Goal: Information Seeking & Learning: Get advice/opinions

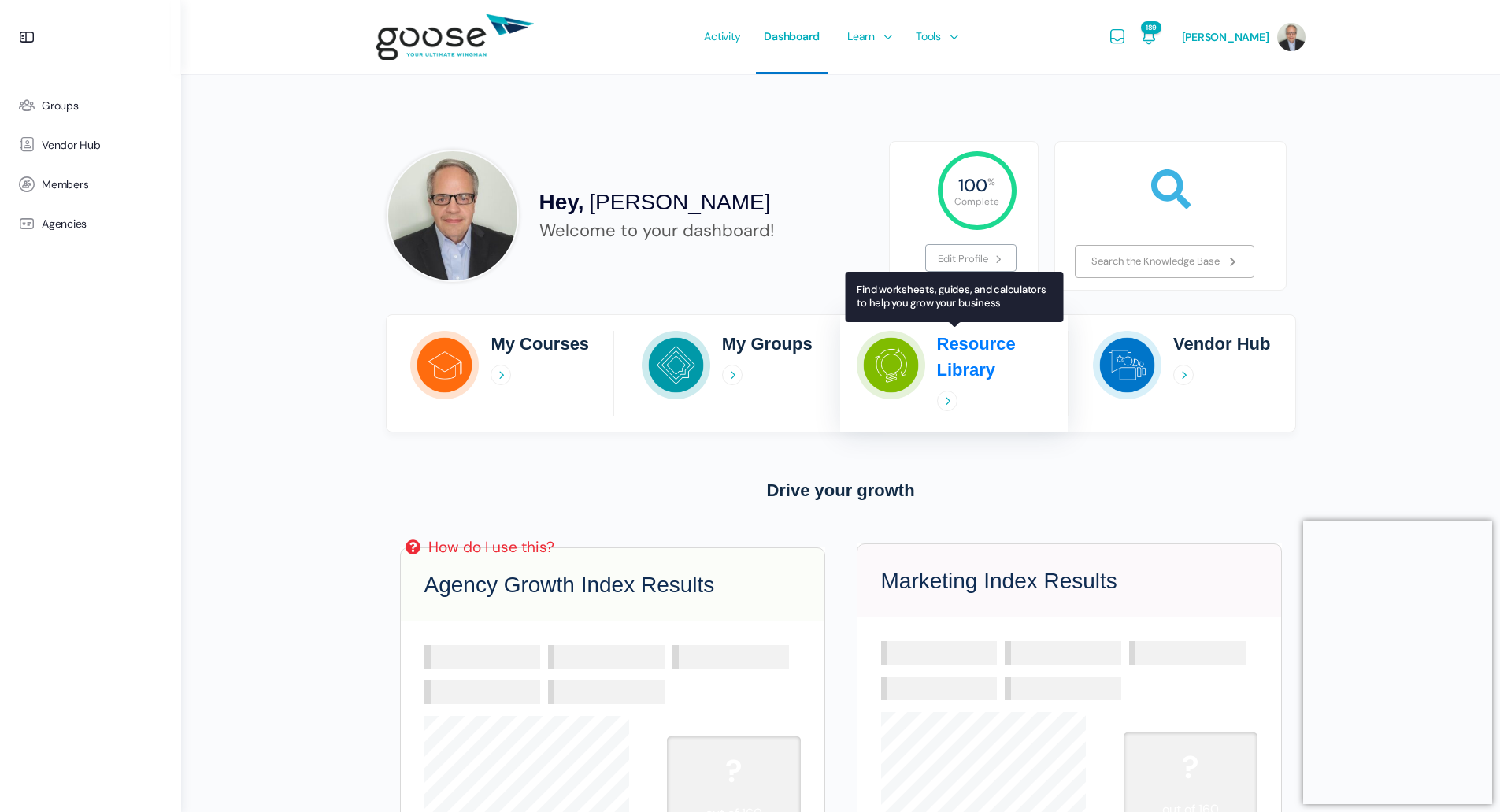
click at [963, 356] on h2 "Resource Library" at bounding box center [995, 357] width 116 height 52
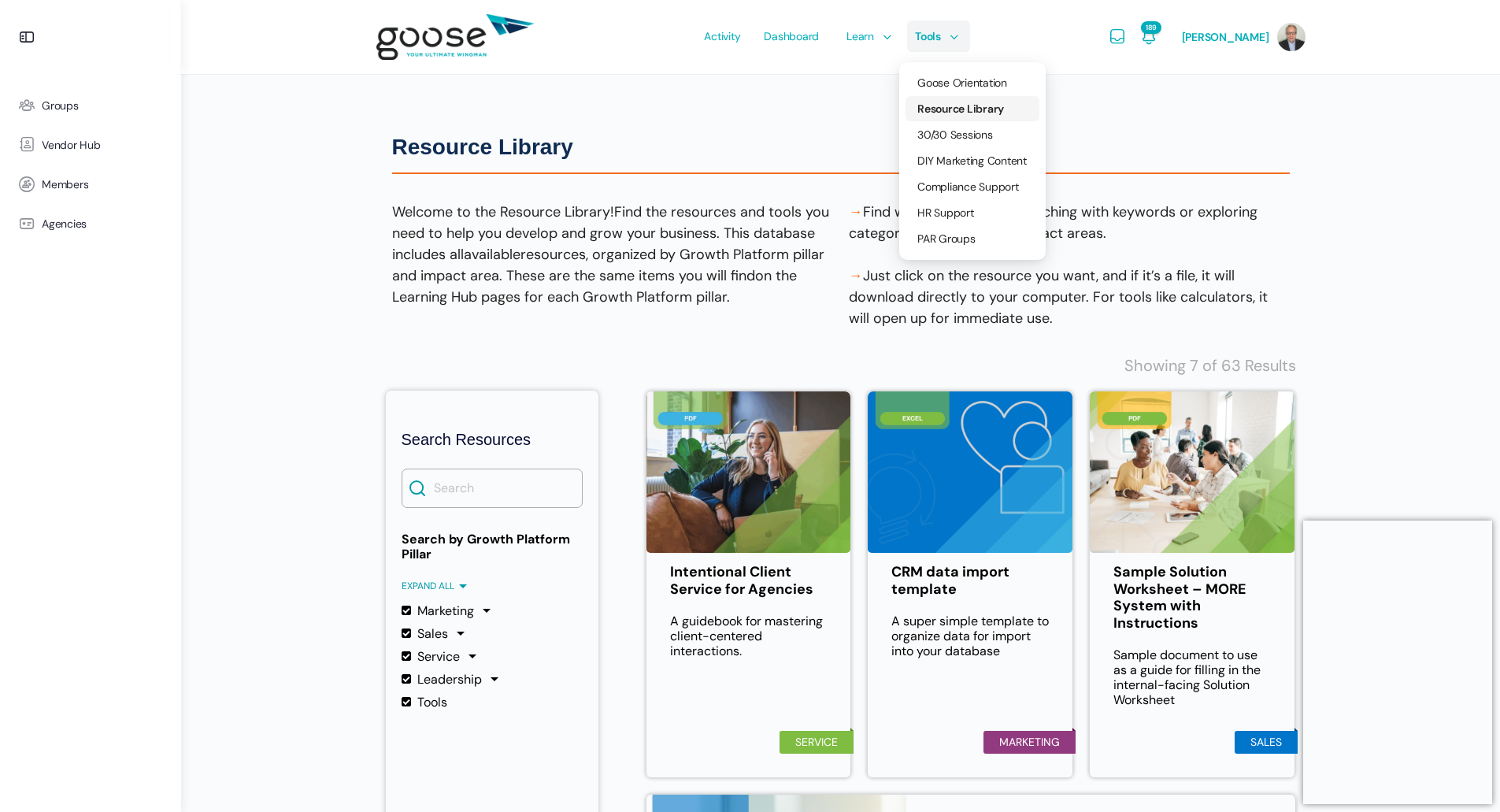
click at [966, 106] on span "Resource Library" at bounding box center [960, 108] width 86 height 14
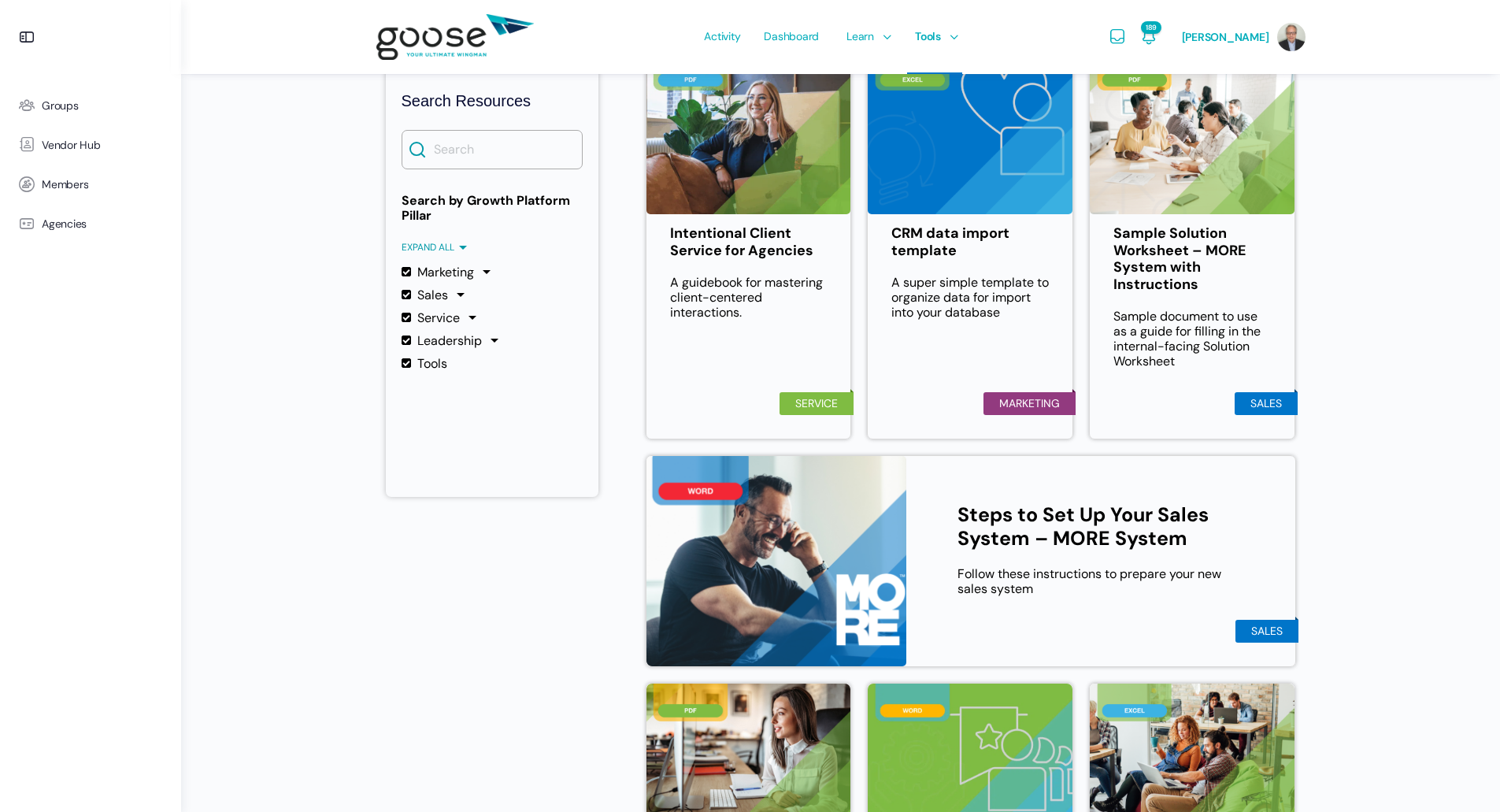
scroll to position [315, 0]
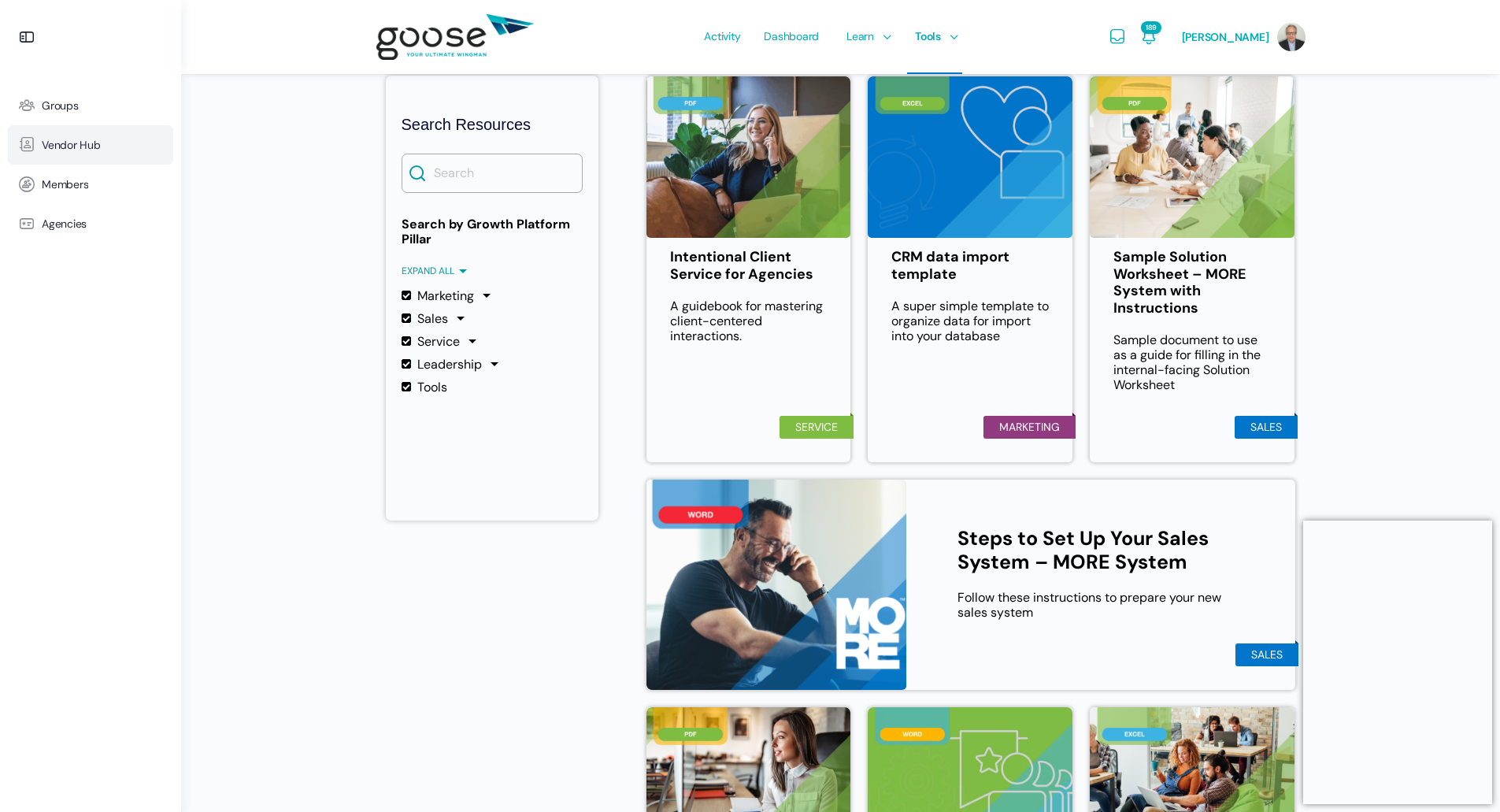
click at [54, 141] on span "Vendor Hub" at bounding box center [71, 145] width 59 height 14
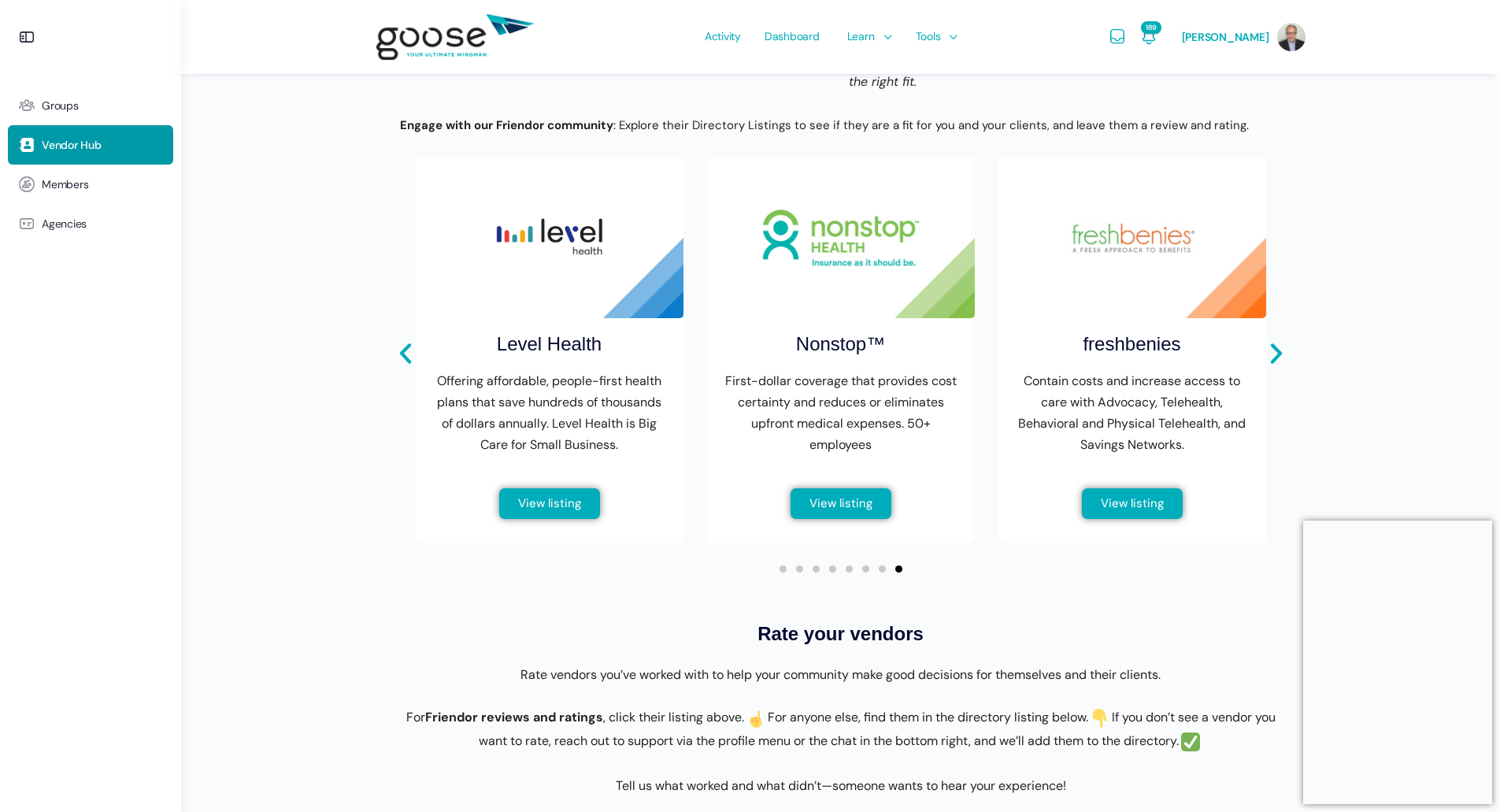
scroll to position [551, 0]
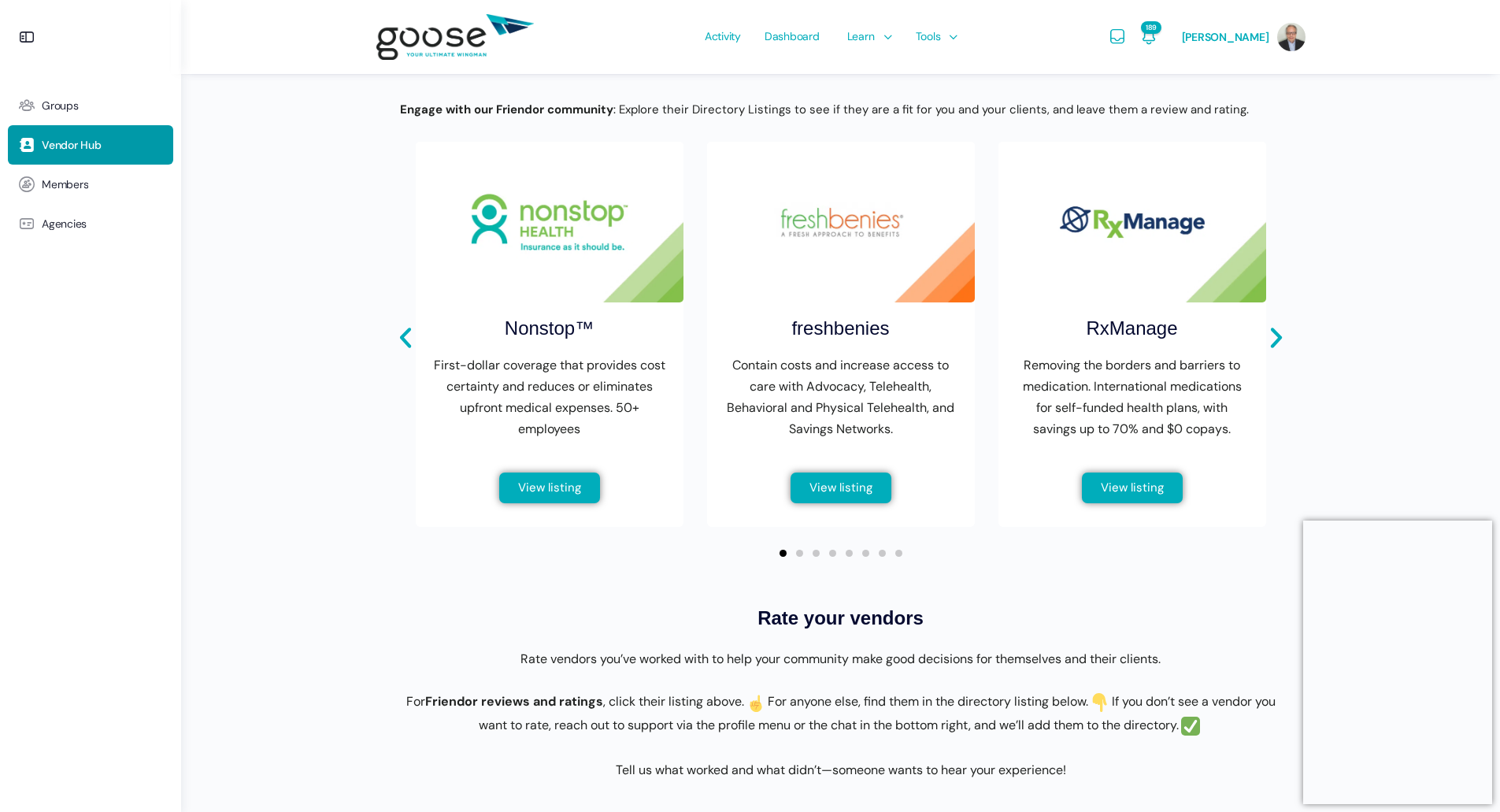
click at [786, 556] on div at bounding box center [841, 554] width 132 height 7
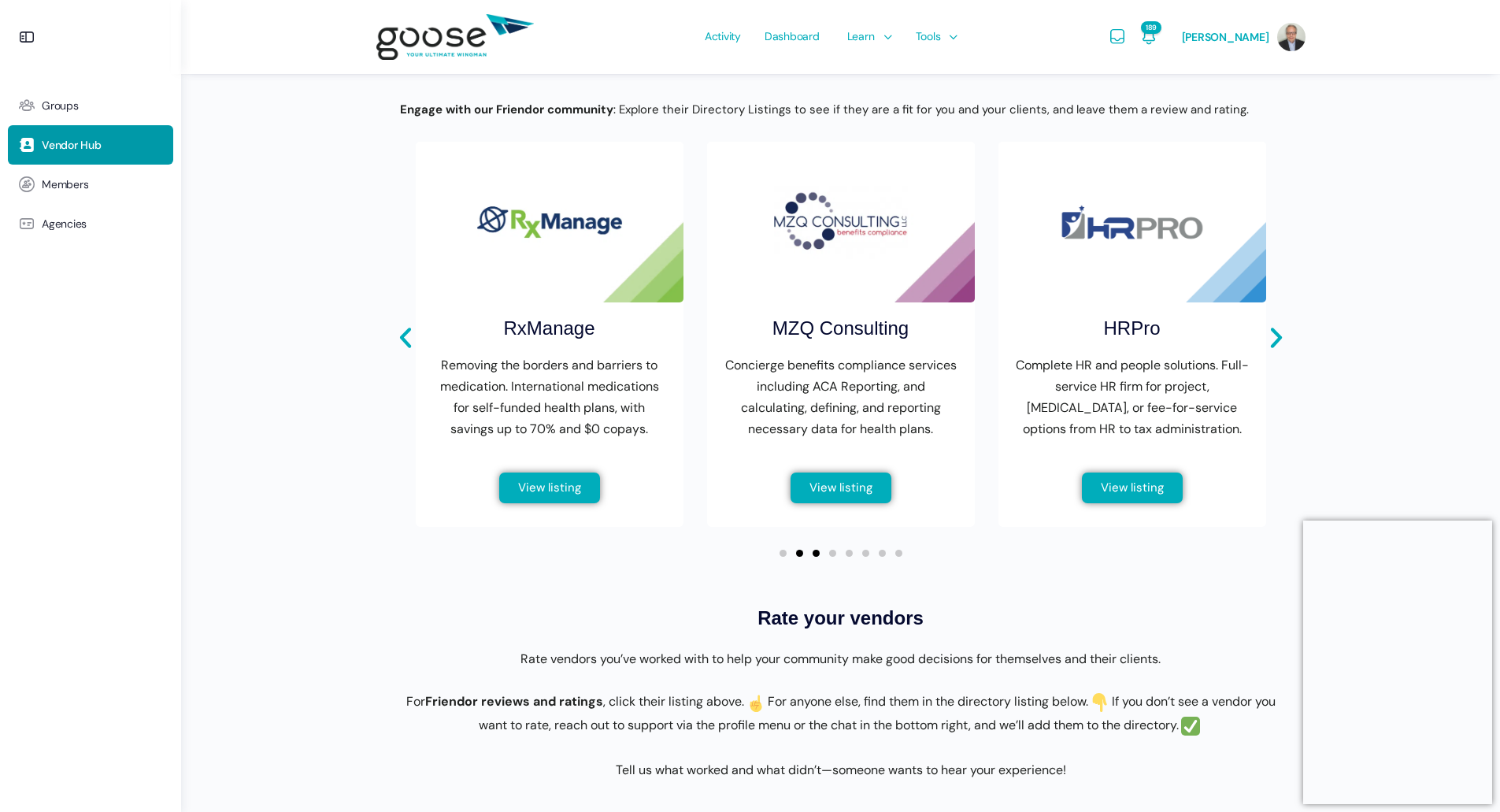
click at [802, 556] on span "Go to slide 2" at bounding box center [800, 554] width 7 height 7
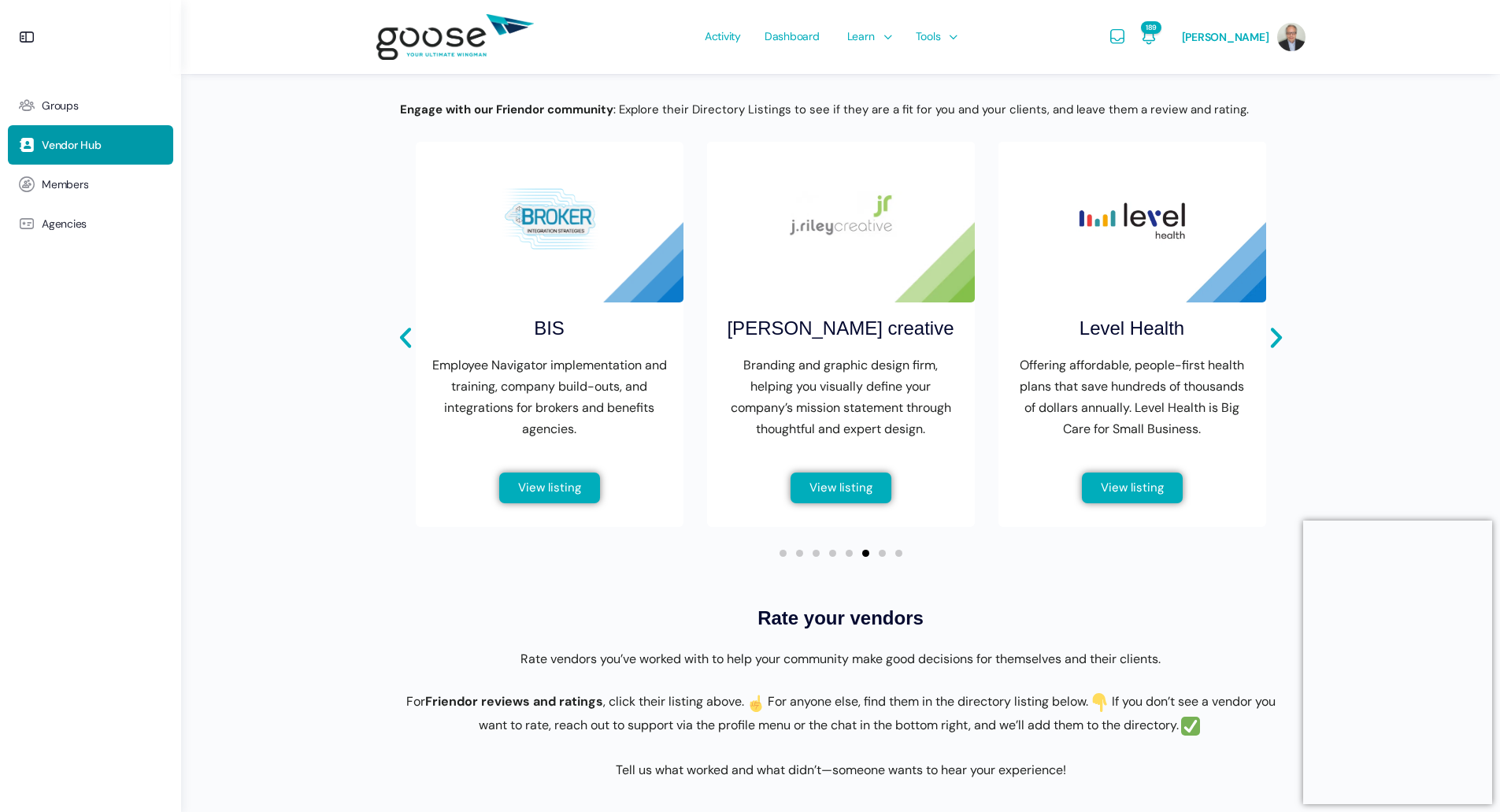
click at [866, 556] on span "Go to slide 6" at bounding box center [865, 554] width 7 height 7
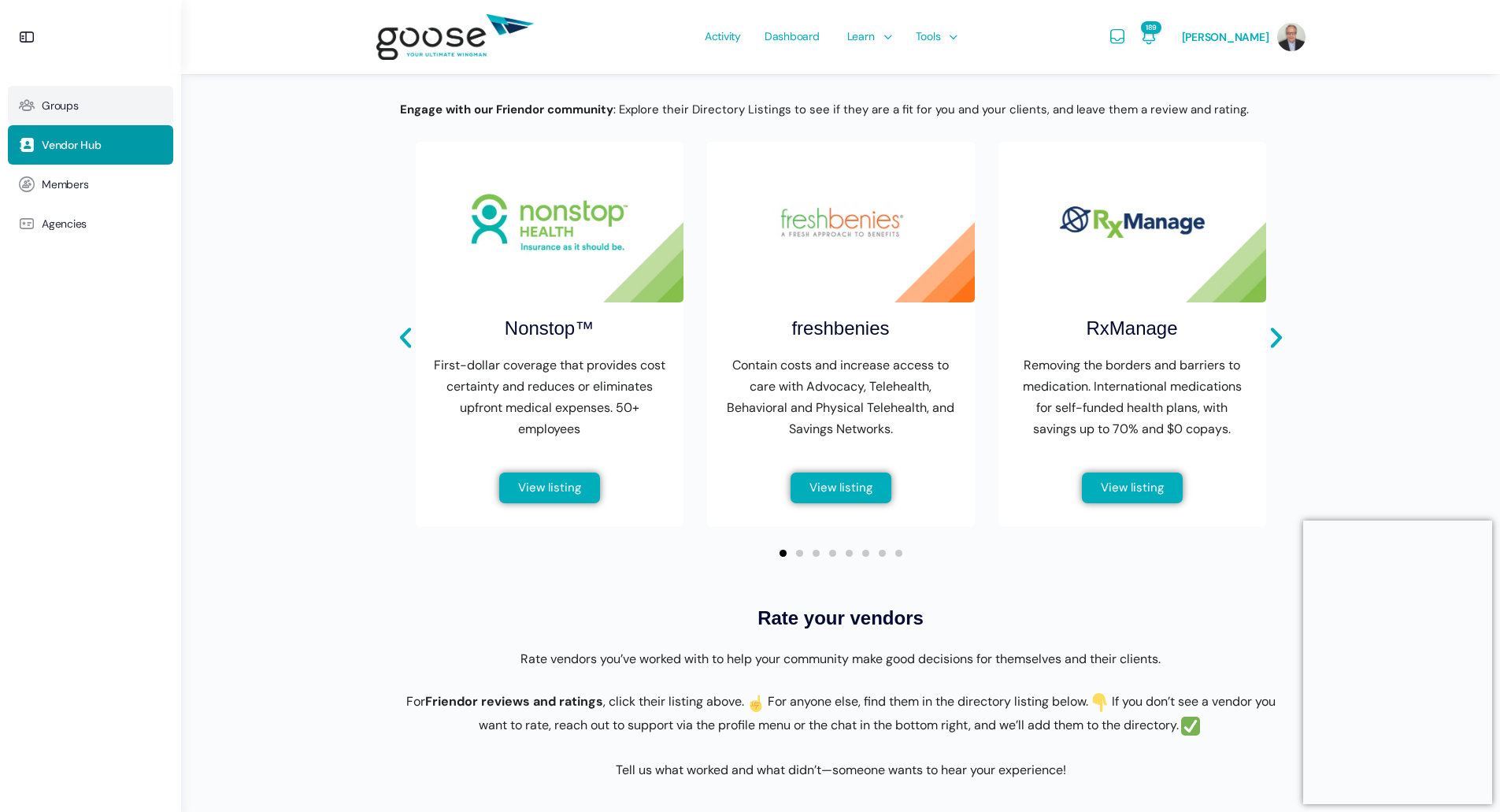
click at [74, 109] on span "Groups" at bounding box center [60, 106] width 37 height 14
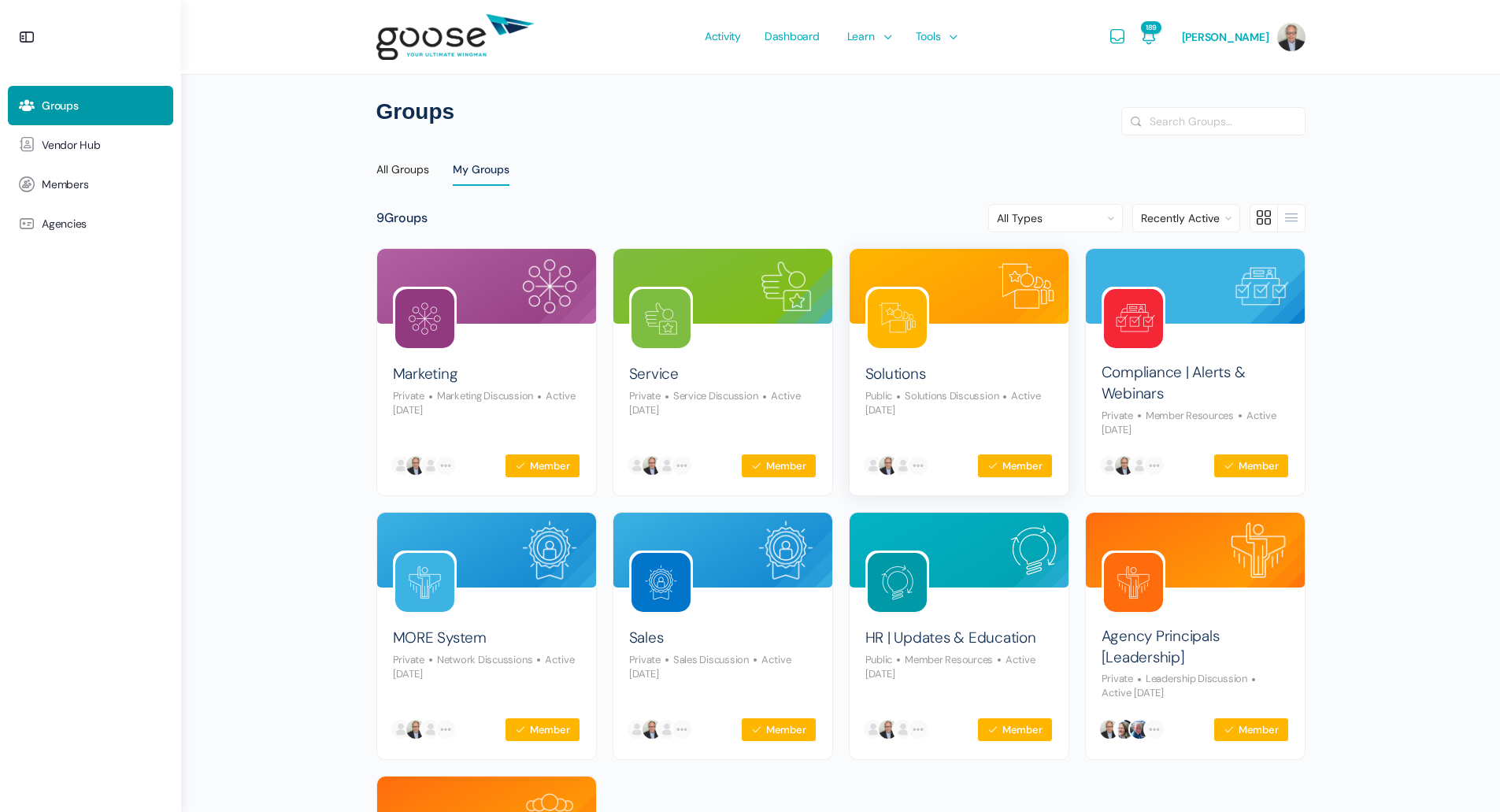
click at [965, 370] on div "Solutions Public Solutions Discussion Active [DATE]" at bounding box center [959, 383] width 188 height 67
click at [974, 307] on img at bounding box center [959, 286] width 219 height 74
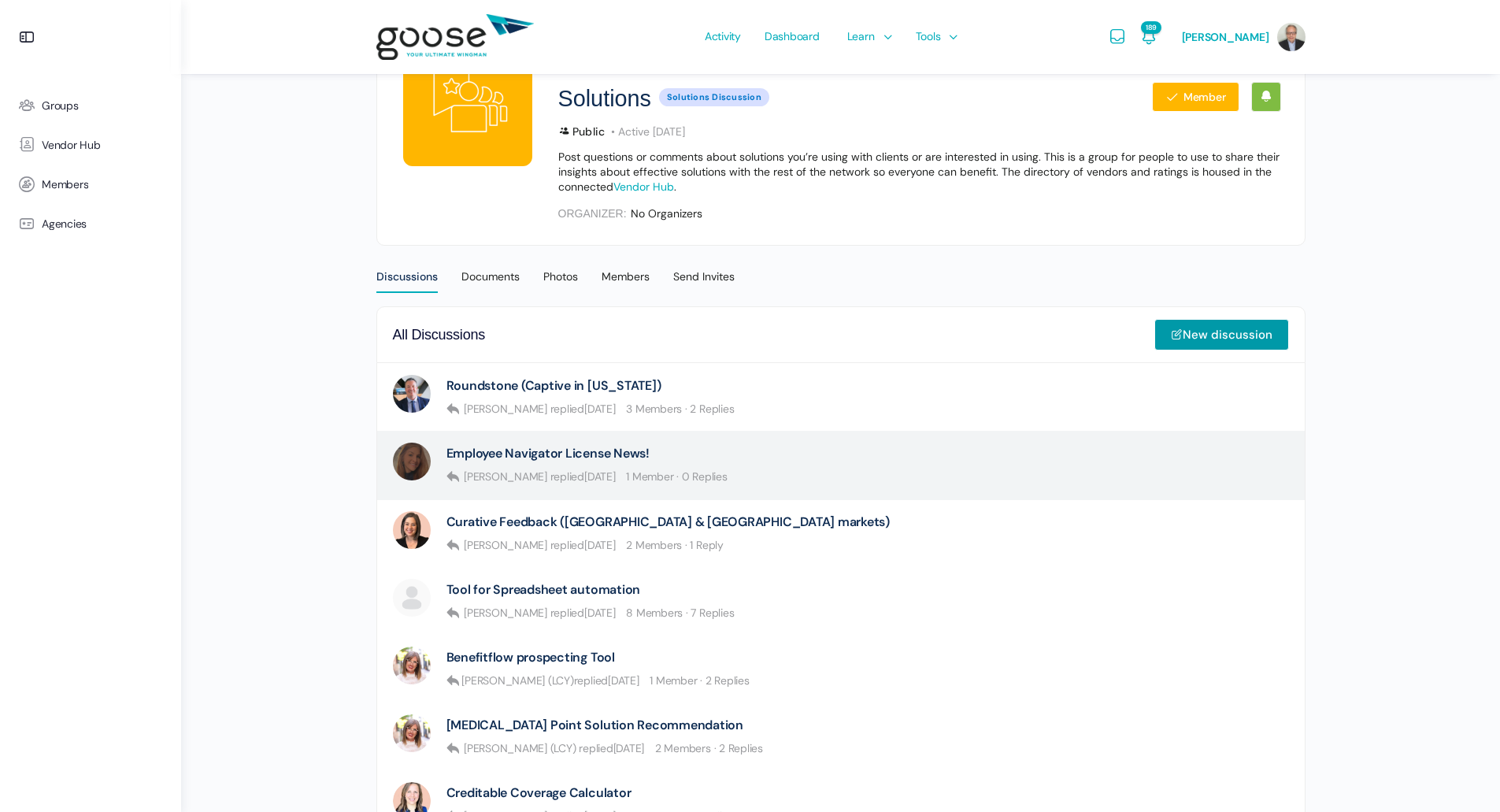
scroll to position [157, 0]
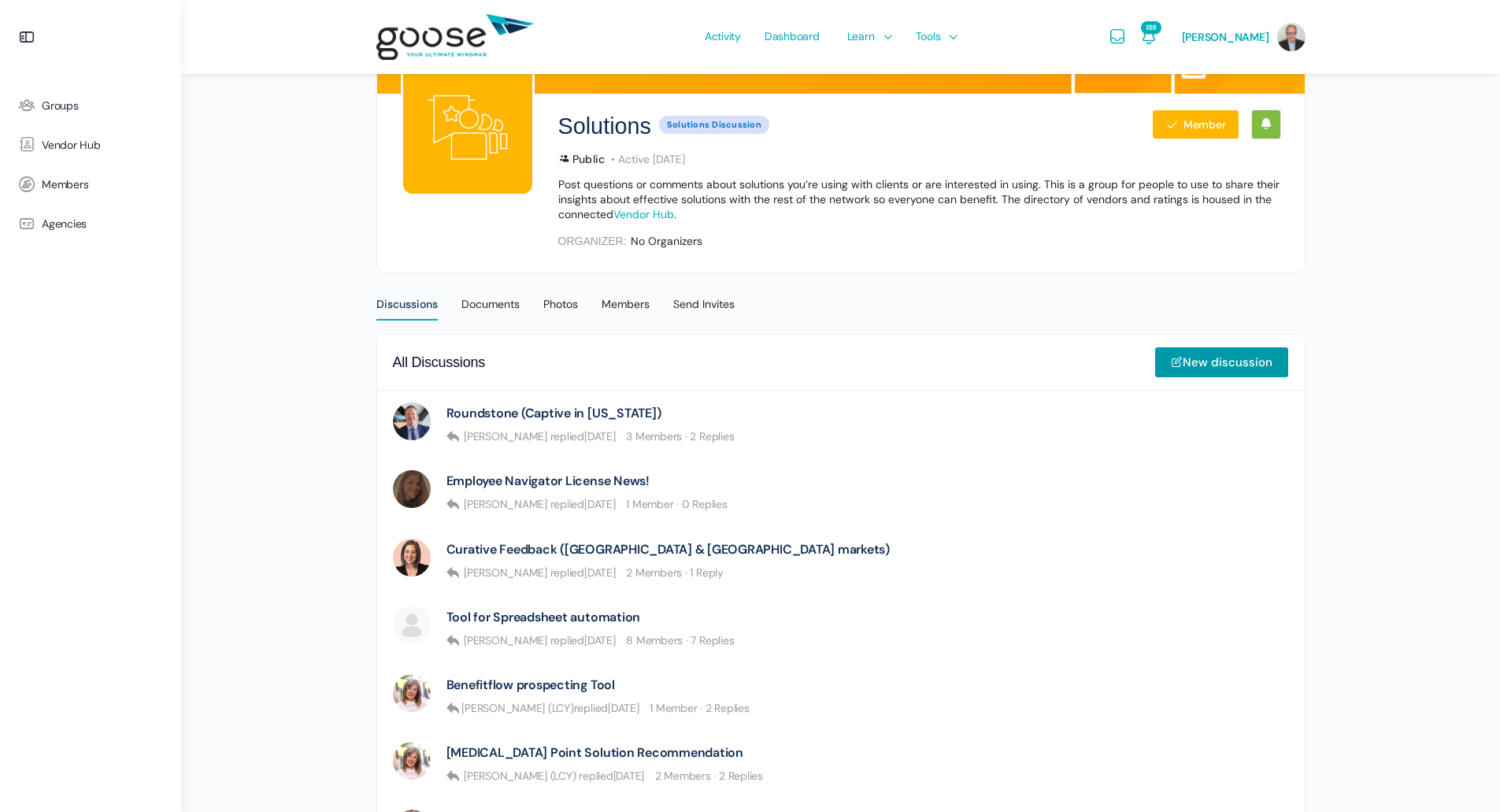
click at [665, 212] on link "Vendor Hub" at bounding box center [644, 213] width 61 height 14
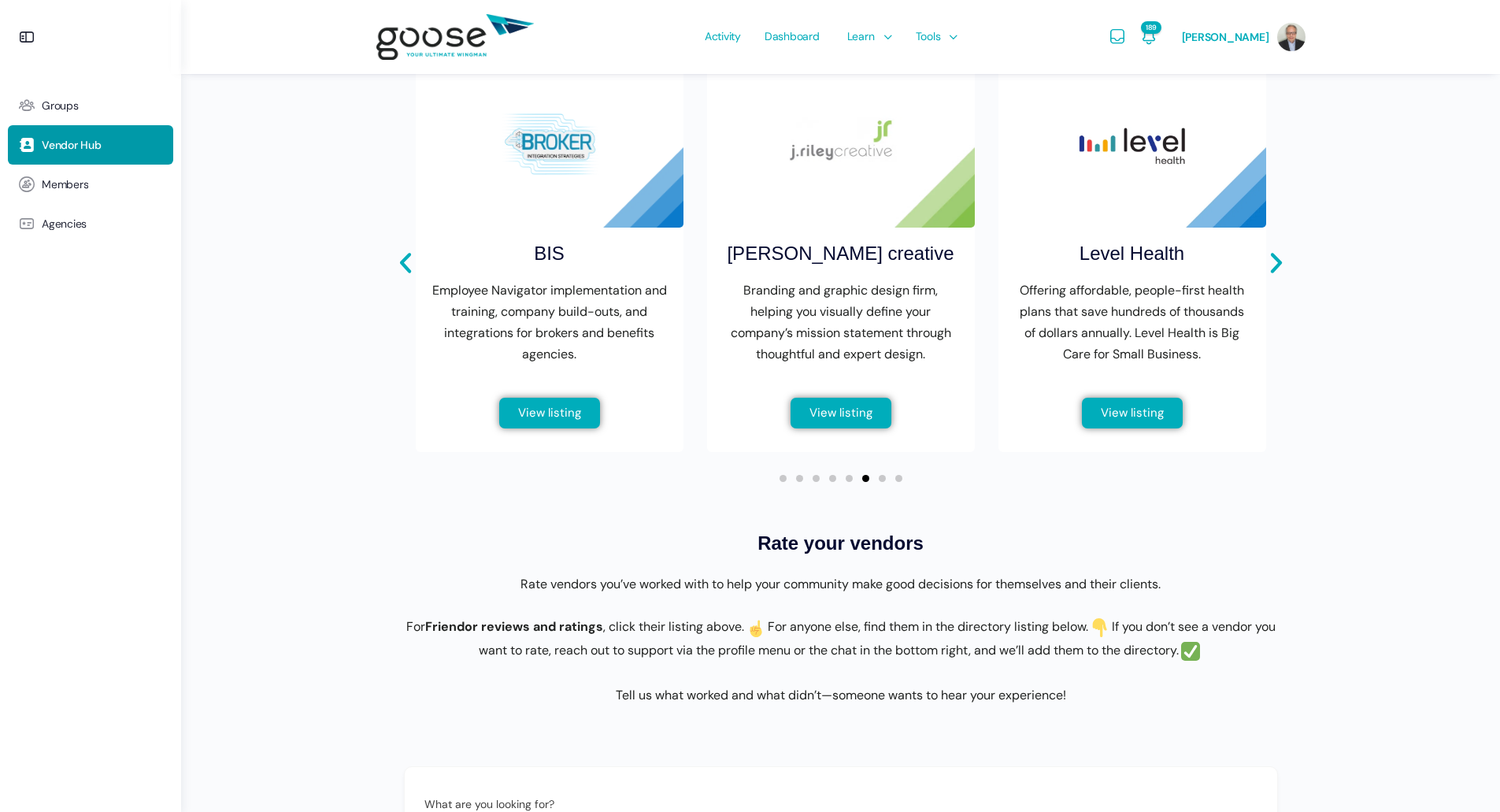
scroll to position [709, 0]
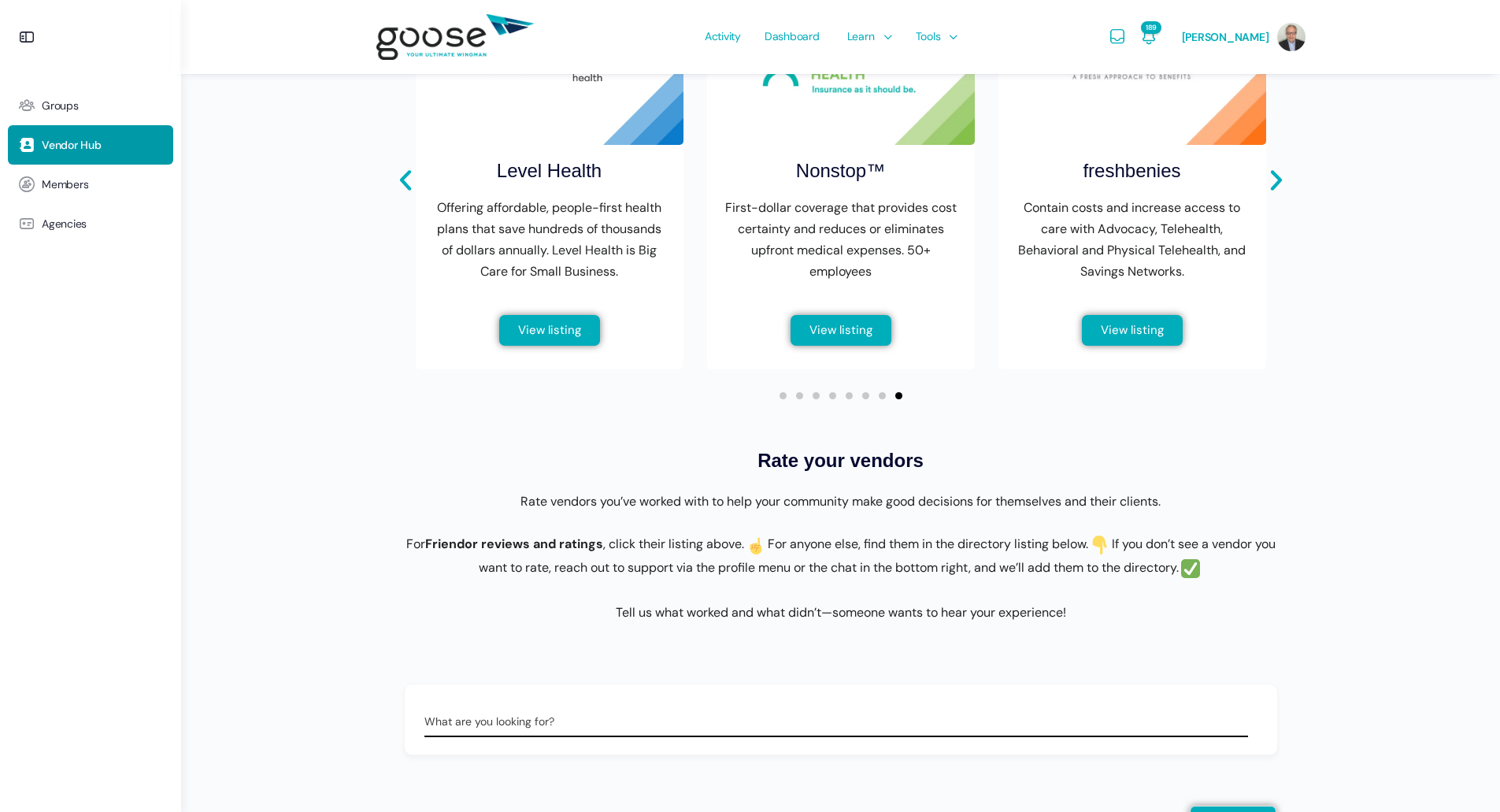
click at [539, 737] on input "What are you looking for?" at bounding box center [836, 721] width 824 height 31
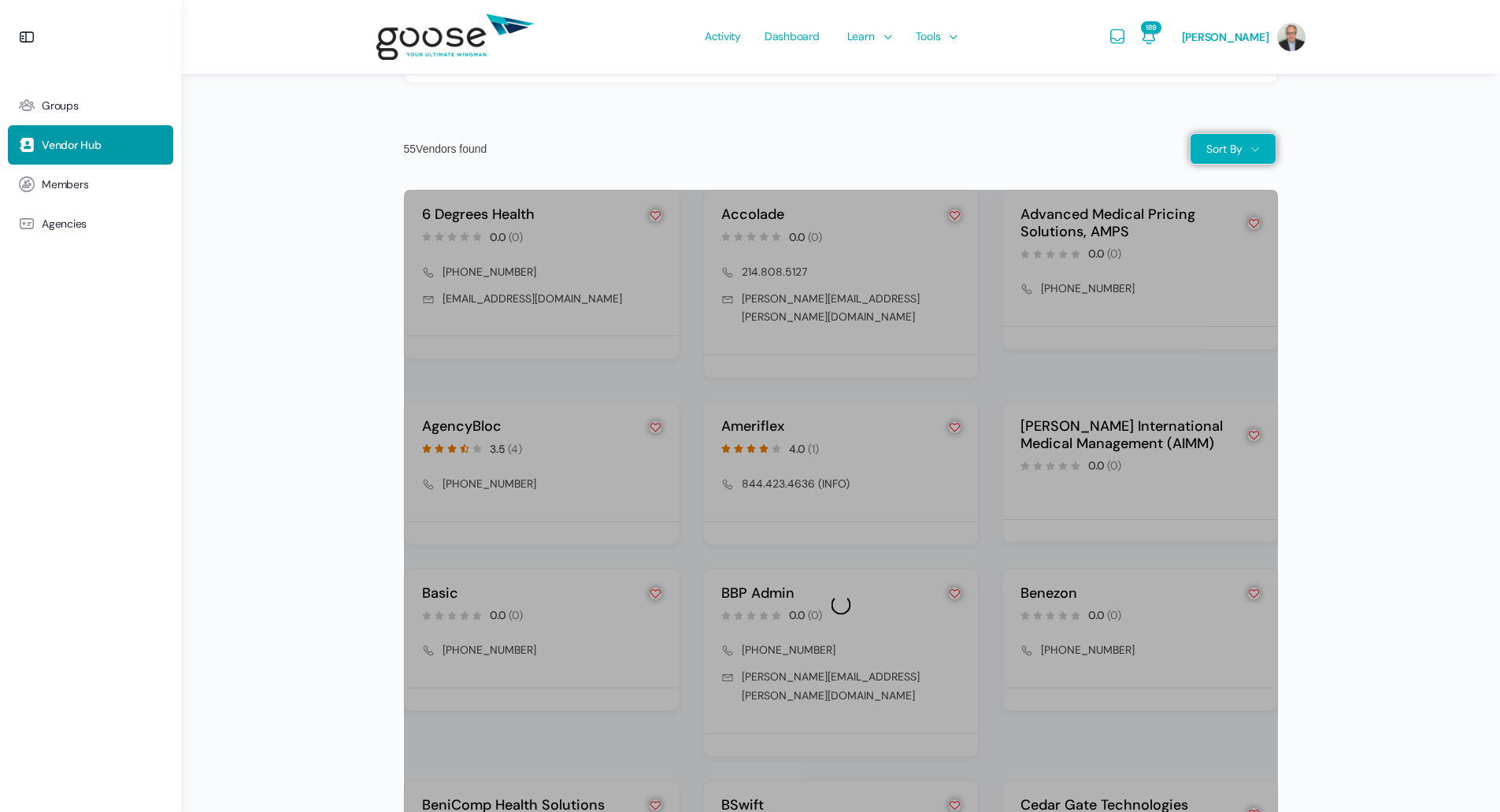
scroll to position [1383, 0]
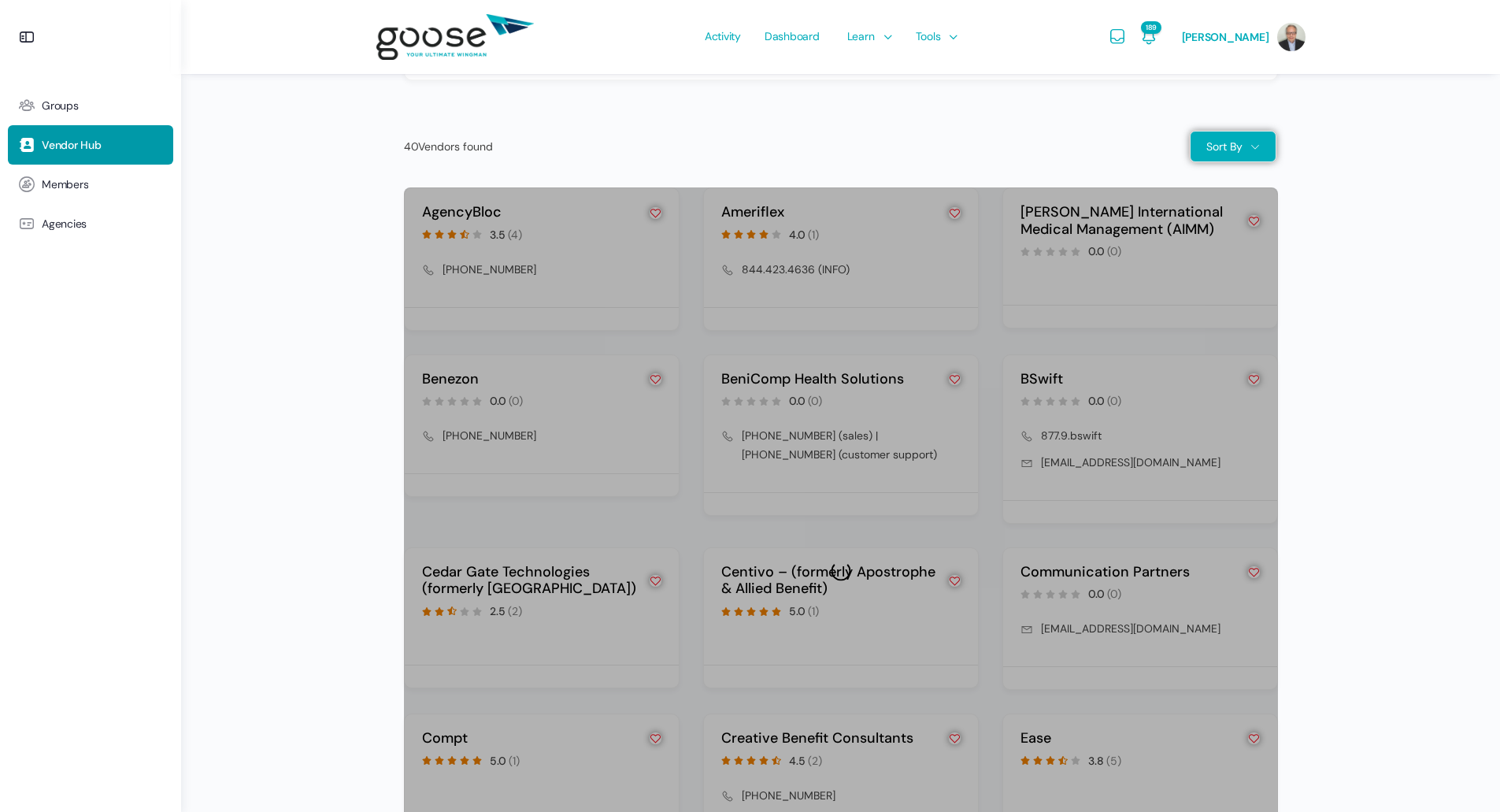
scroll to position [1367, 0]
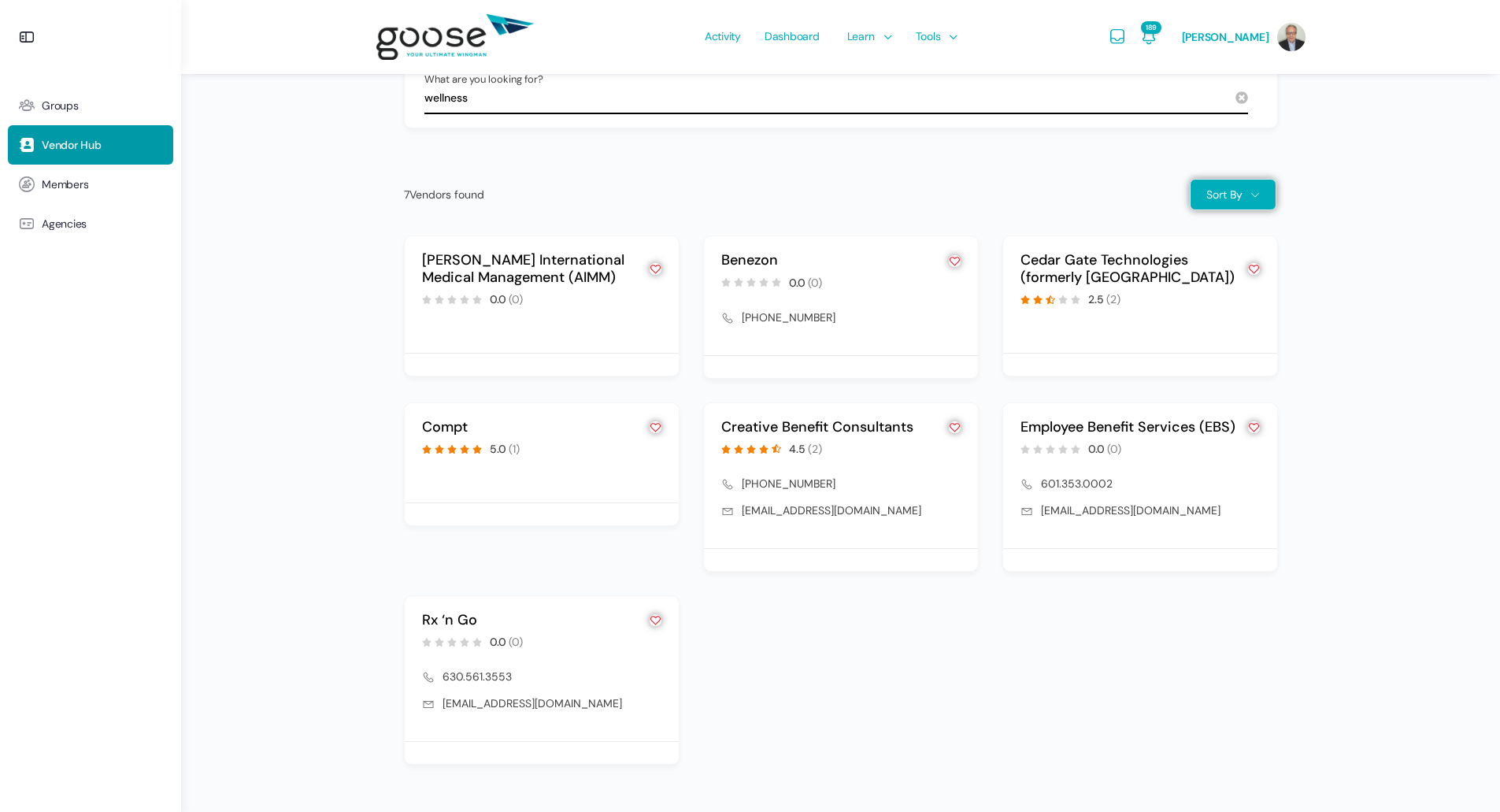
type input "wellness"
click at [813, 417] on link "Creative Benefit Consultants" at bounding box center [817, 427] width 192 height 19
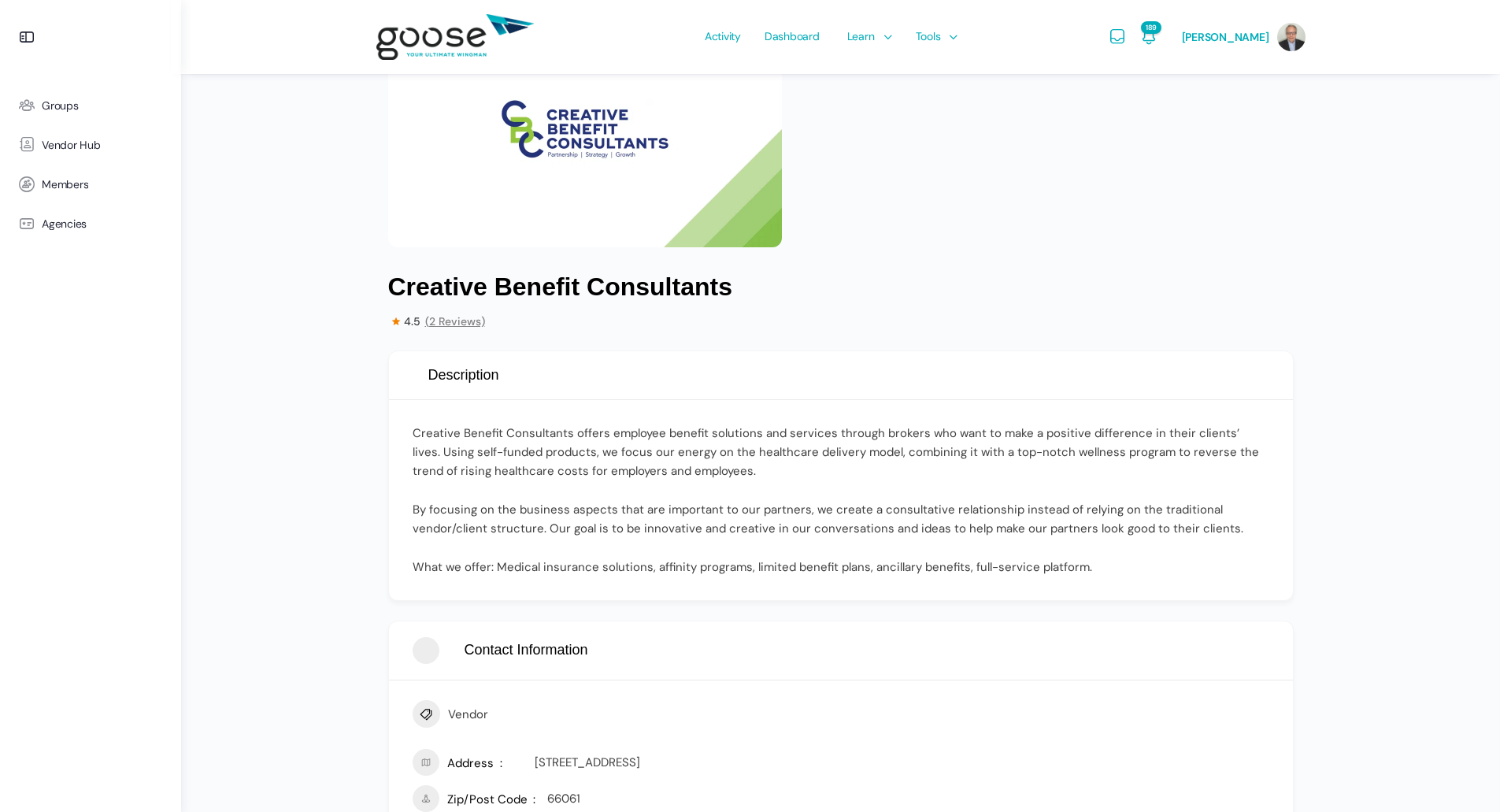
scroll to position [236, 0]
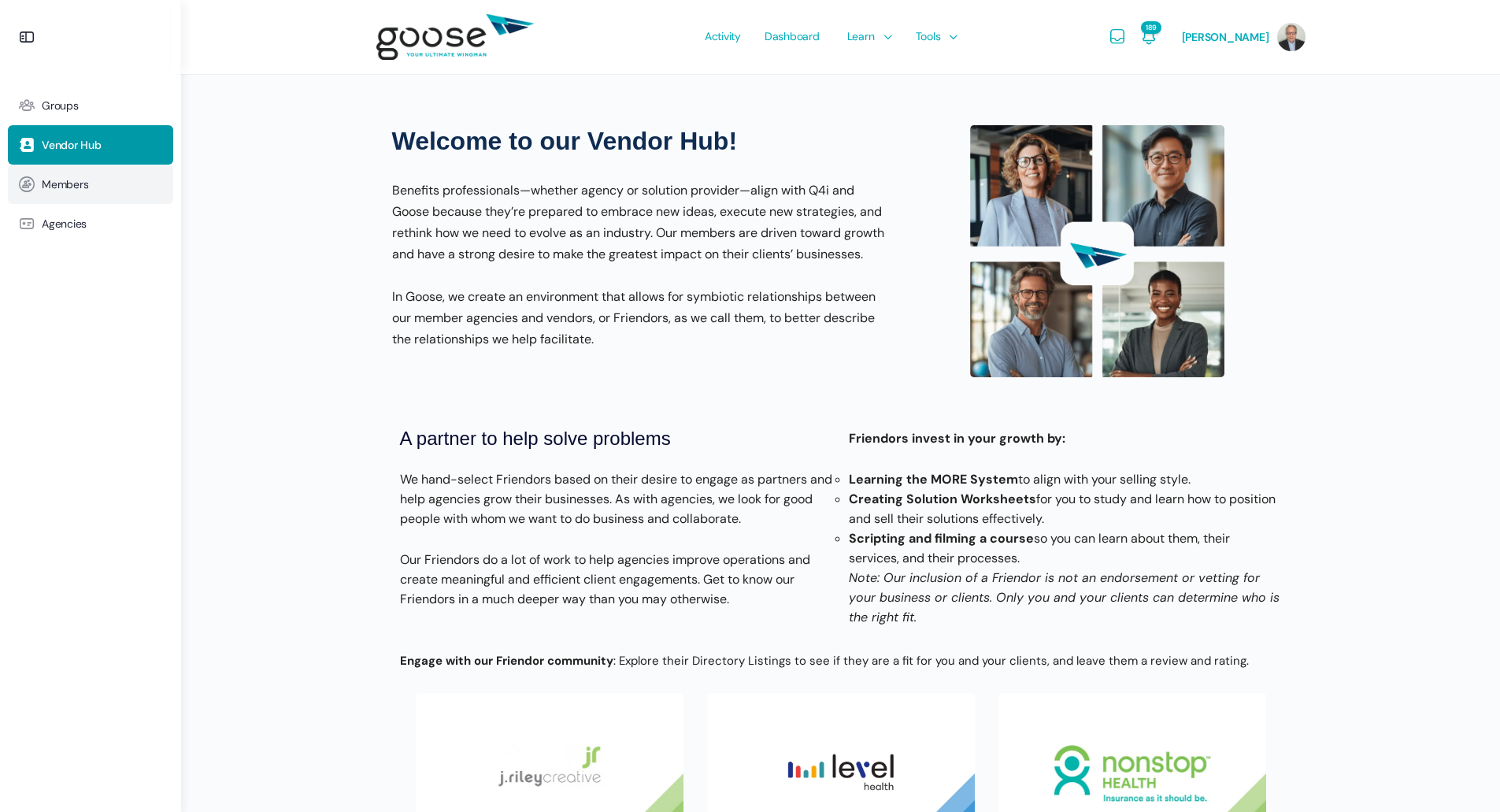
click at [87, 190] on span "Members" at bounding box center [64, 184] width 47 height 14
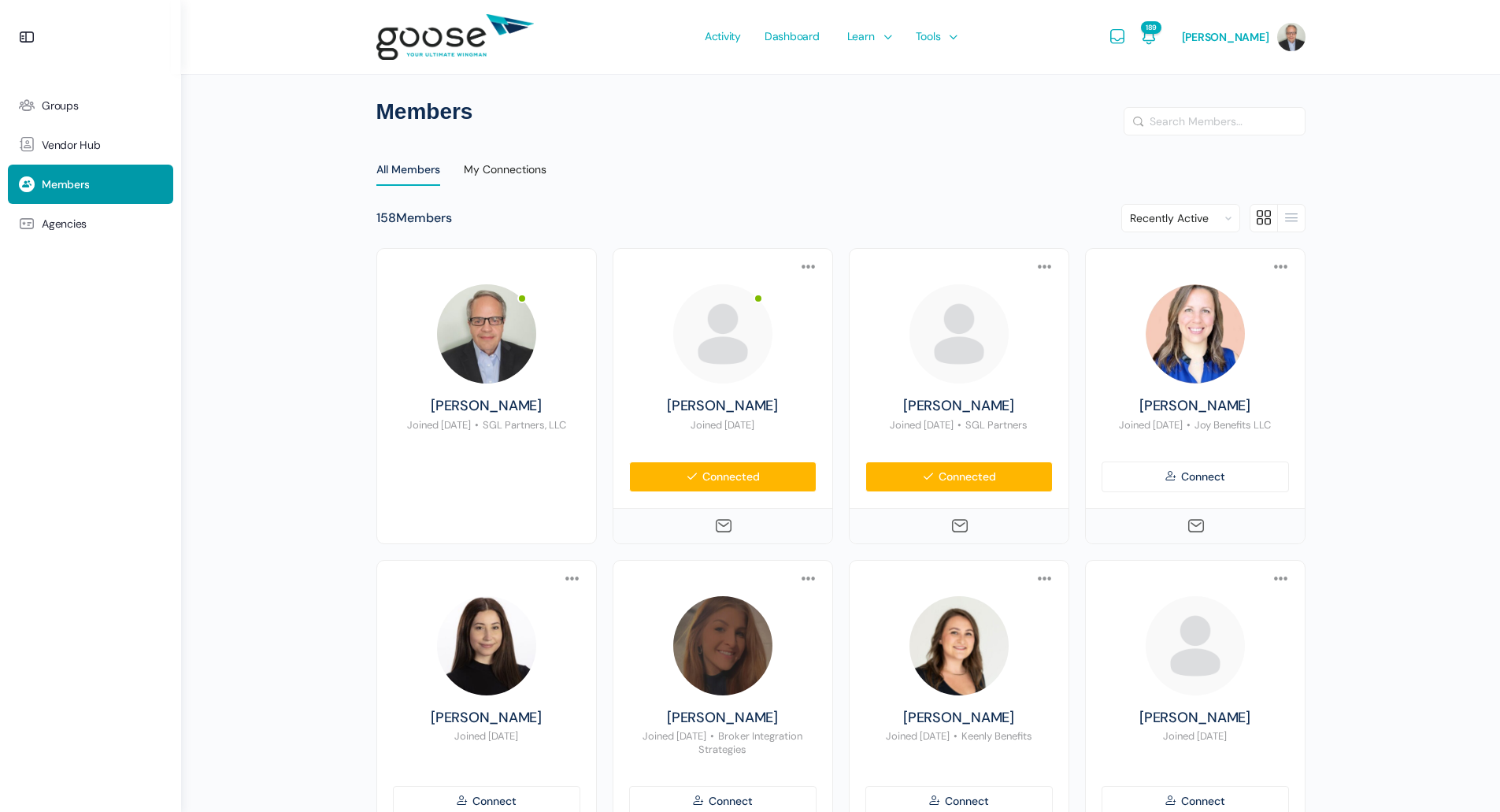
click at [46, 111] on span "Groups" at bounding box center [60, 106] width 37 height 14
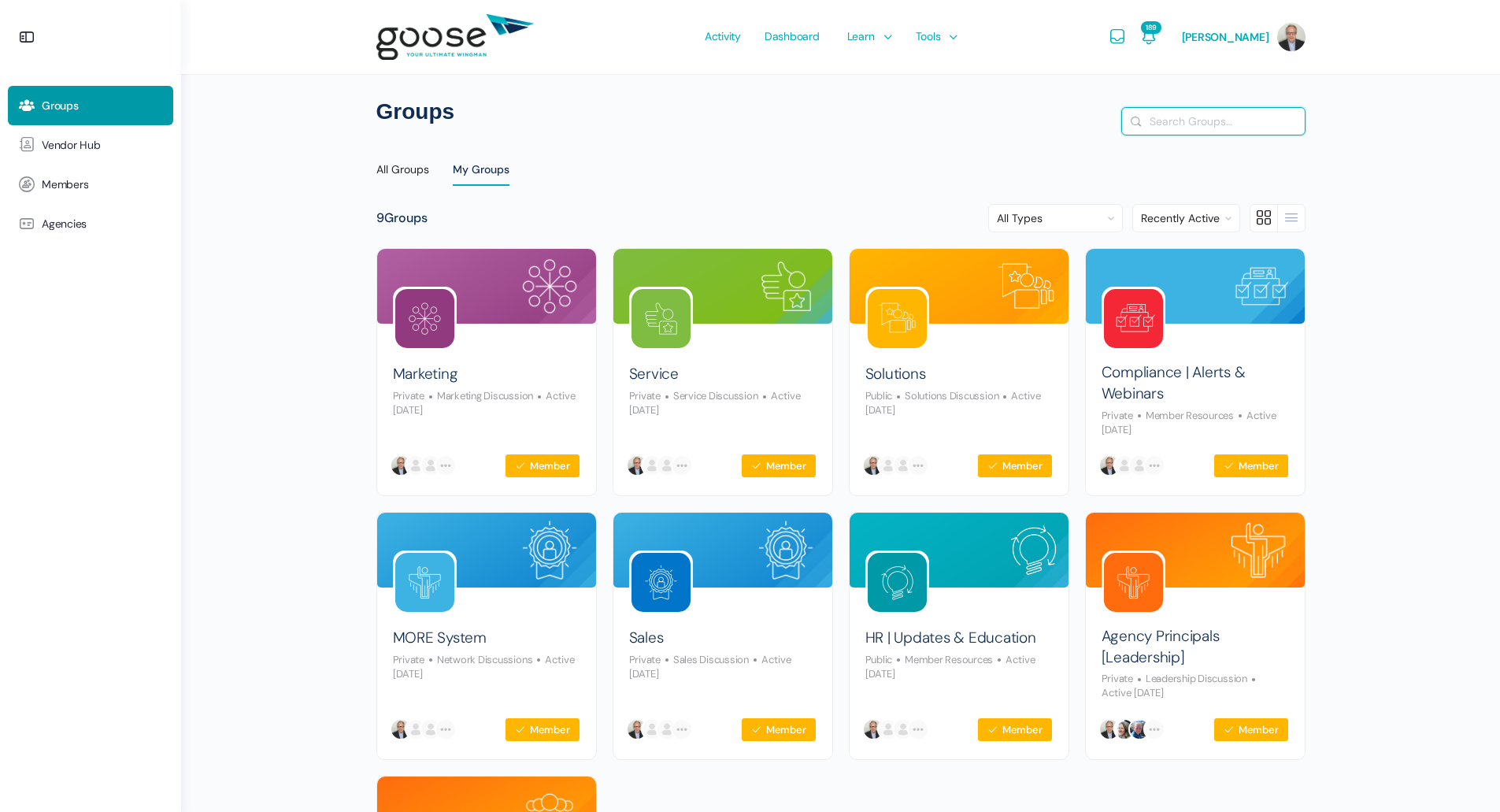
click at [1196, 127] on input "Search Groups…" at bounding box center [1213, 120] width 183 height 27
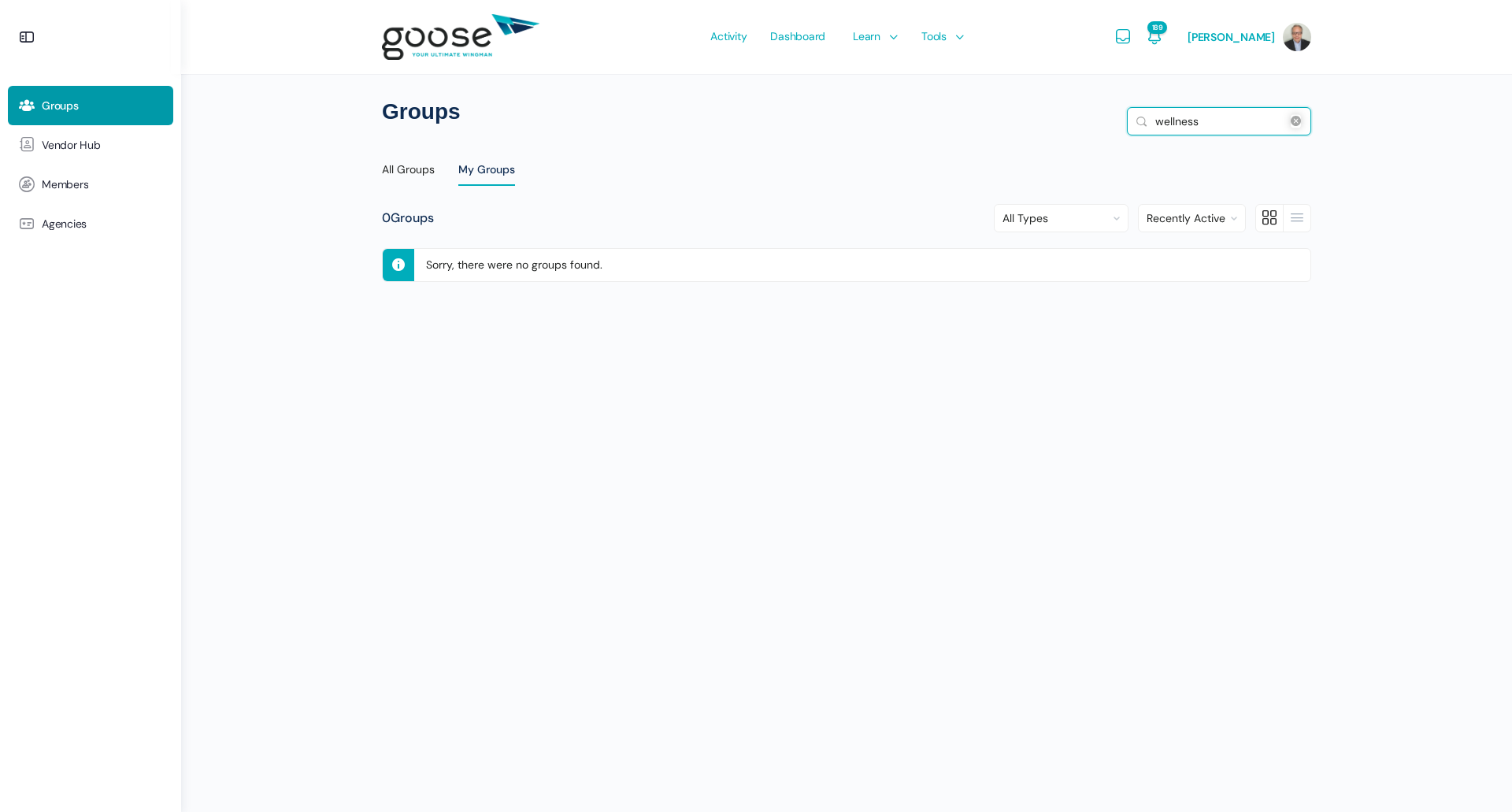
type input "wellness"
click at [1133, 113] on button "Search" at bounding box center [1141, 120] width 17 height 16
click at [422, 164] on div "All Groups" at bounding box center [407, 174] width 52 height 24
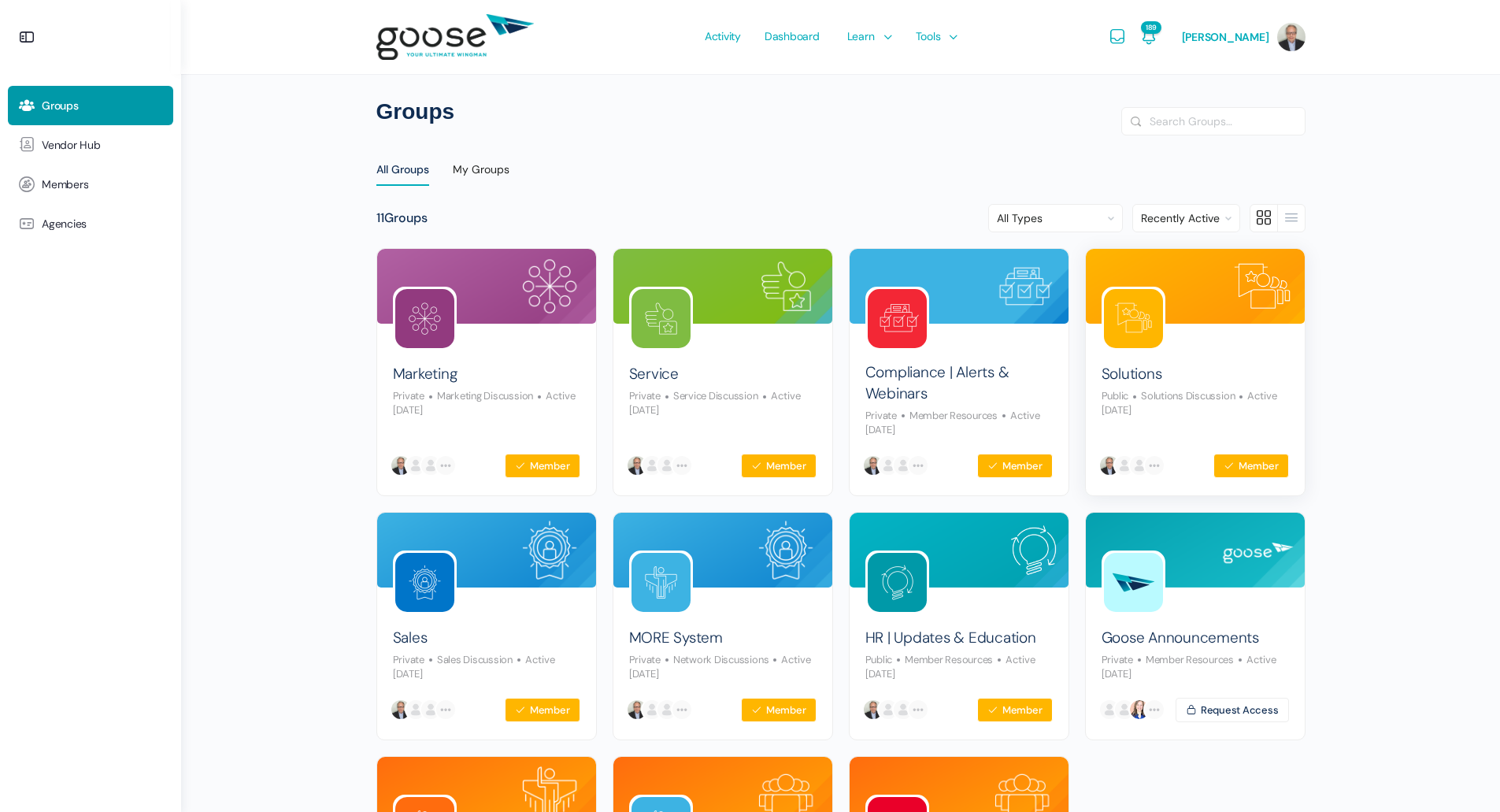
click at [1226, 318] on img at bounding box center [1196, 286] width 219 height 74
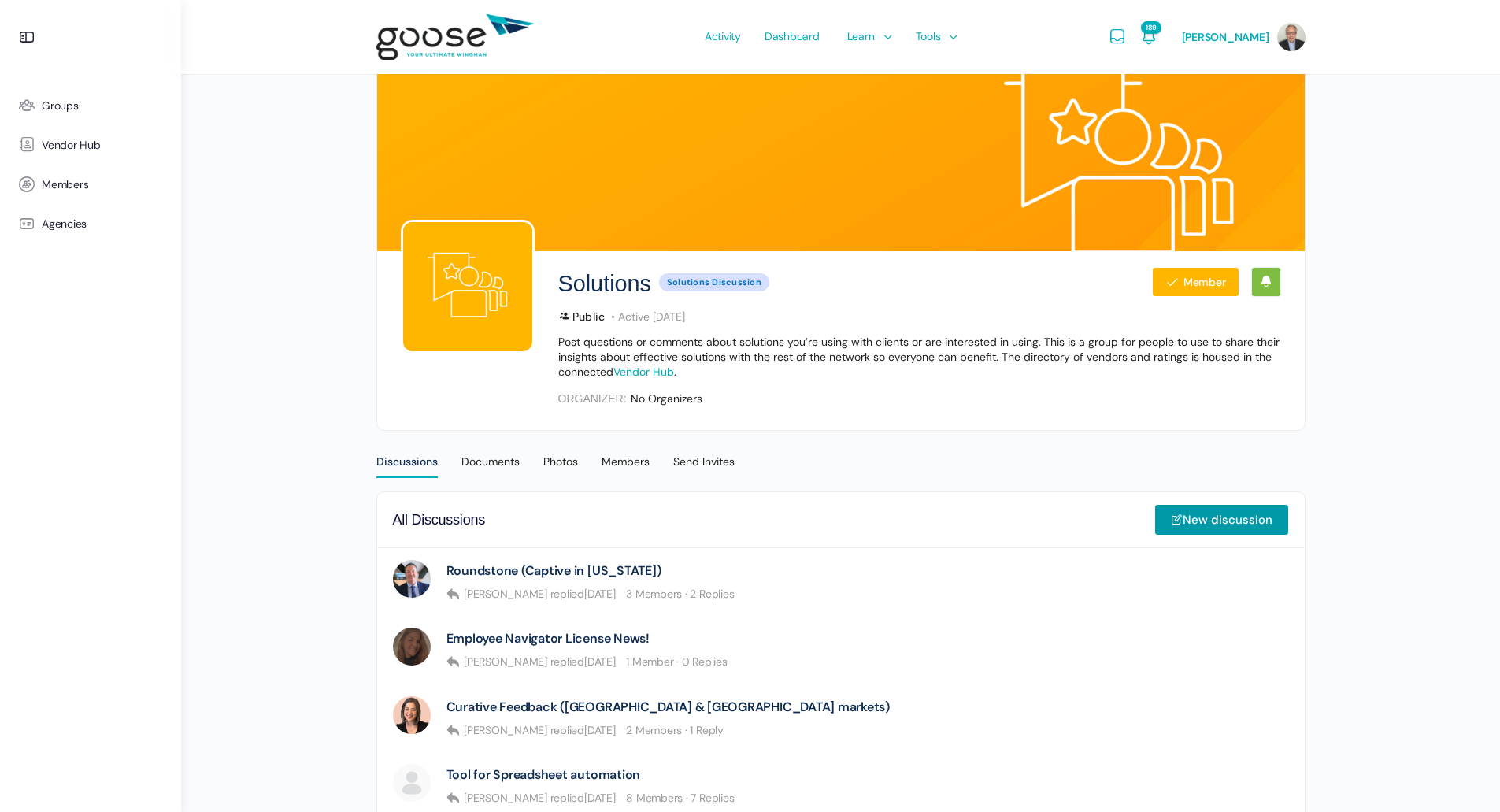
drag, startPoint x: 926, startPoint y: 515, endPoint x: 916, endPoint y: 517, distance: 10.2
click at [916, 517] on div "All Discussions New discussion" at bounding box center [841, 520] width 896 height 31
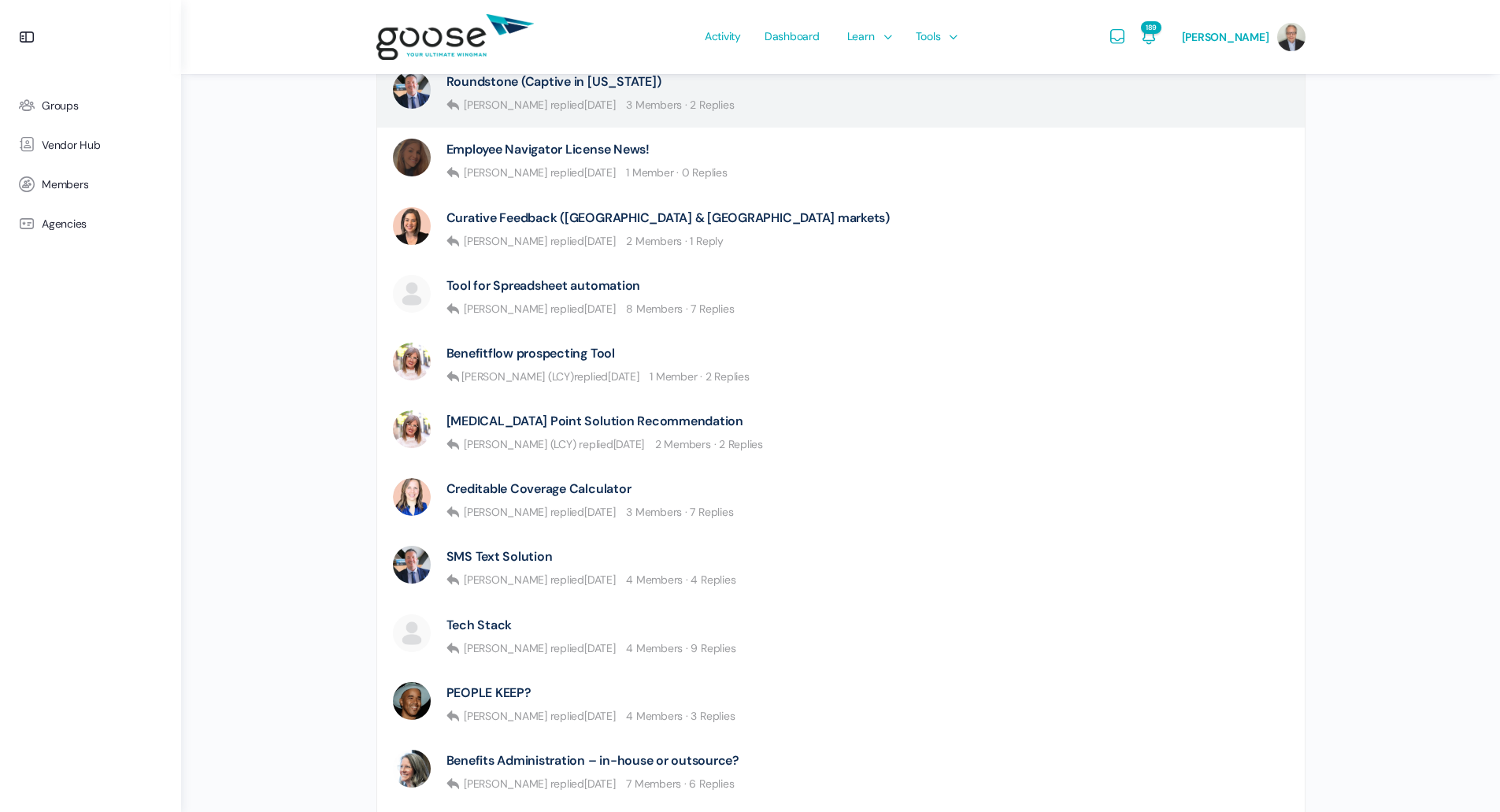
scroll to position [473, 0]
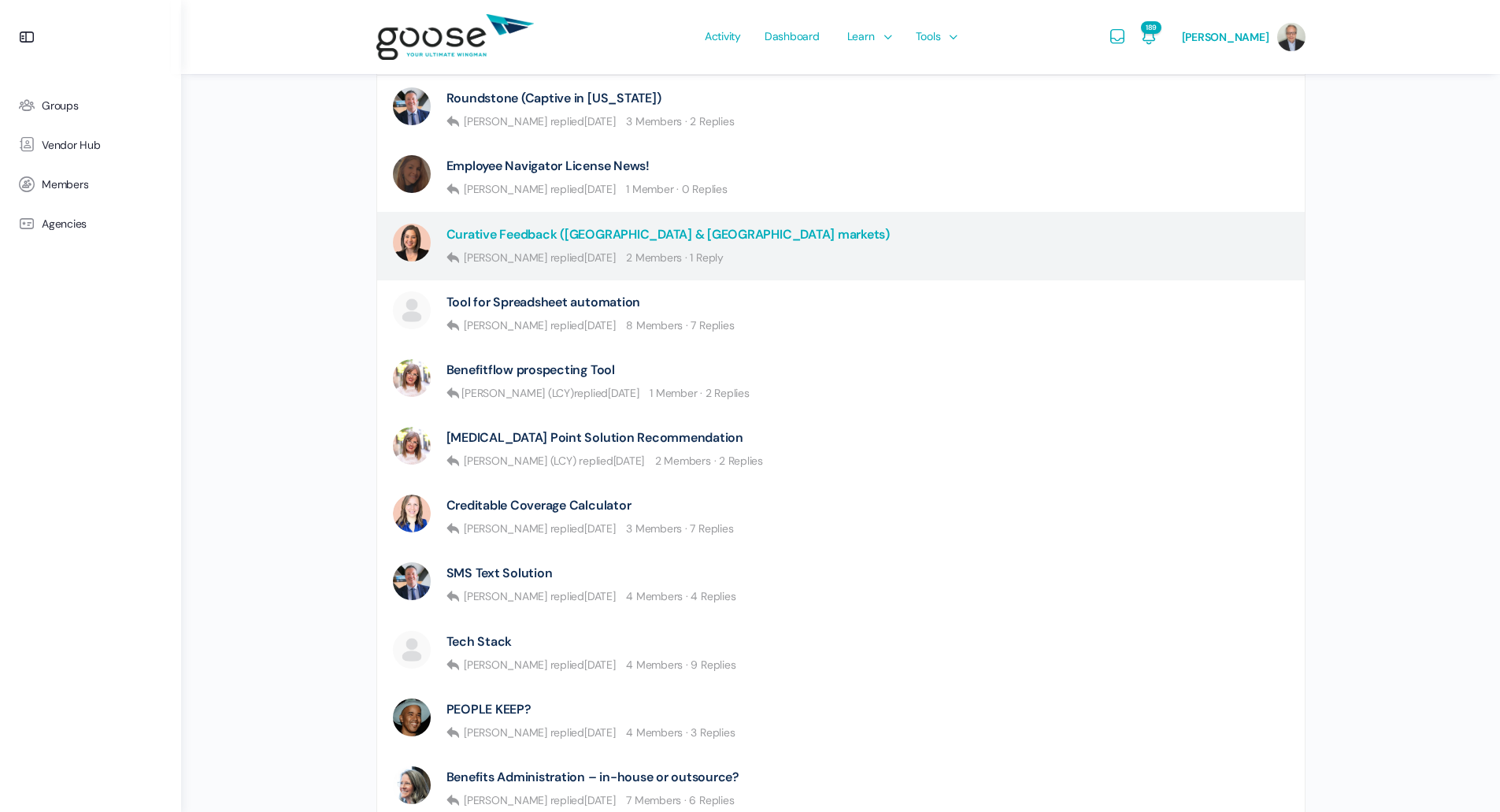
click at [544, 232] on link "Curative Feedback (TX & FL markets)" at bounding box center [668, 234] width 443 height 15
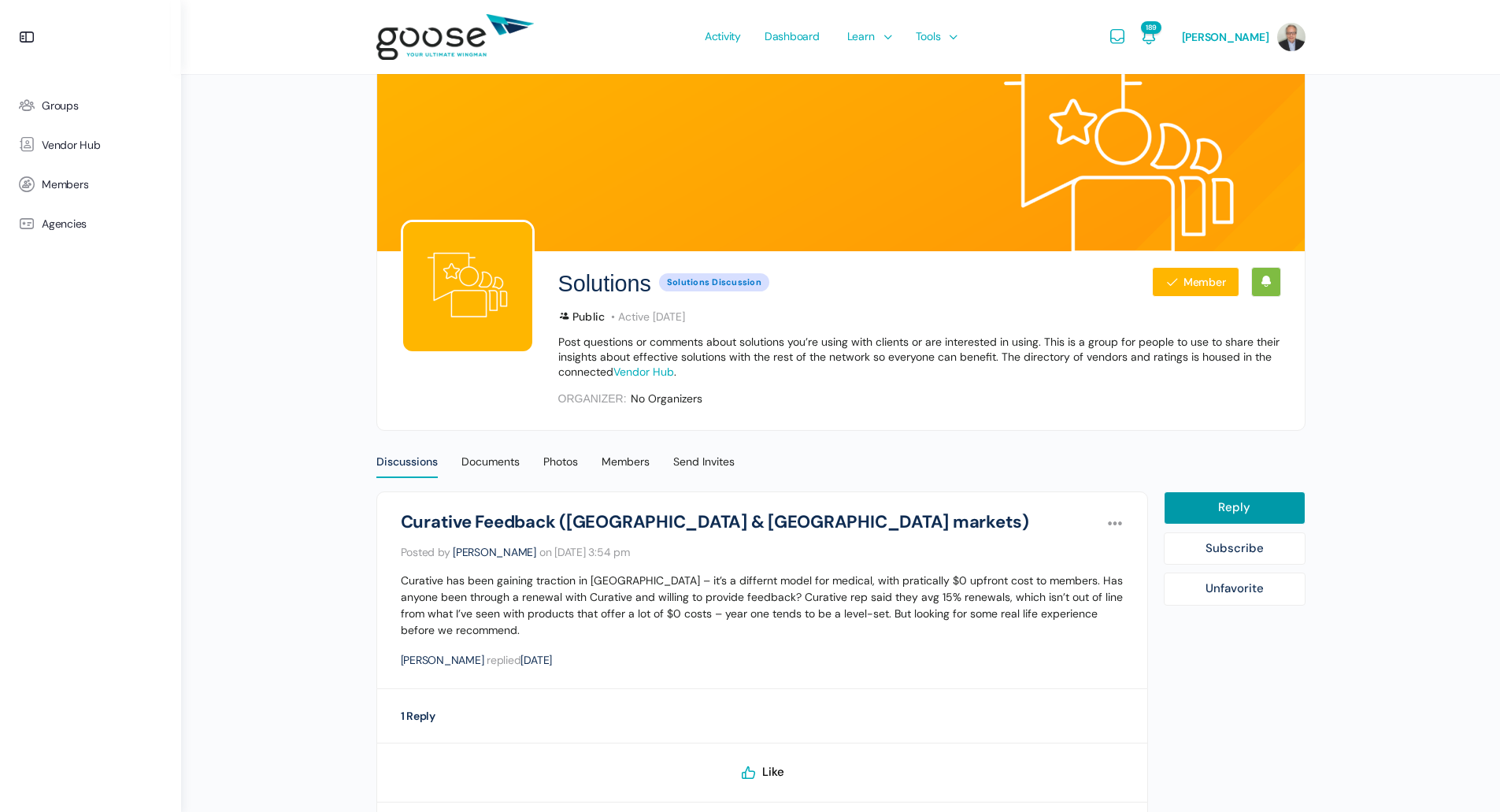
click at [718, 280] on span "Solutions Discussion" at bounding box center [715, 282] width 110 height 18
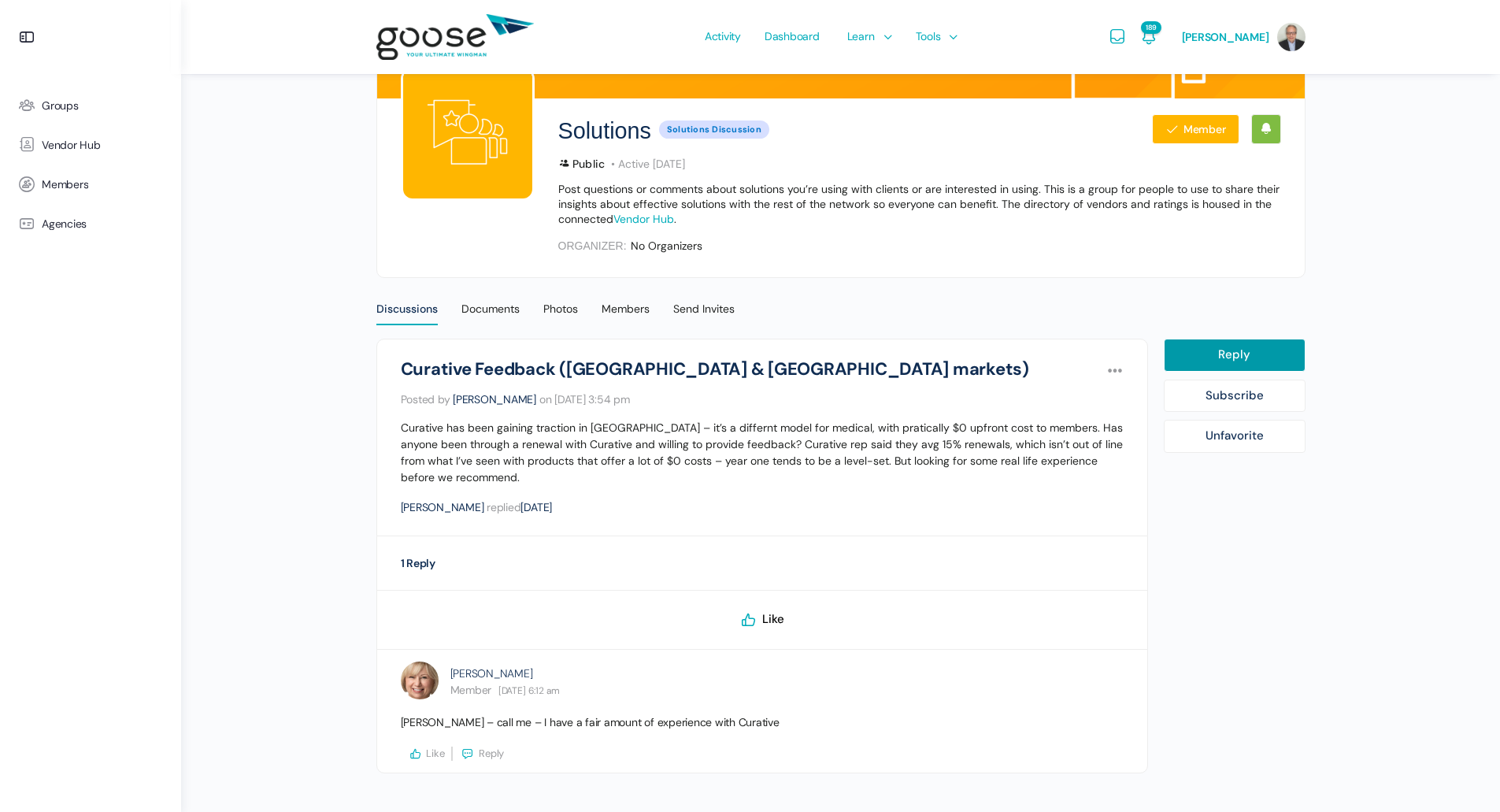
scroll to position [125, 0]
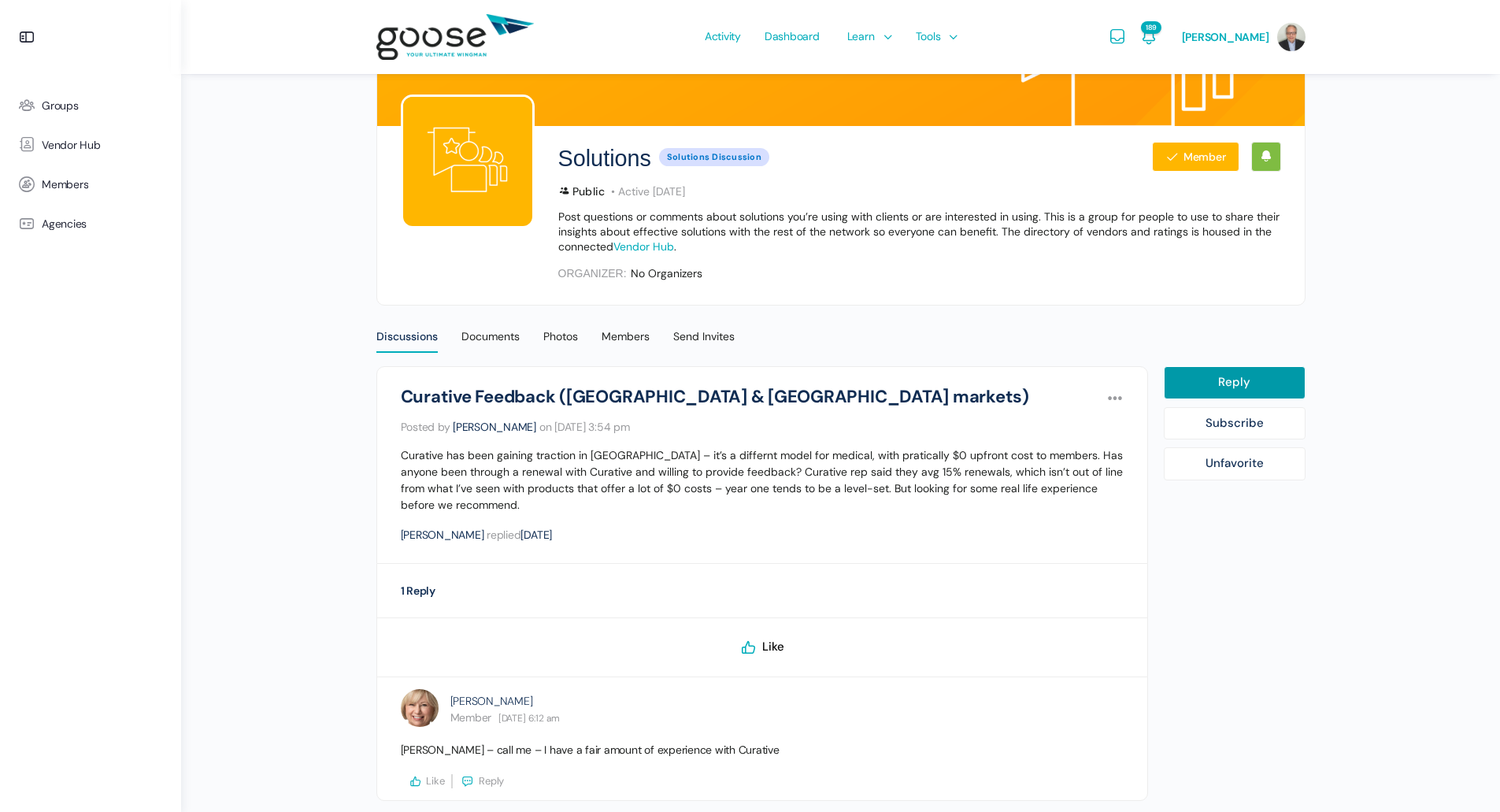
click at [592, 152] on h2 "Solutions" at bounding box center [604, 158] width 93 height 34
click at [410, 333] on div "Discussions" at bounding box center [406, 341] width 62 height 24
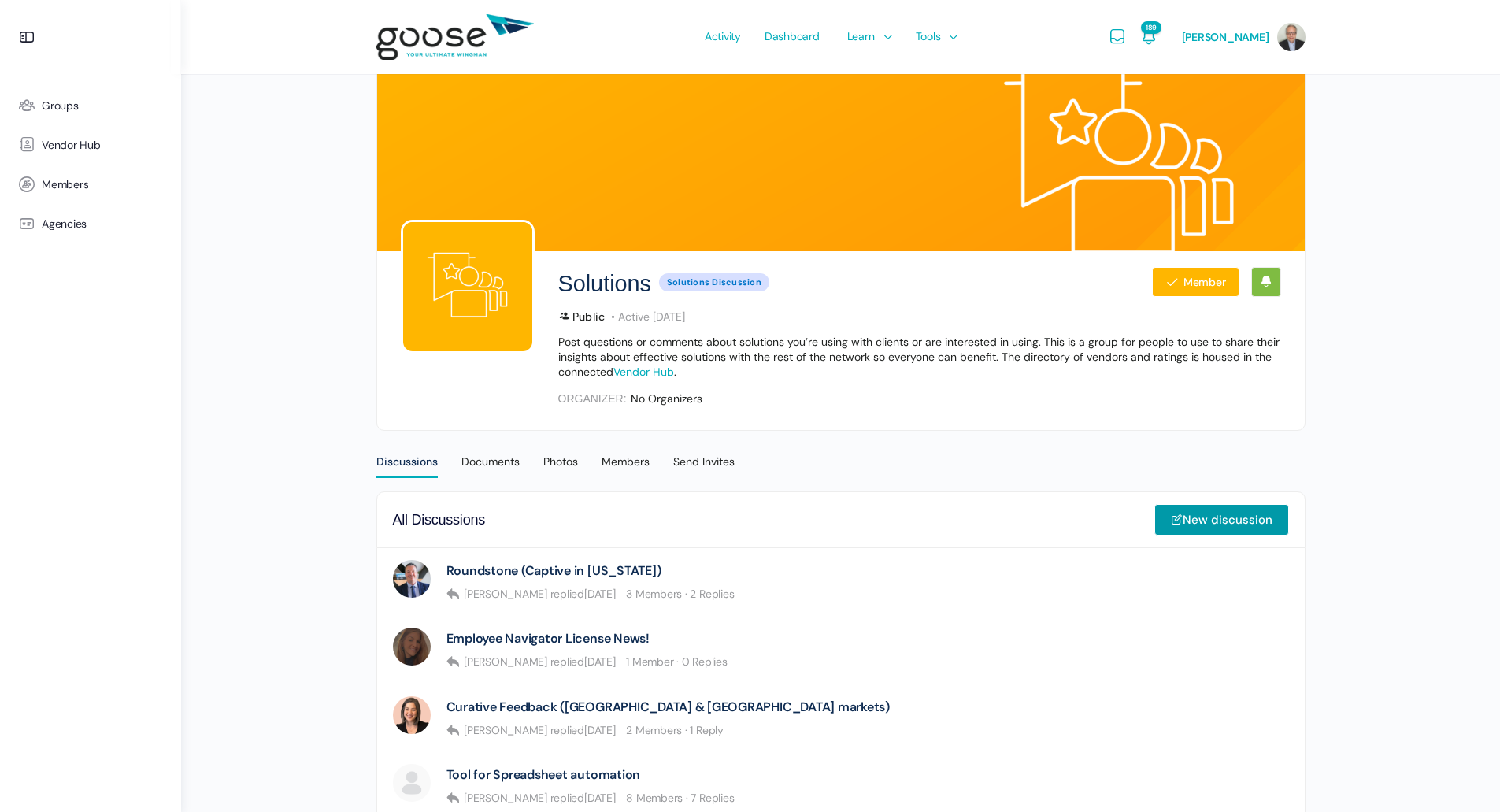
drag, startPoint x: 407, startPoint y: 402, endPoint x: 223, endPoint y: 465, distance: 194.5
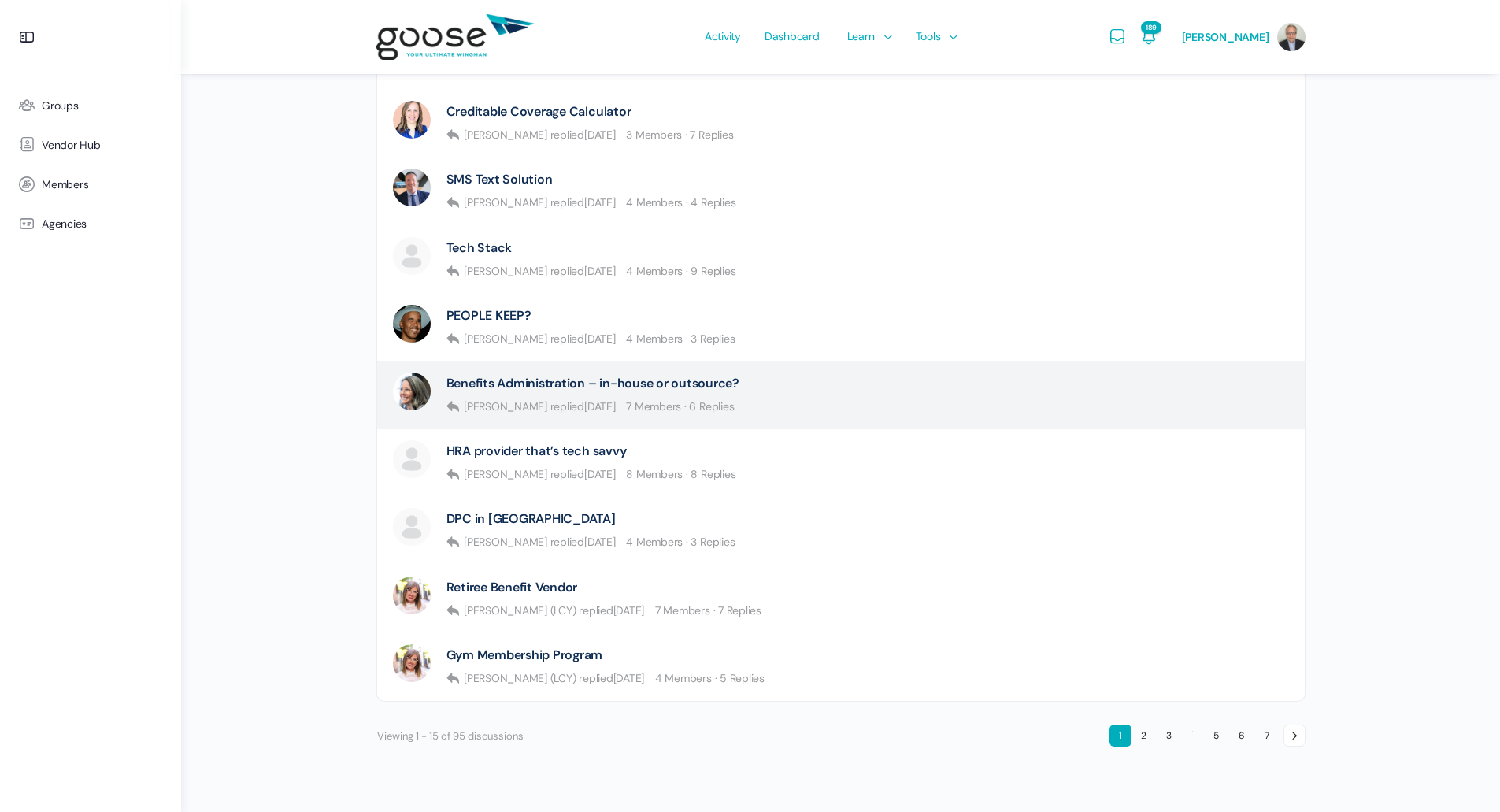
scroll to position [868, 0]
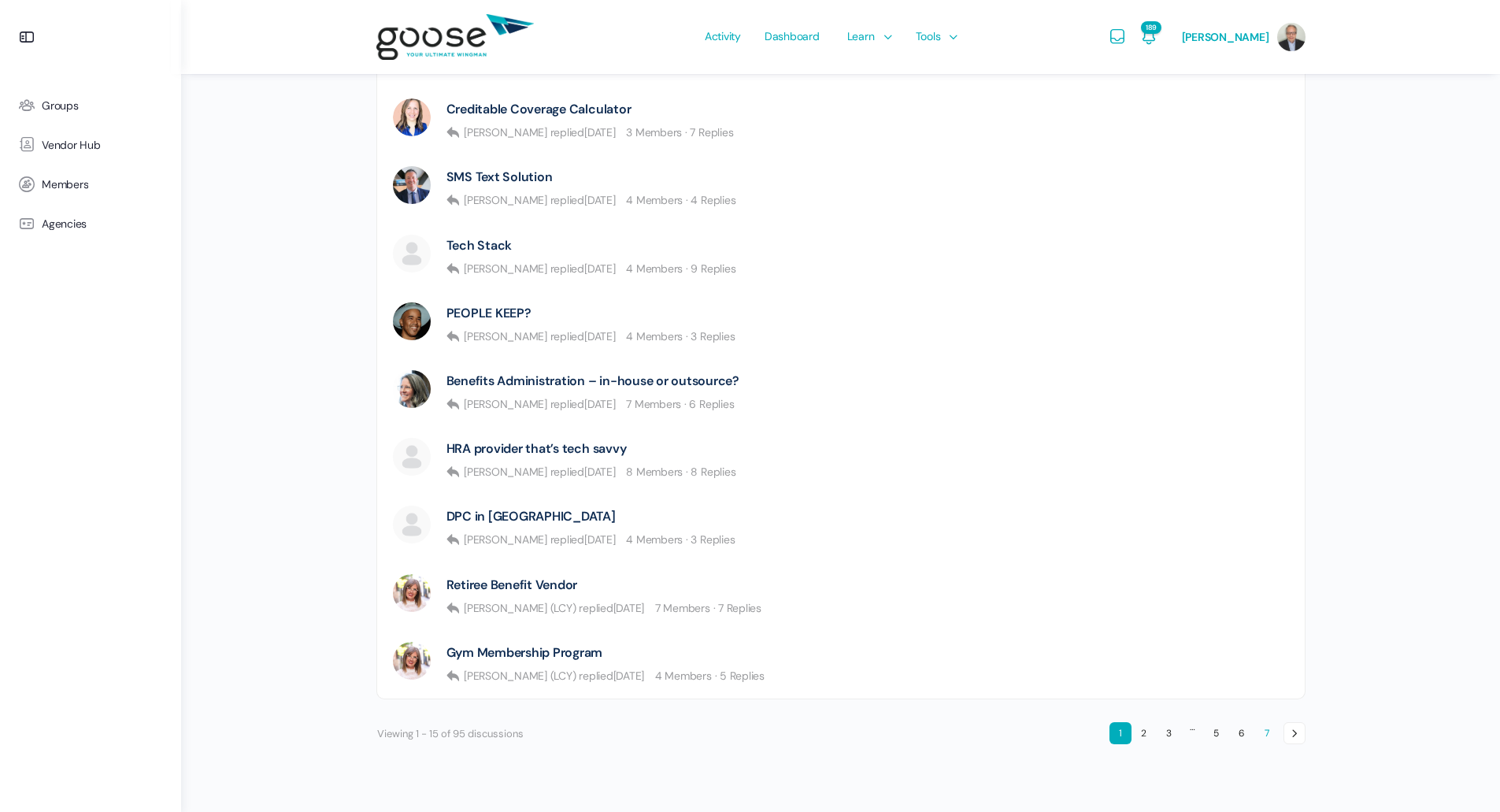
click at [1267, 735] on link "7" at bounding box center [1267, 733] width 22 height 22
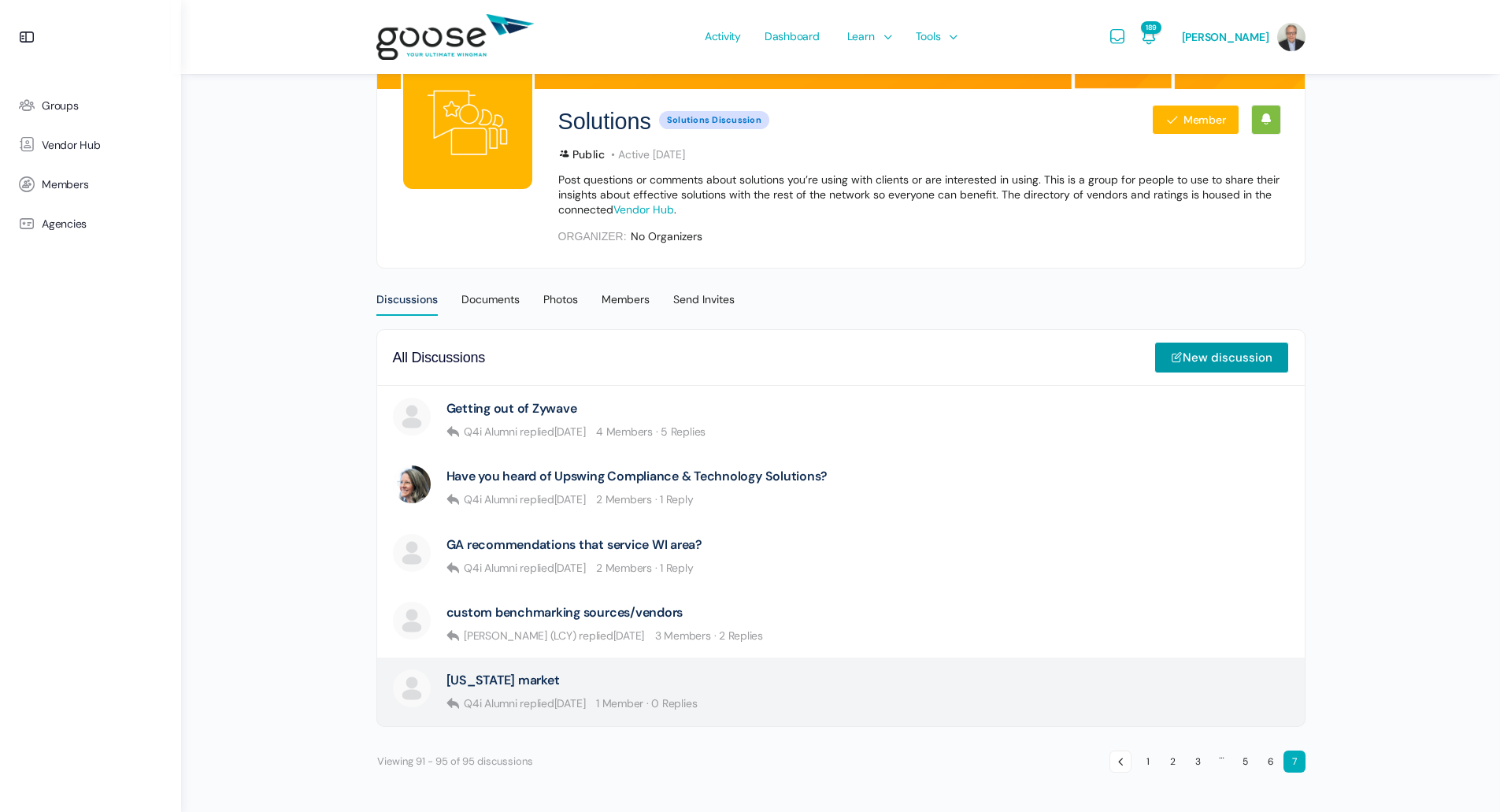
scroll to position [189, 0]
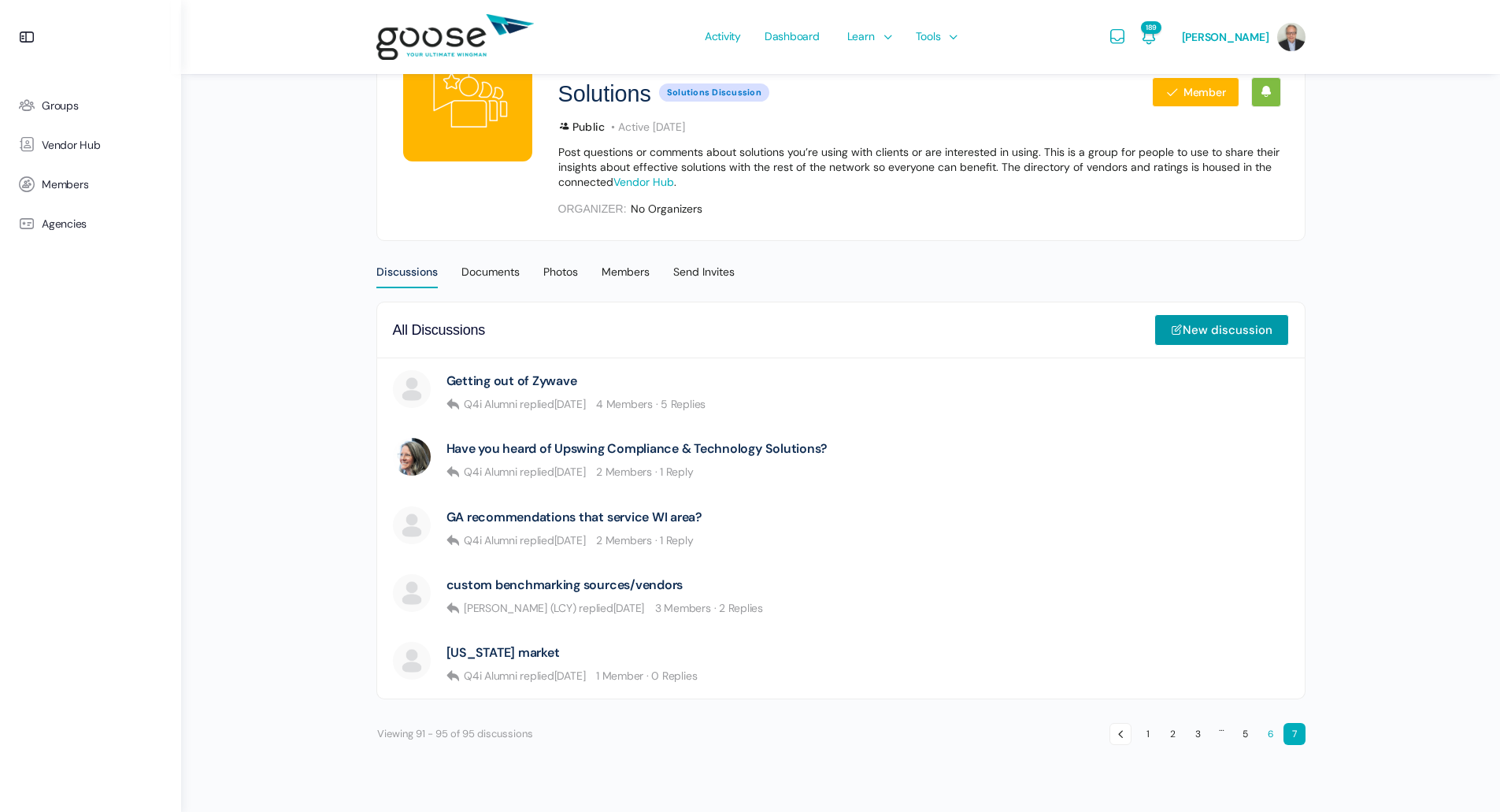
click at [1266, 731] on link "6" at bounding box center [1271, 734] width 22 height 22
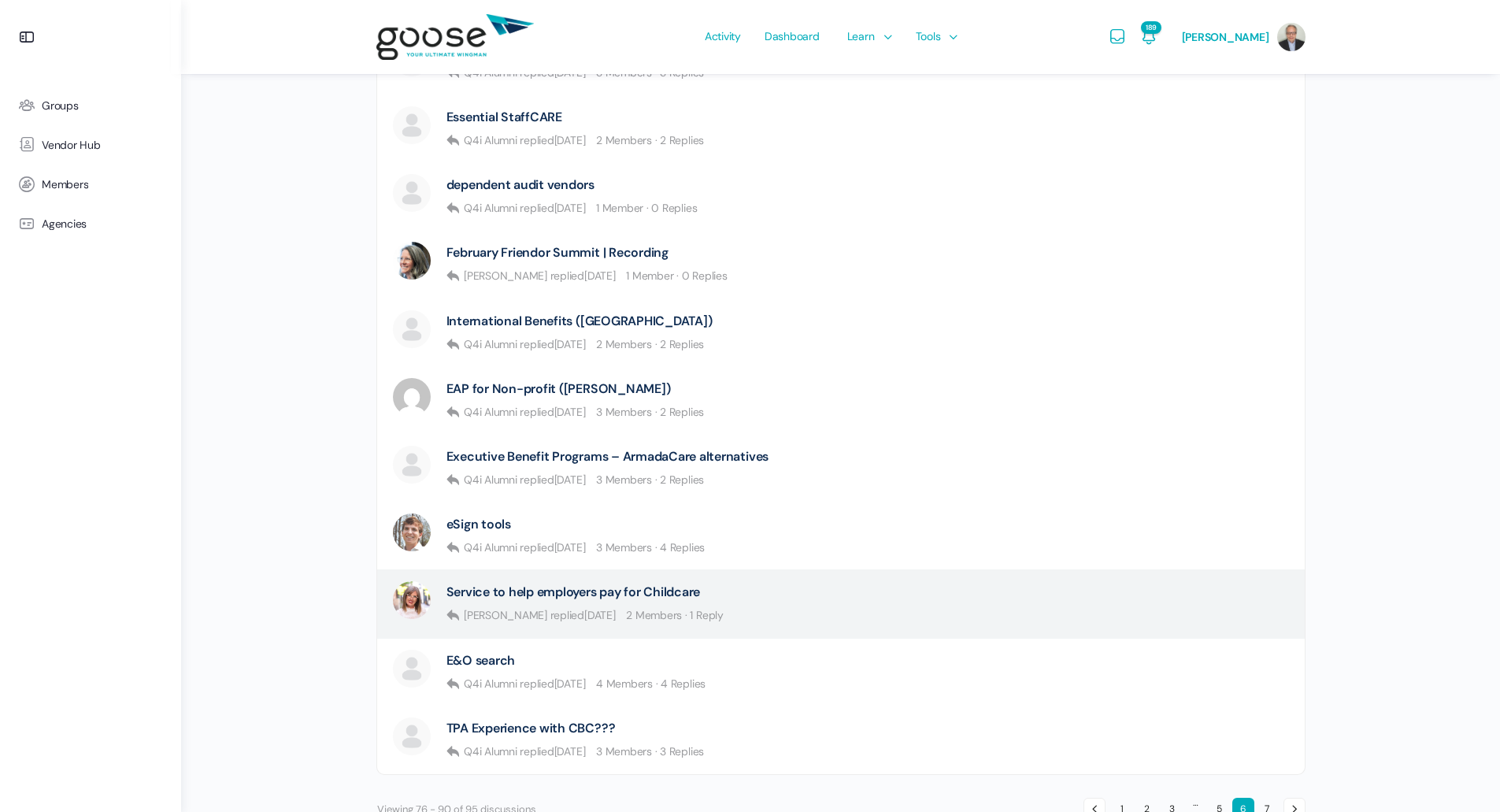
scroll to position [868, 0]
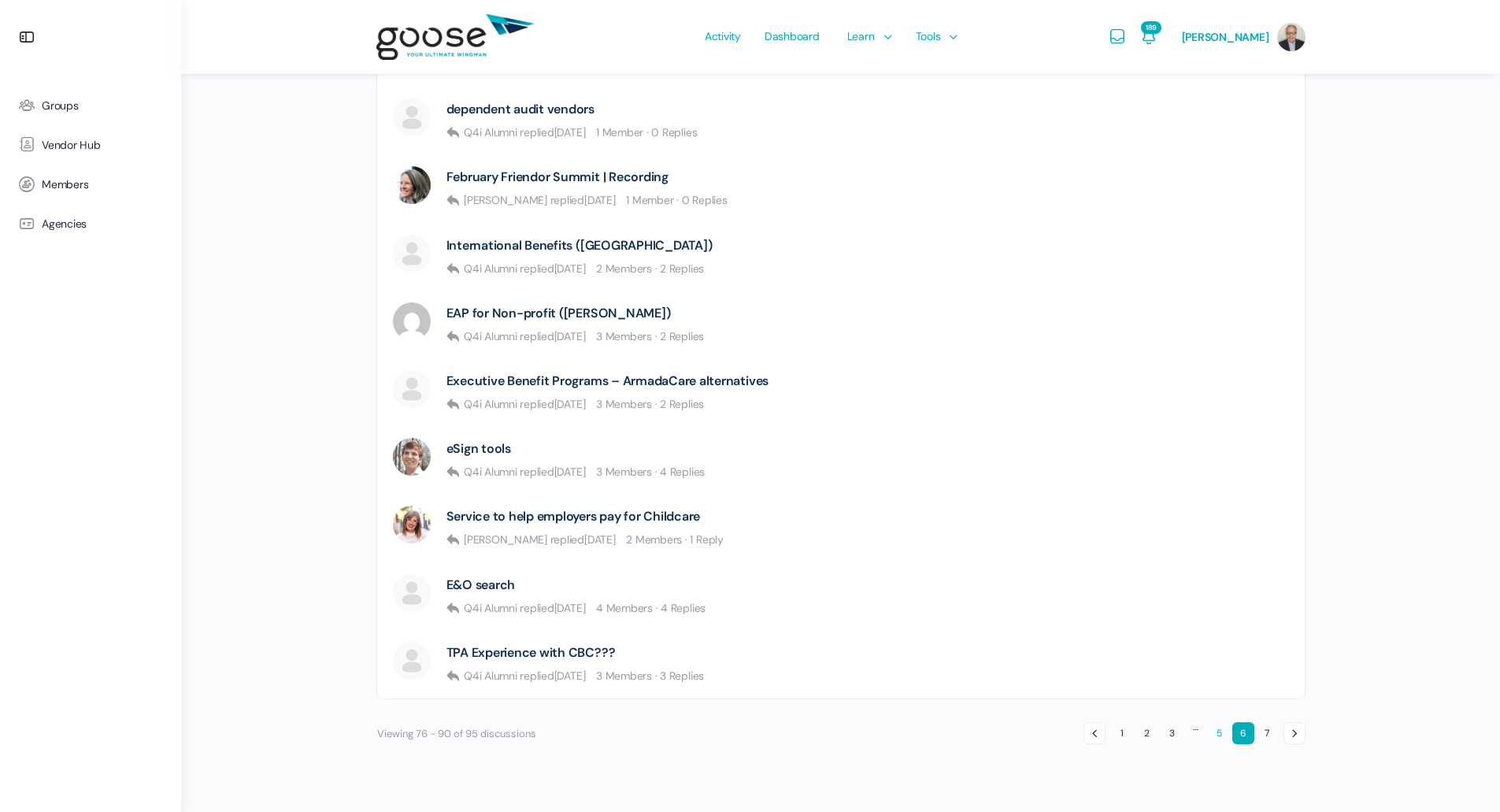
click at [1220, 738] on link "5" at bounding box center [1219, 733] width 22 height 22
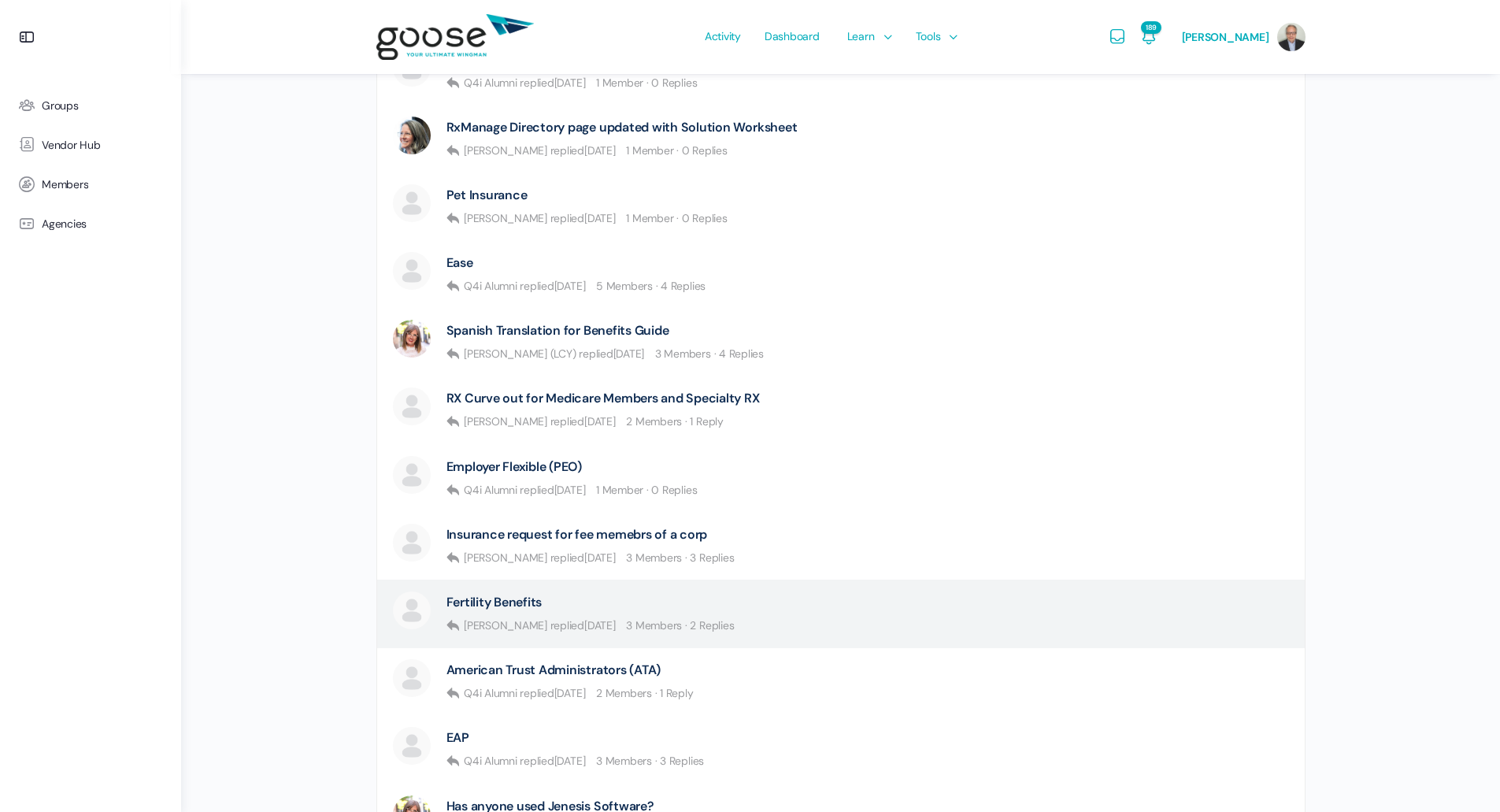
scroll to position [711, 0]
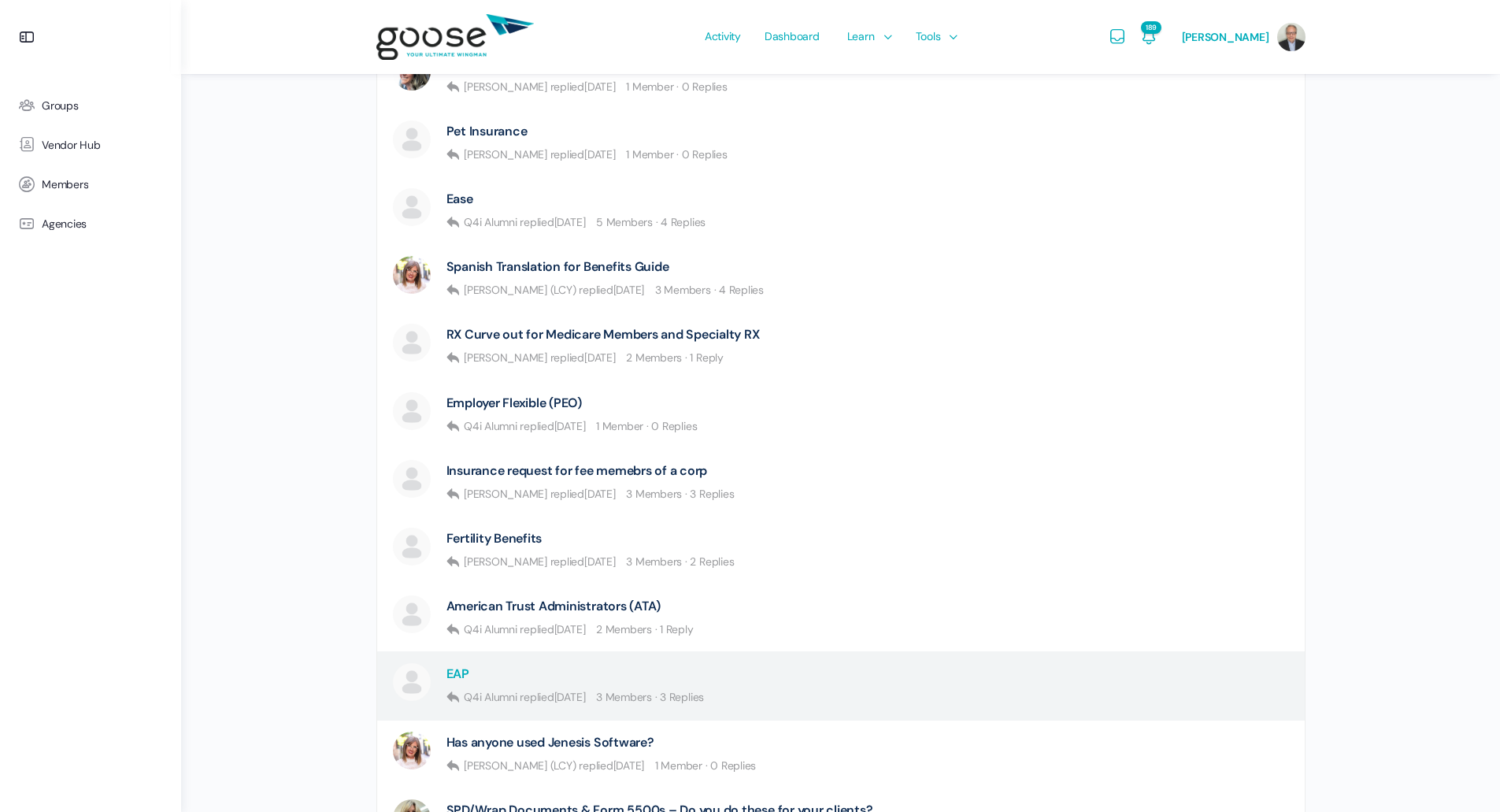
click at [468, 670] on link "EAP" at bounding box center [457, 673] width 23 height 15
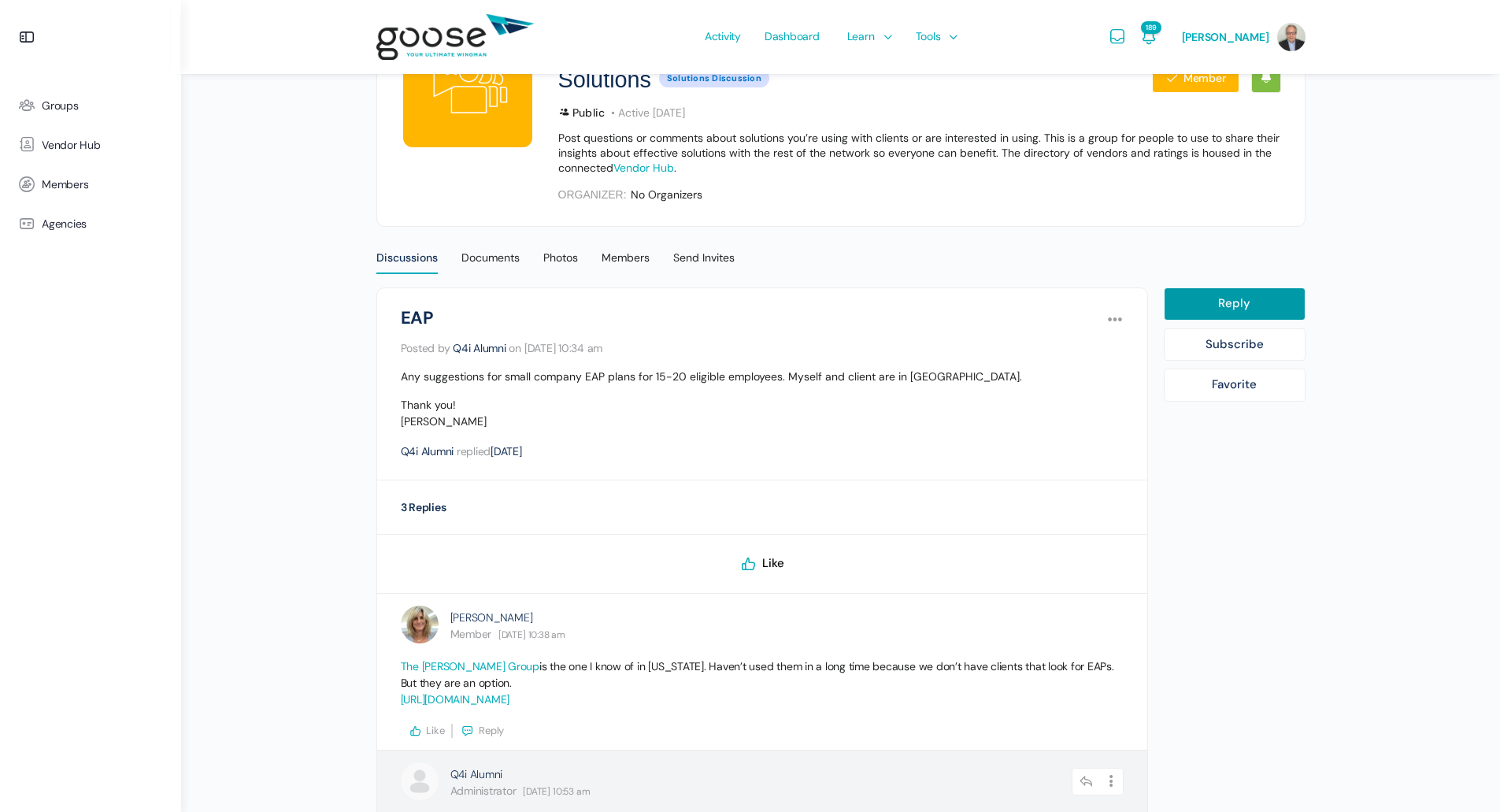
scroll to position [143, 0]
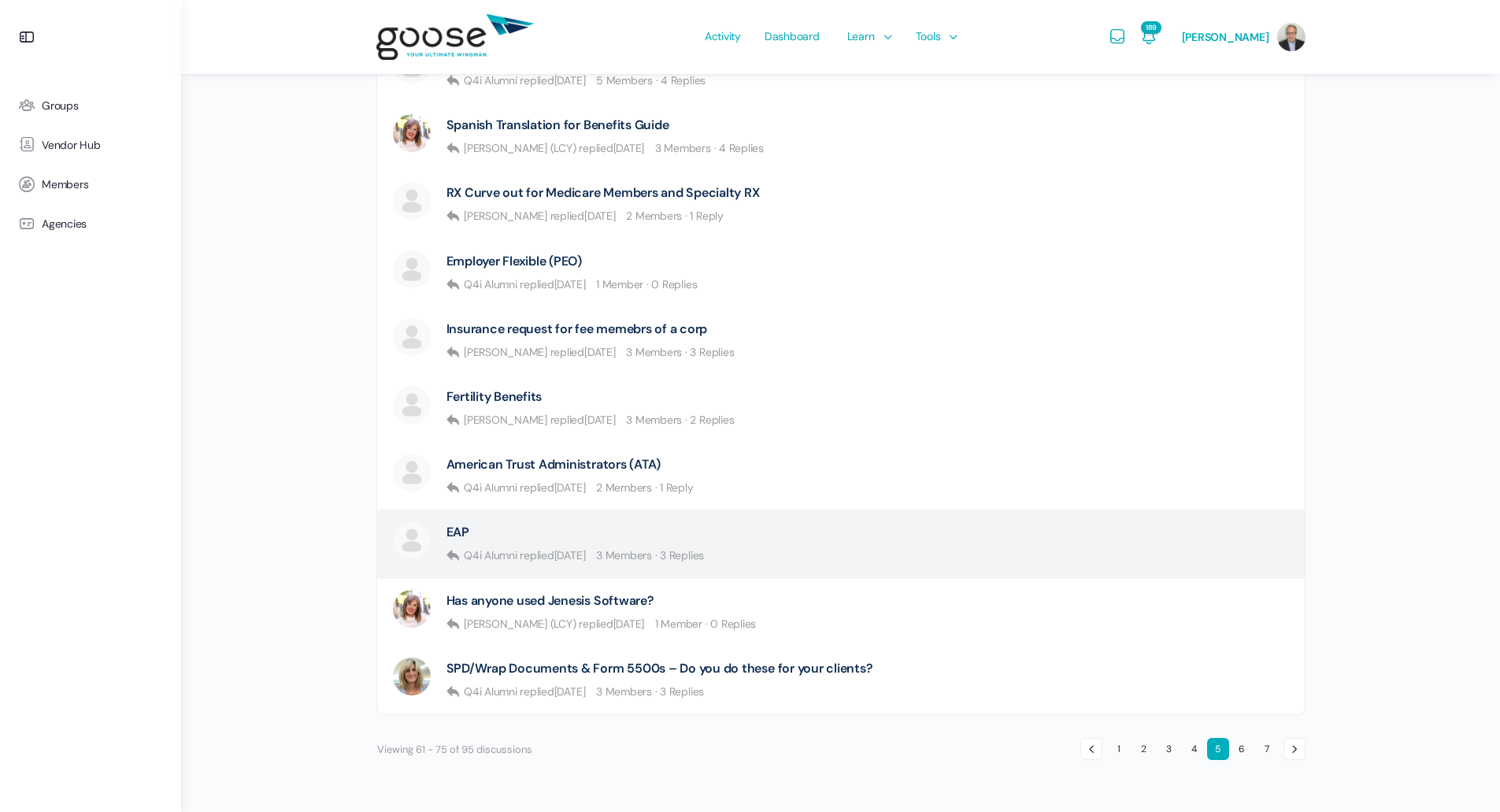
scroll to position [868, 0]
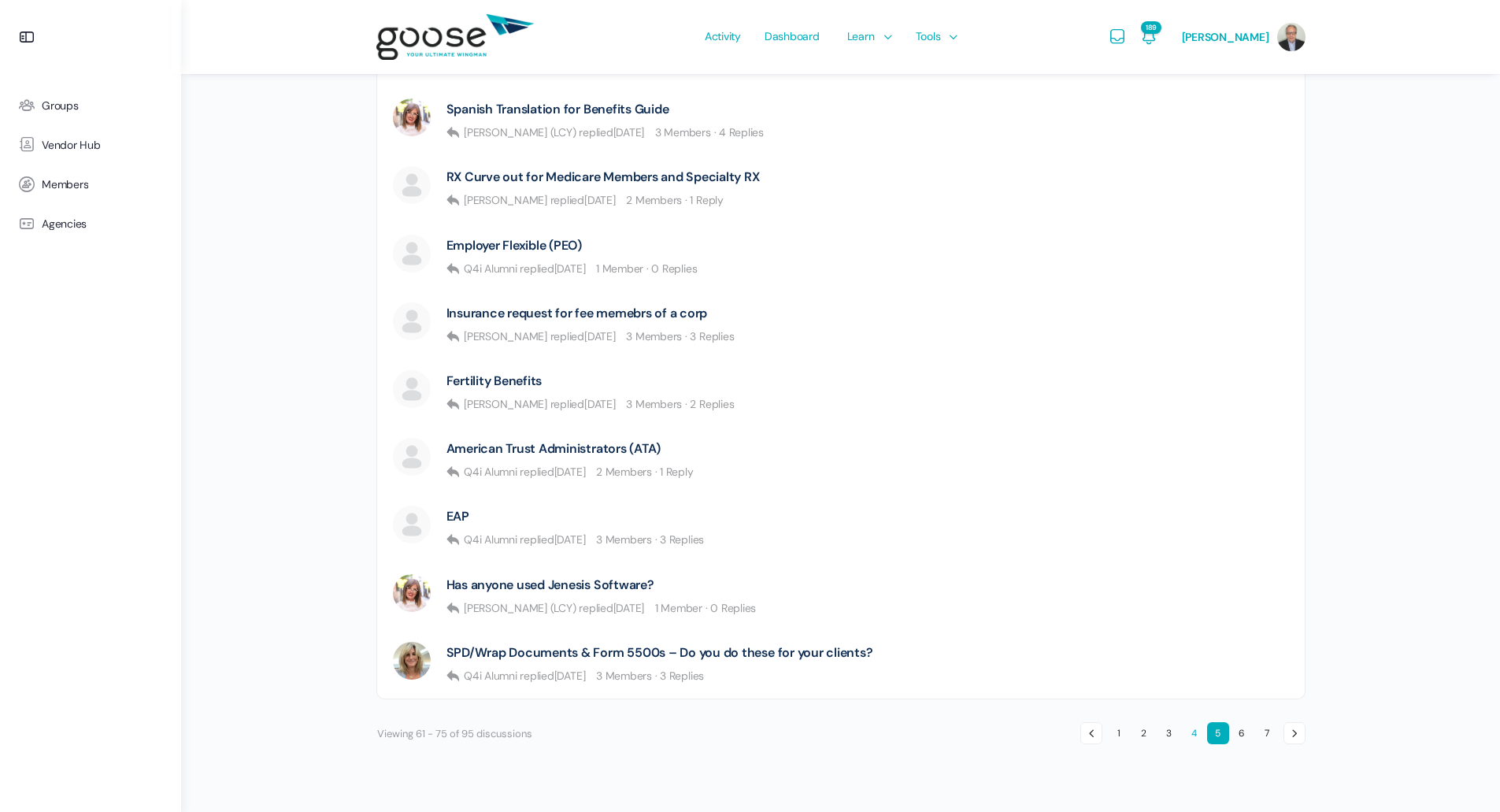
click at [1190, 736] on link "4" at bounding box center [1195, 733] width 22 height 22
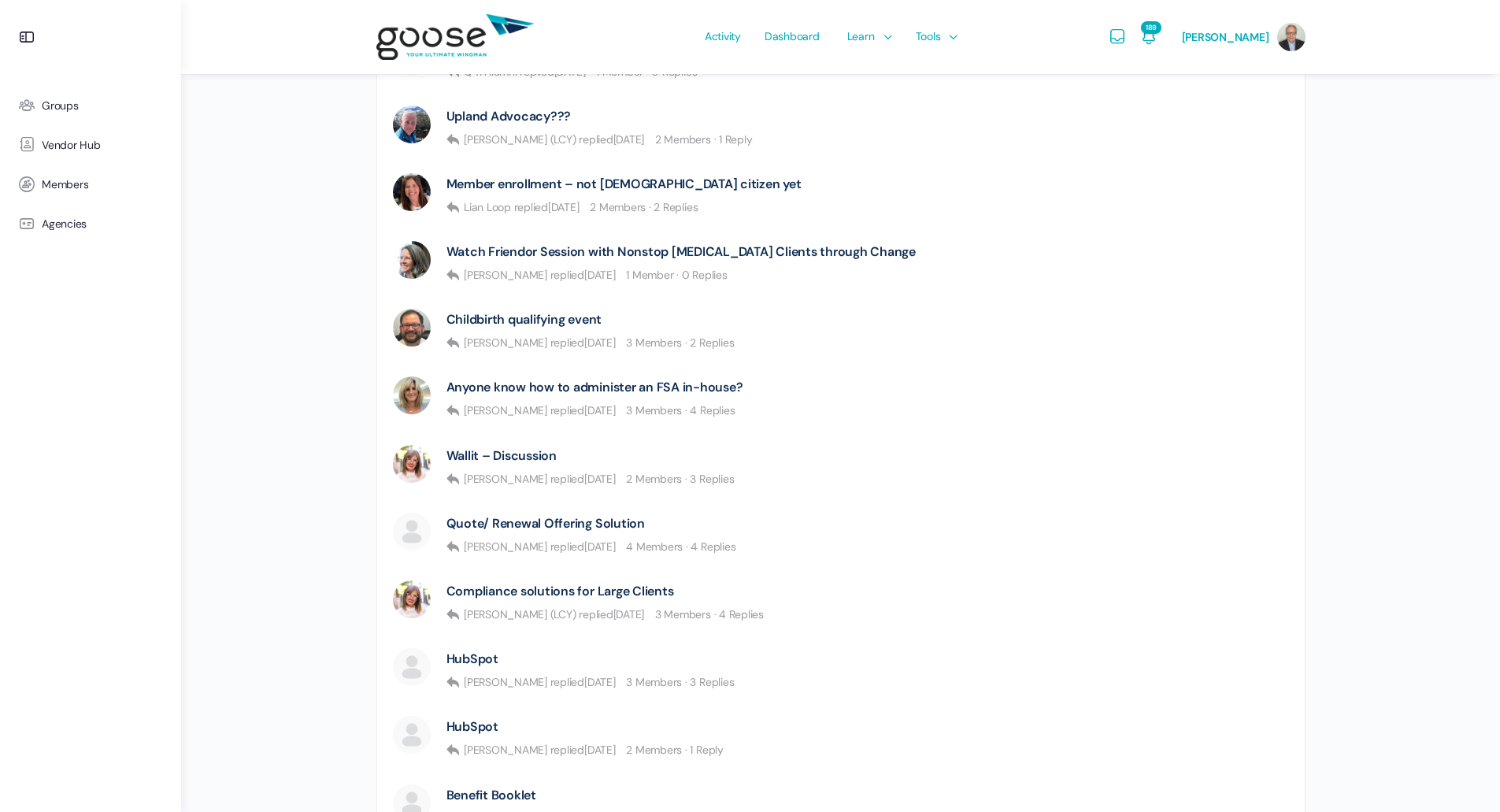
scroll to position [868, 0]
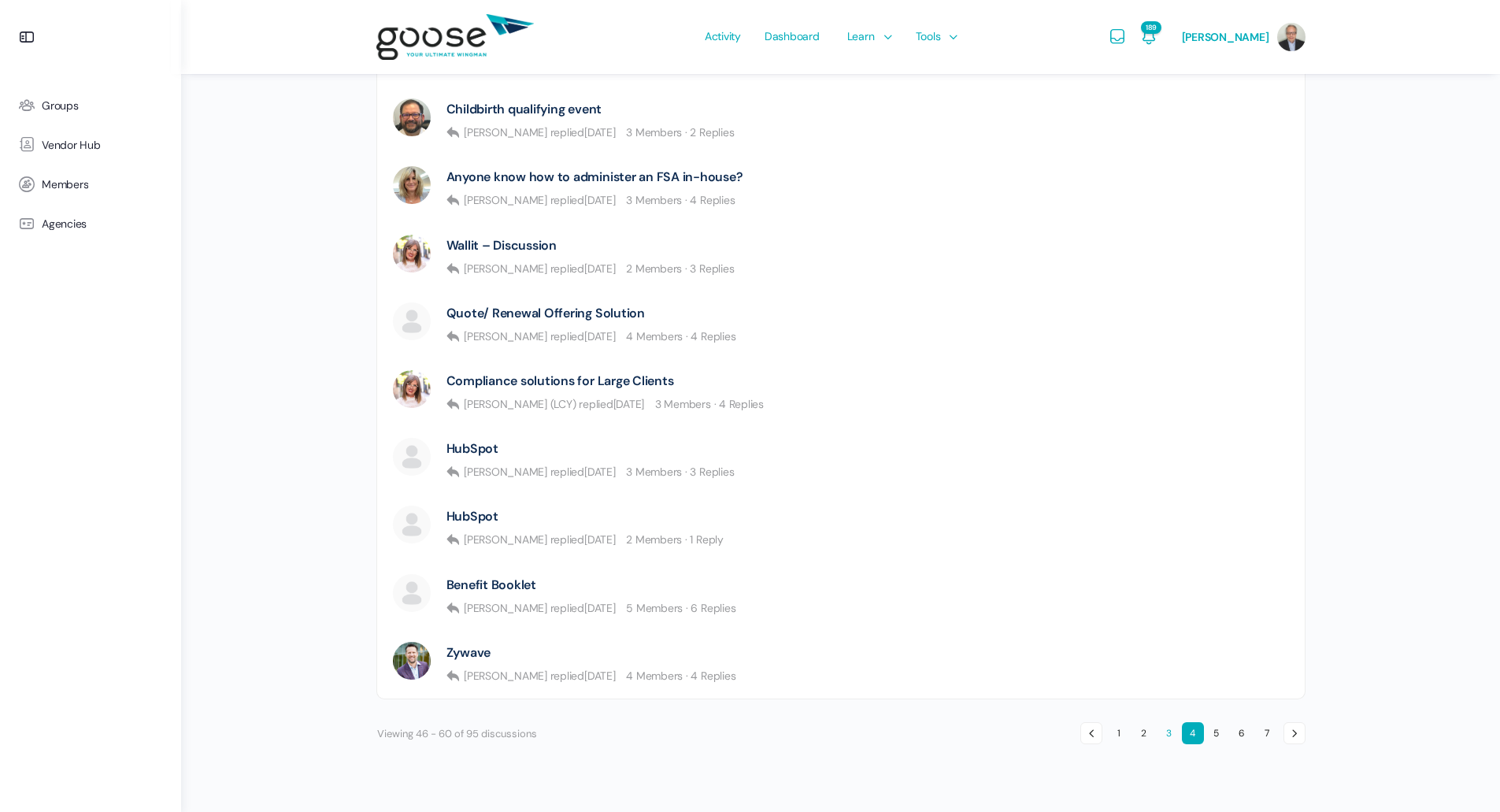
click at [1166, 735] on link "3" at bounding box center [1169, 733] width 22 height 22
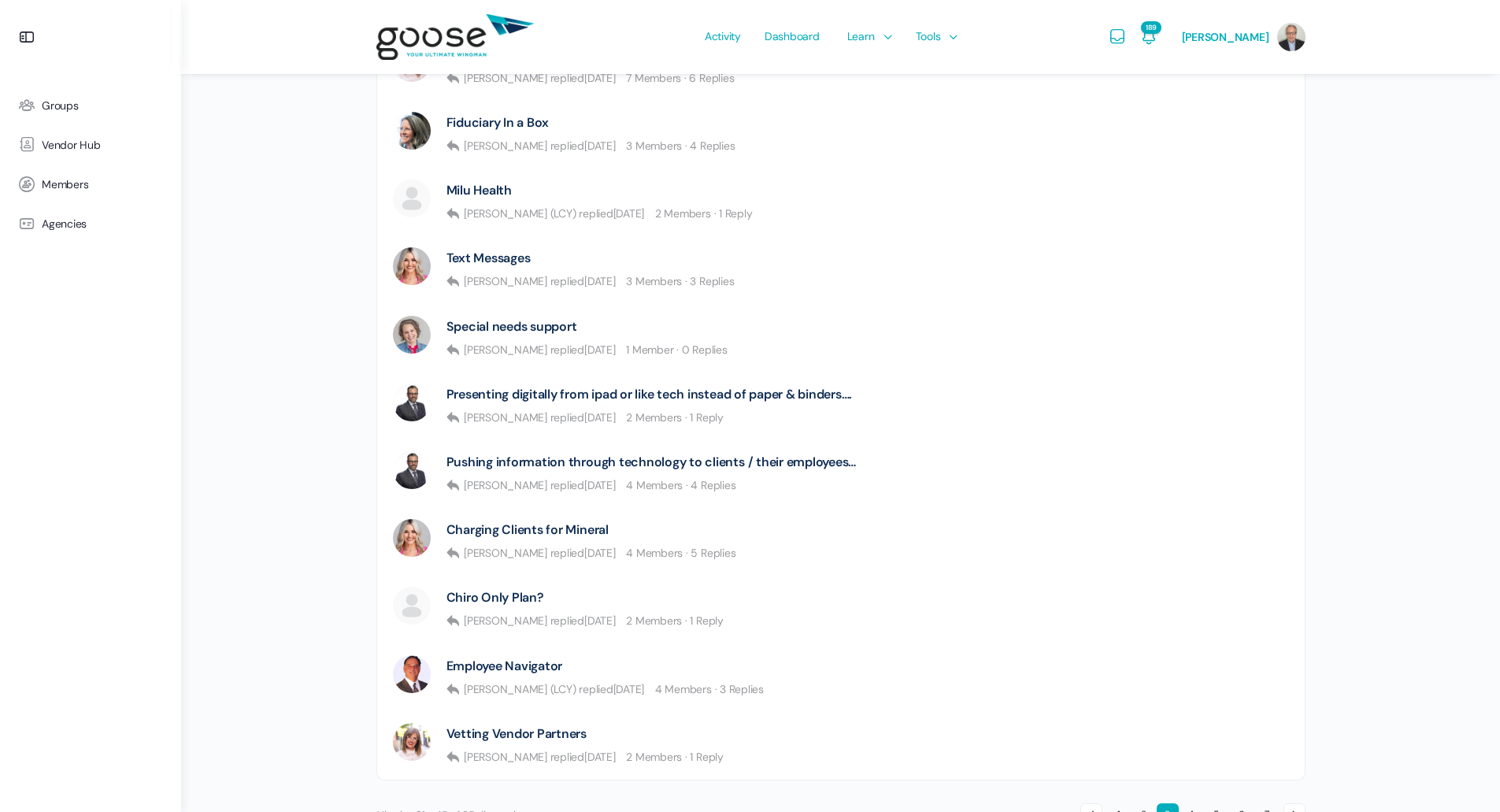
scroll to position [868, 0]
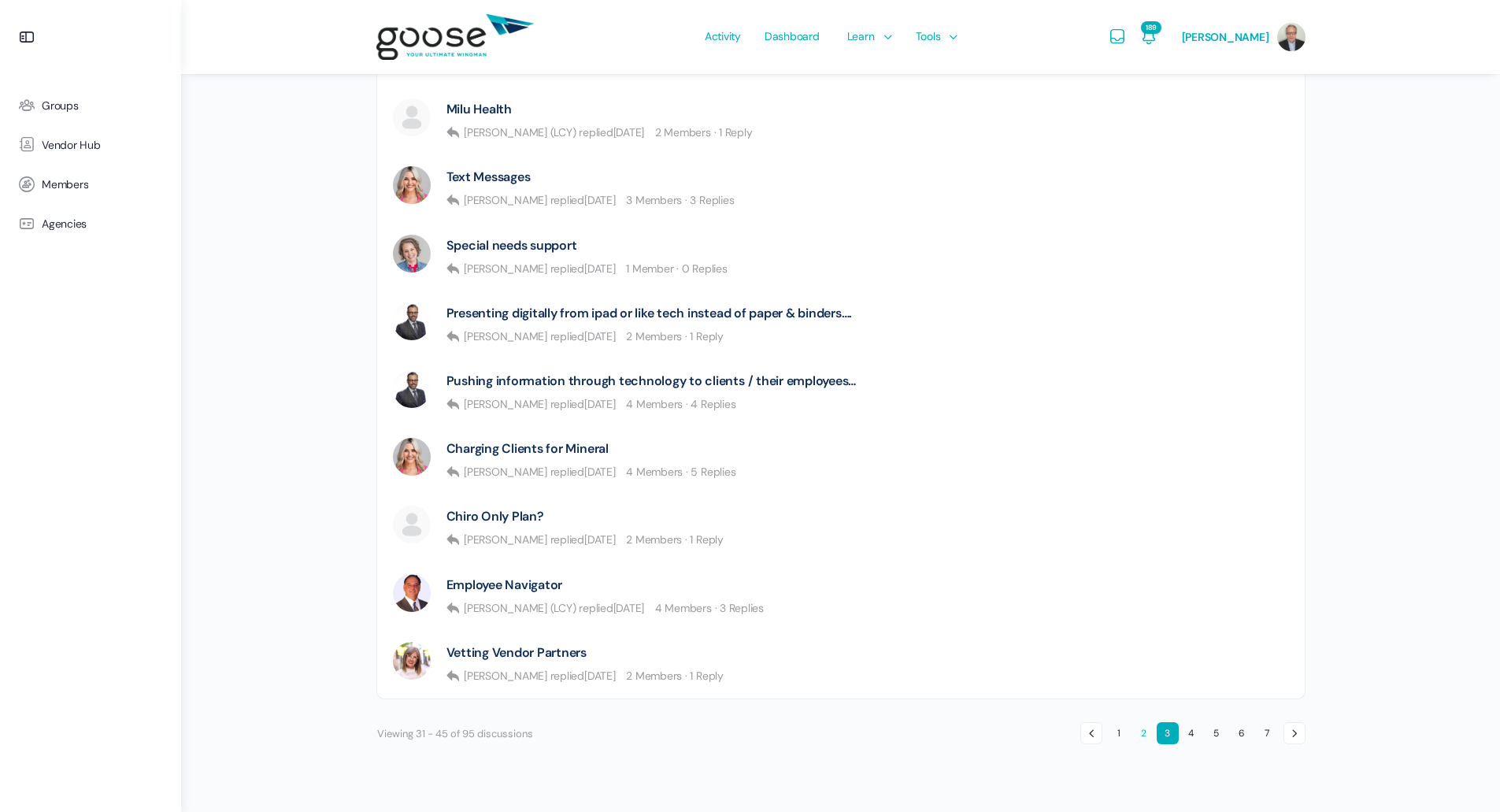
click at [1141, 736] on link "2" at bounding box center [1144, 733] width 22 height 22
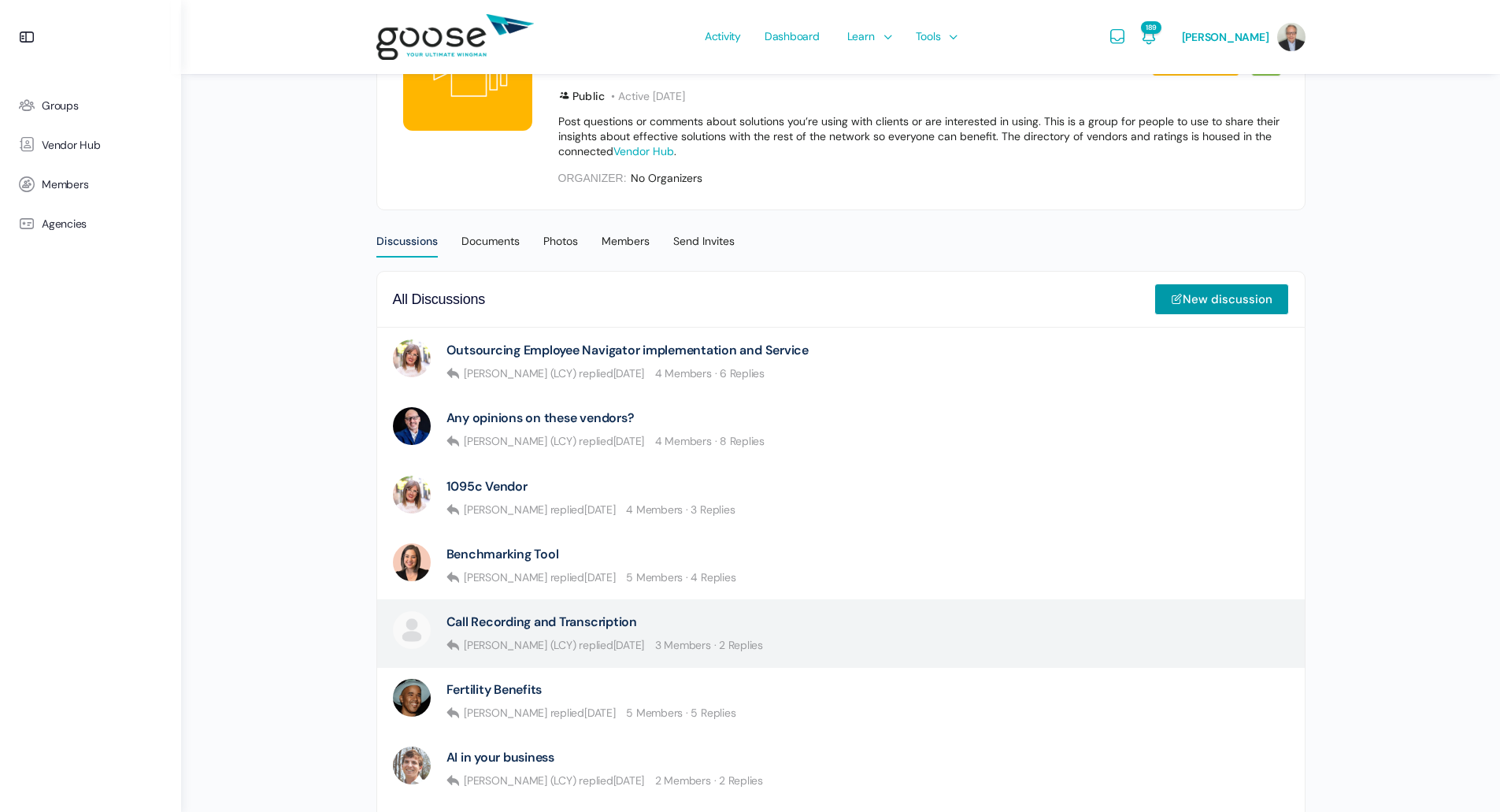
scroll to position [160, 0]
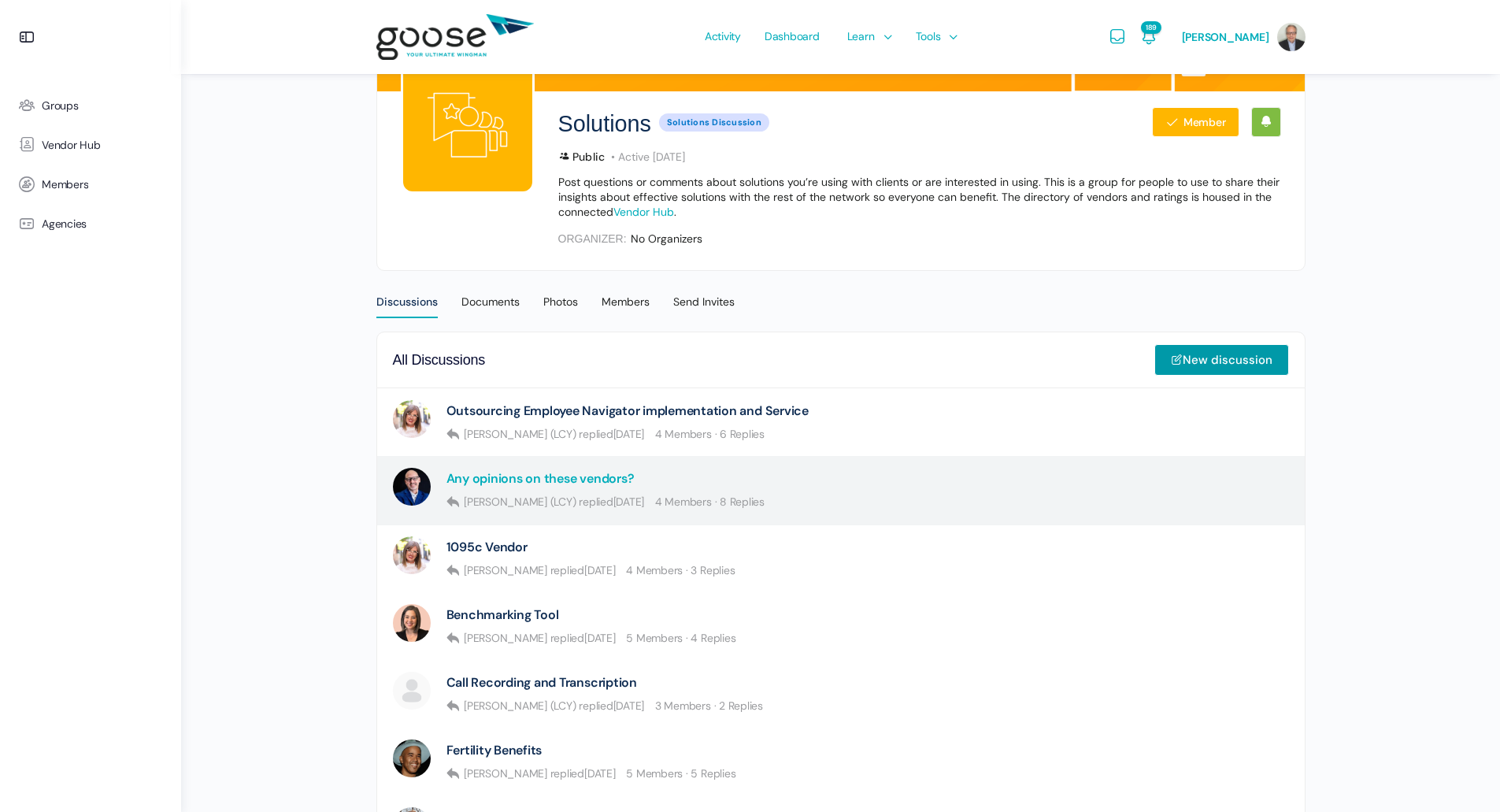
click at [533, 476] on link "Any opinions on these vendors?" at bounding box center [540, 478] width 189 height 15
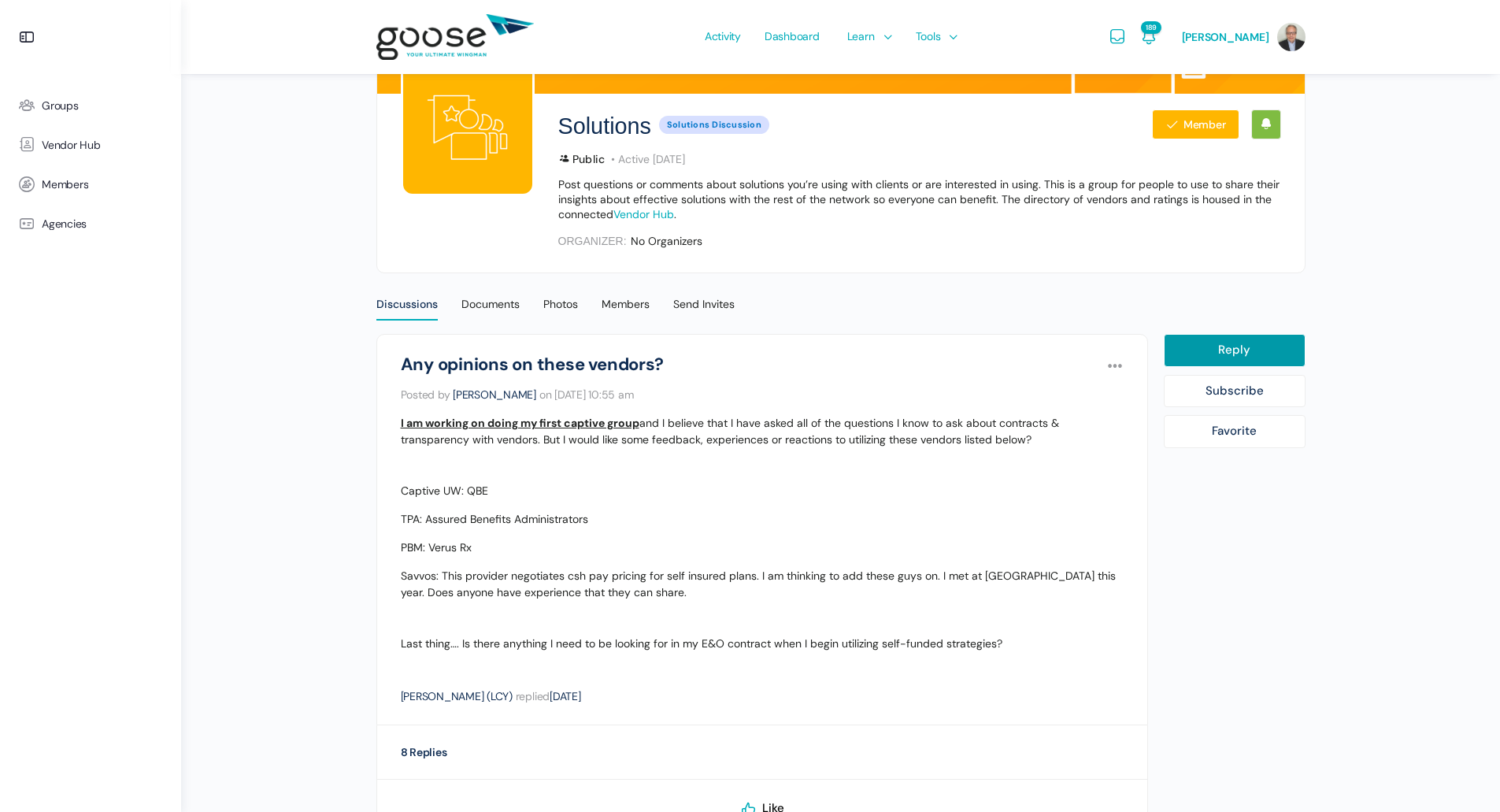
scroll to position [79, 0]
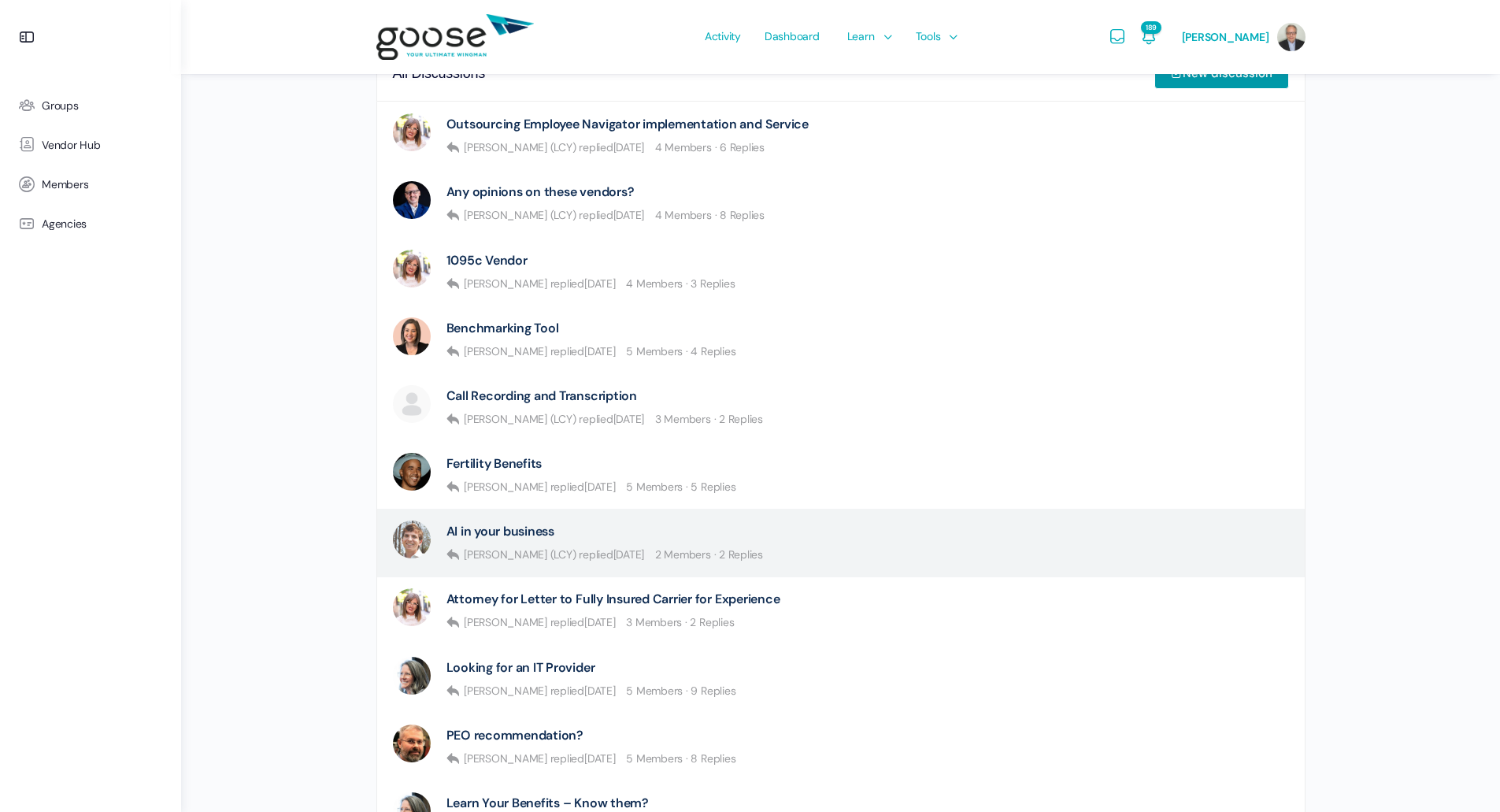
scroll to position [396, 0]
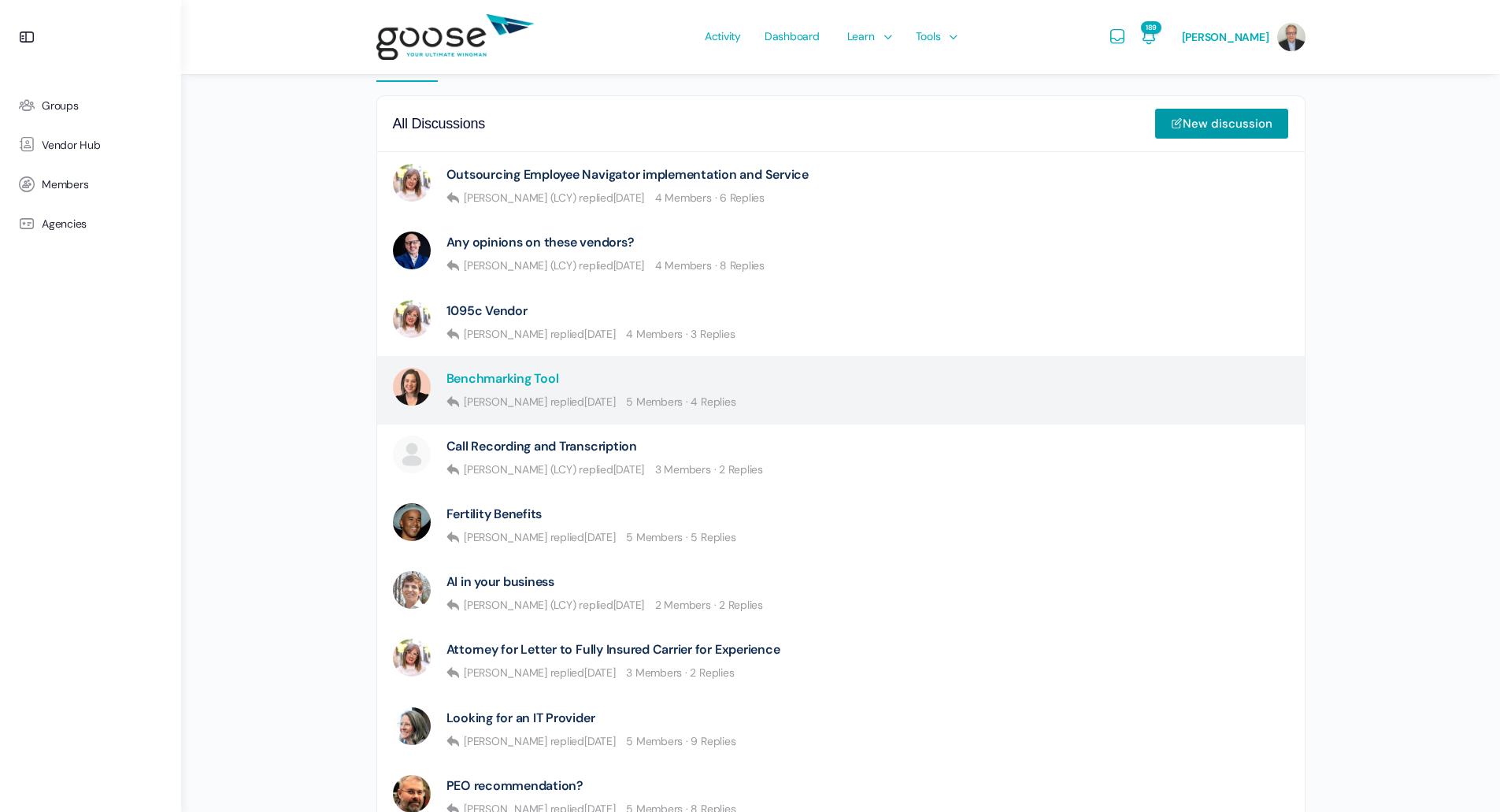
click at [498, 380] on link "Benchmarking Tool" at bounding box center [502, 378] width 112 height 15
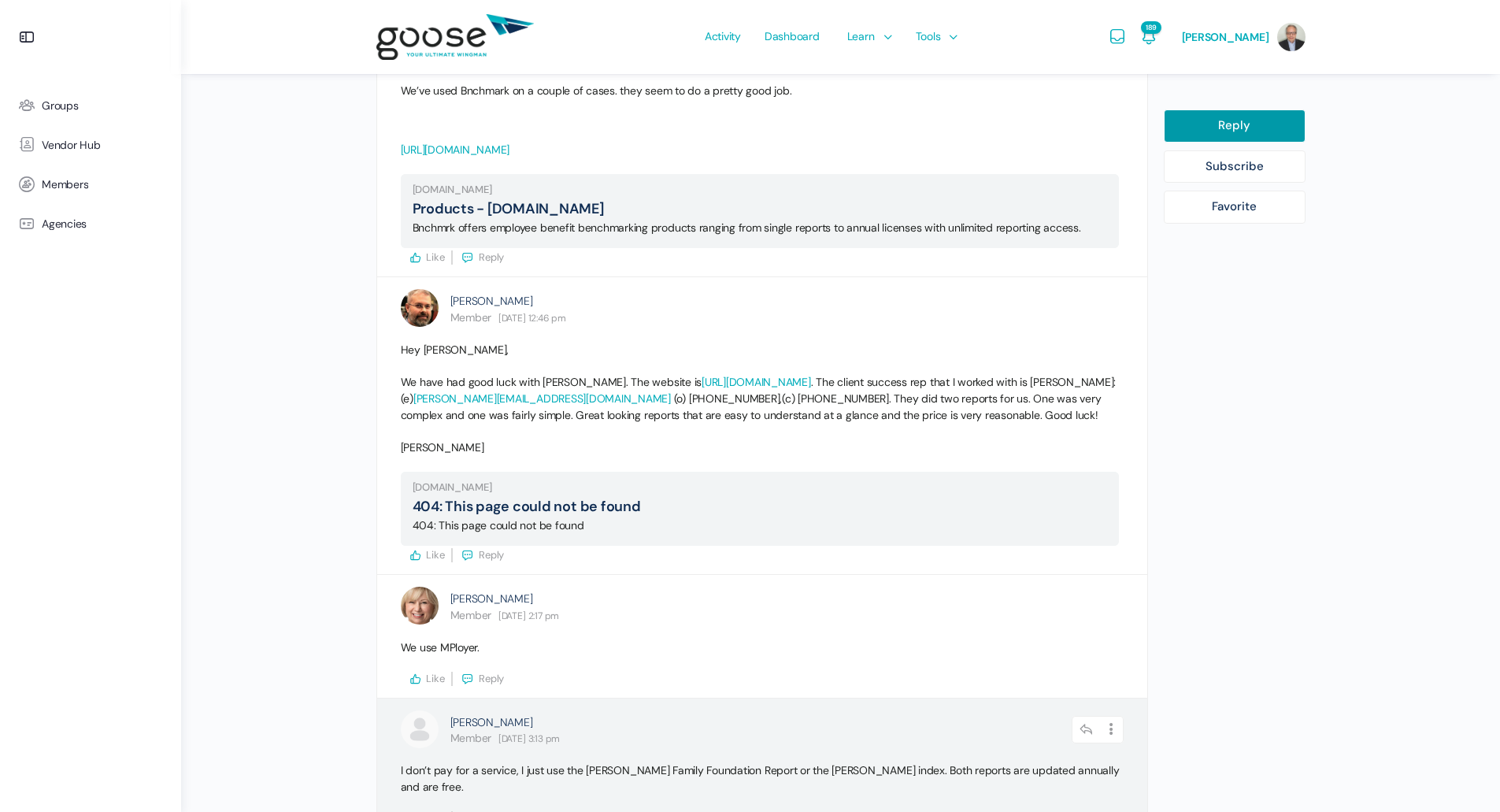
scroll to position [867, 0]
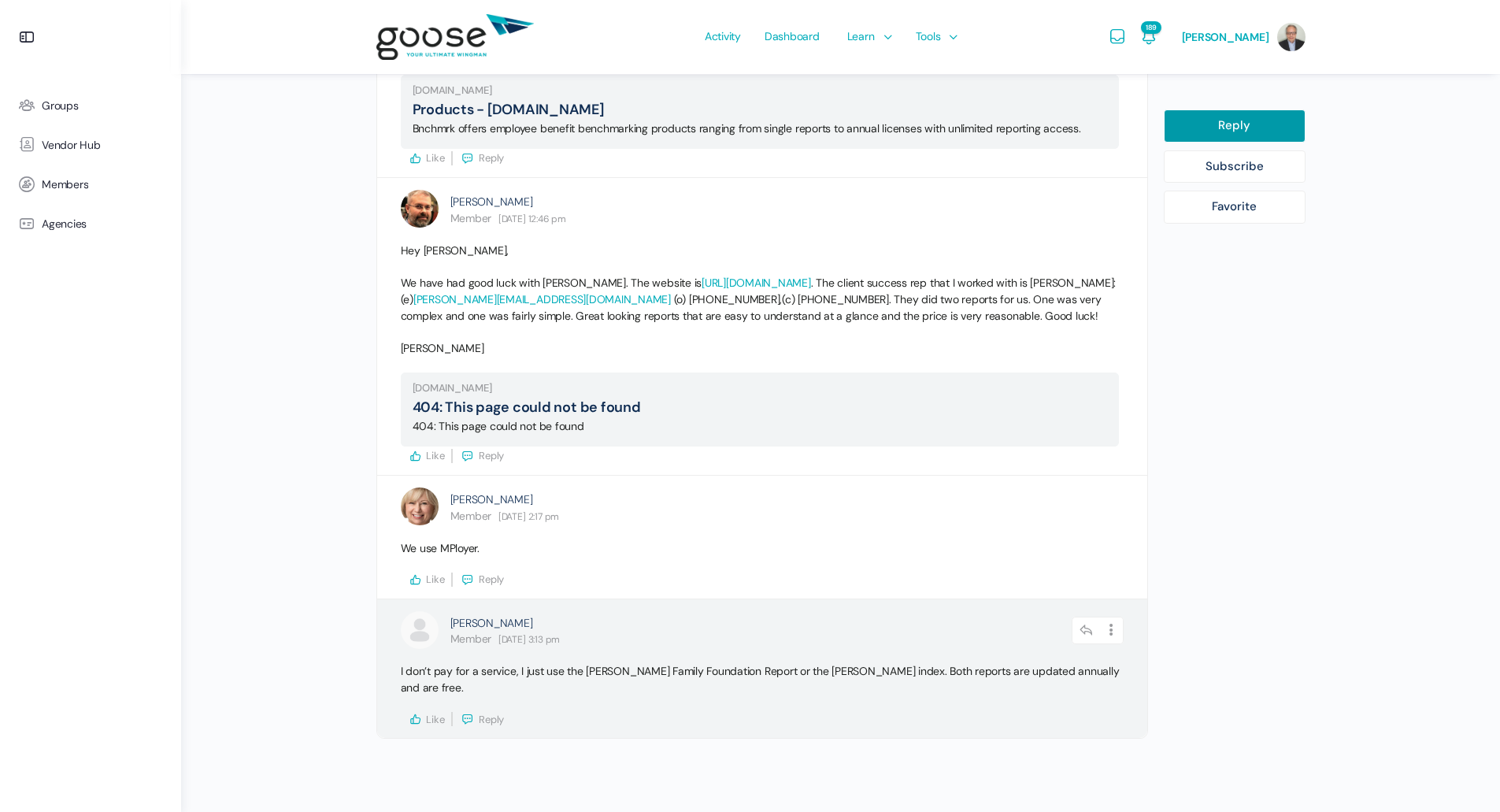
click at [782, 673] on p "I don’t pay for a service, I just use the [PERSON_NAME] Family Foundation Repor…" at bounding box center [762, 680] width 723 height 33
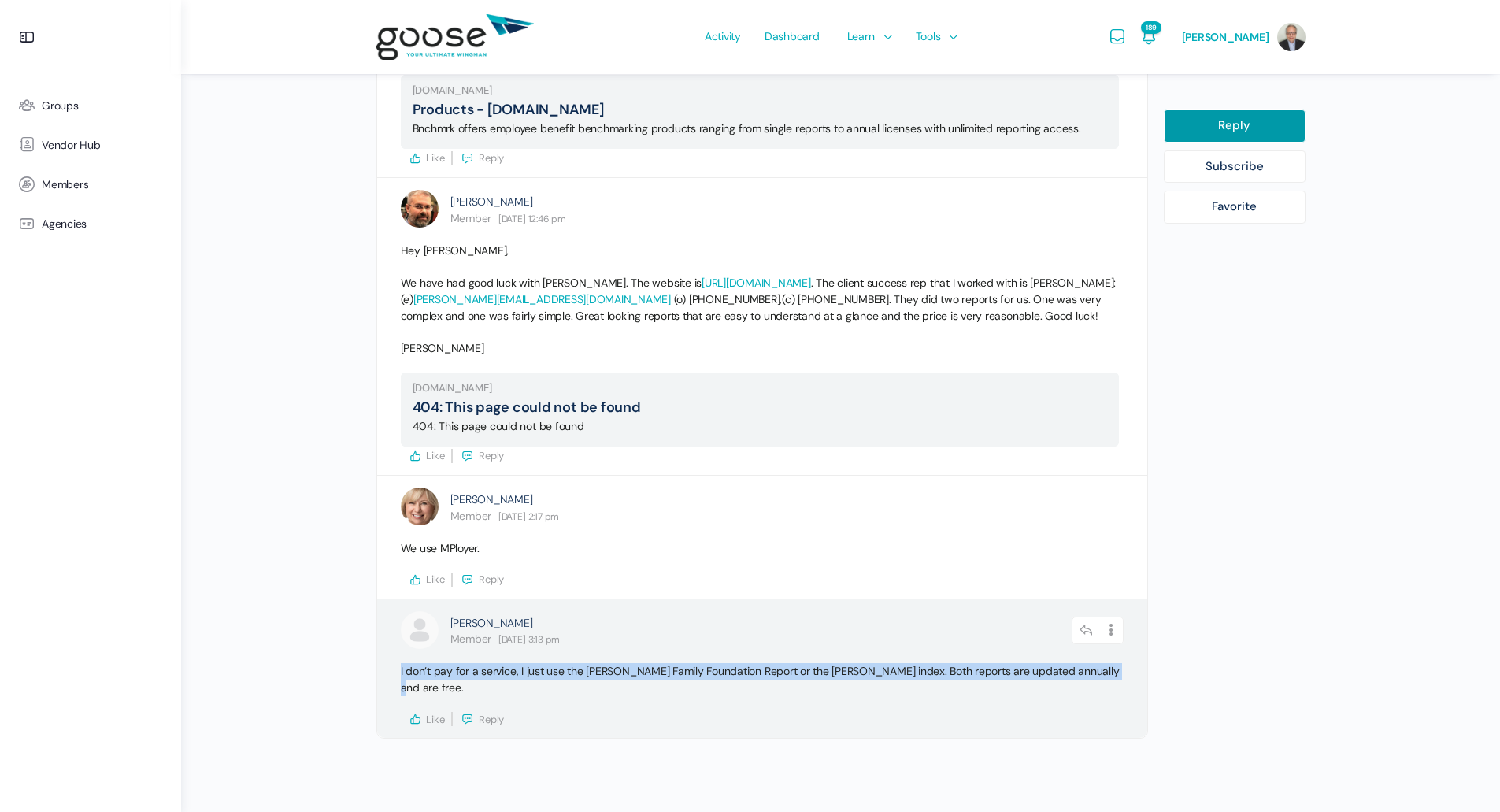
drag, startPoint x: 1086, startPoint y: 670, endPoint x: 390, endPoint y: 659, distance: 696.1
click at [390, 659] on div "[PERSON_NAME] Member [DATE] 3:13 pm Reply Options Report Reply Report Reply I d…" at bounding box center [761, 669] width 770 height 140
copy p "I don’t pay for a service, I just use the [PERSON_NAME] Family Foundation Repor…"
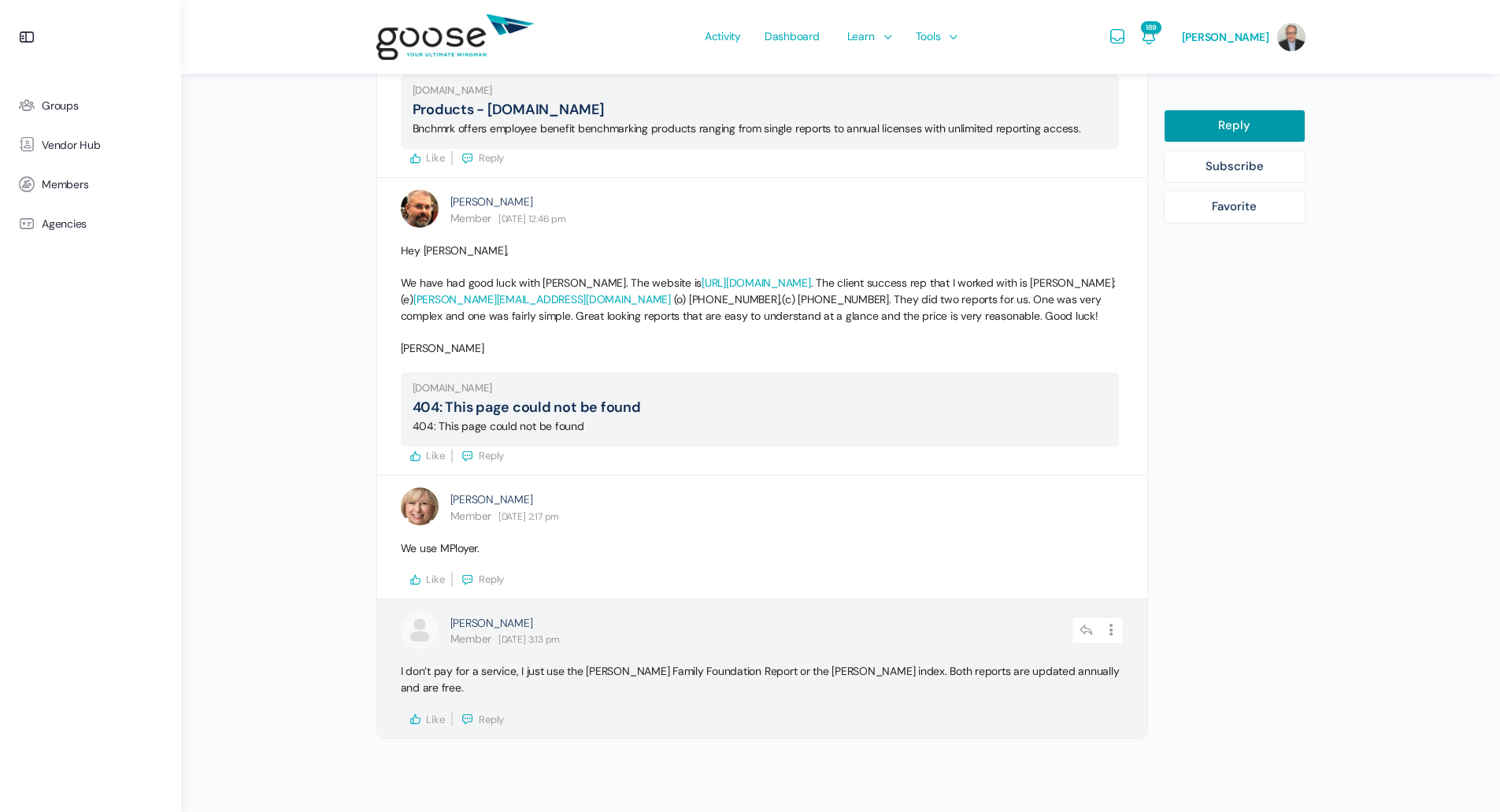
click at [796, 637] on div "[PERSON_NAME] Member [DATE] 3:13 pm" at bounding box center [761, 632] width 623 height 31
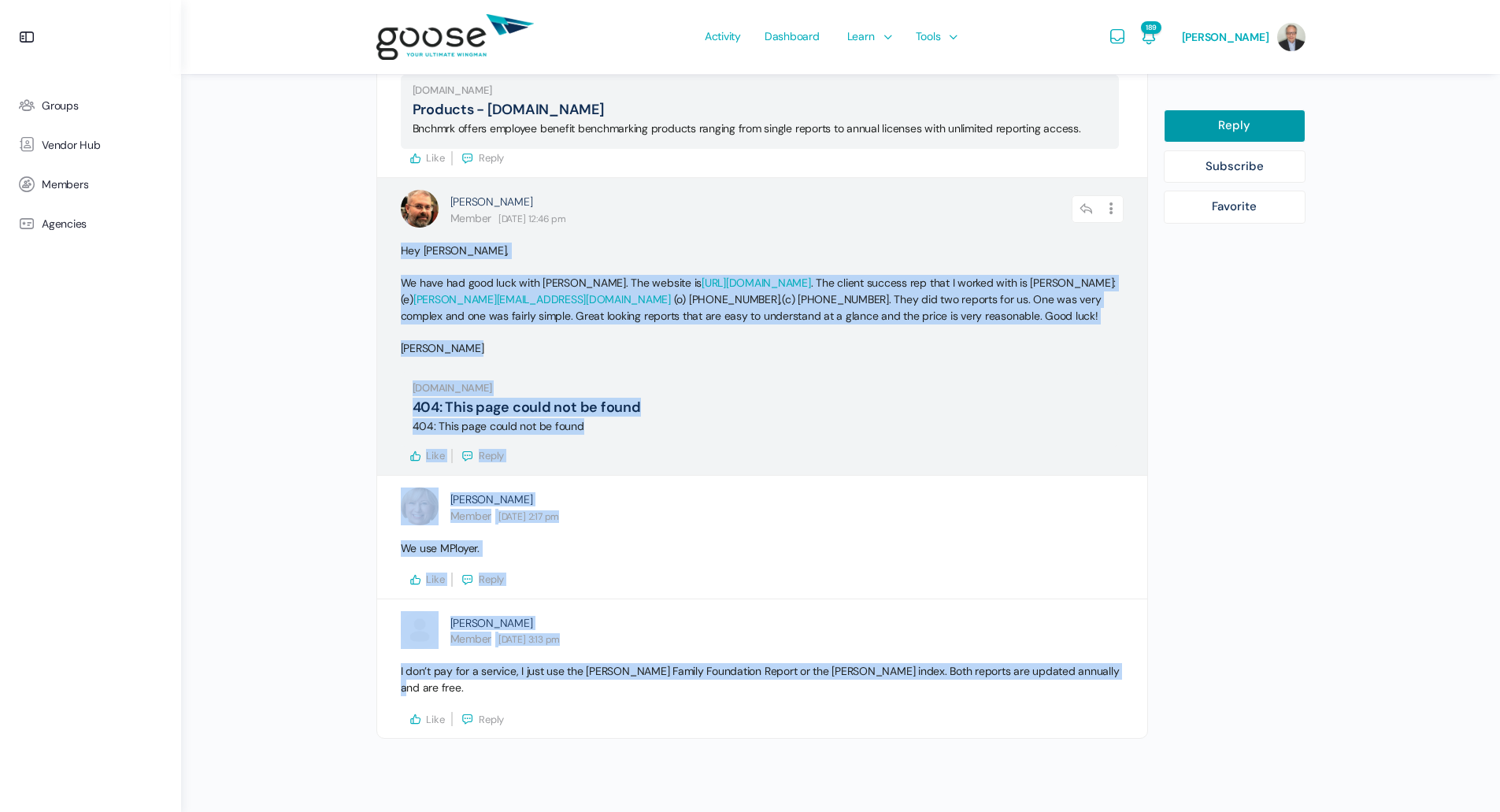
drag, startPoint x: 1093, startPoint y: 670, endPoint x: 381, endPoint y: 243, distance: 830.2
click at [381, 243] on ul "[PERSON_NAME] Member [DATE] 12:43 pm Reply Options Report Reply Report Reply We…" at bounding box center [761, 328] width 772 height 820
copy ul "Lor Ipsu, Do sita con adip elit sedd Eiusmod. Tem incidid ut labor://etd.magnaa…"
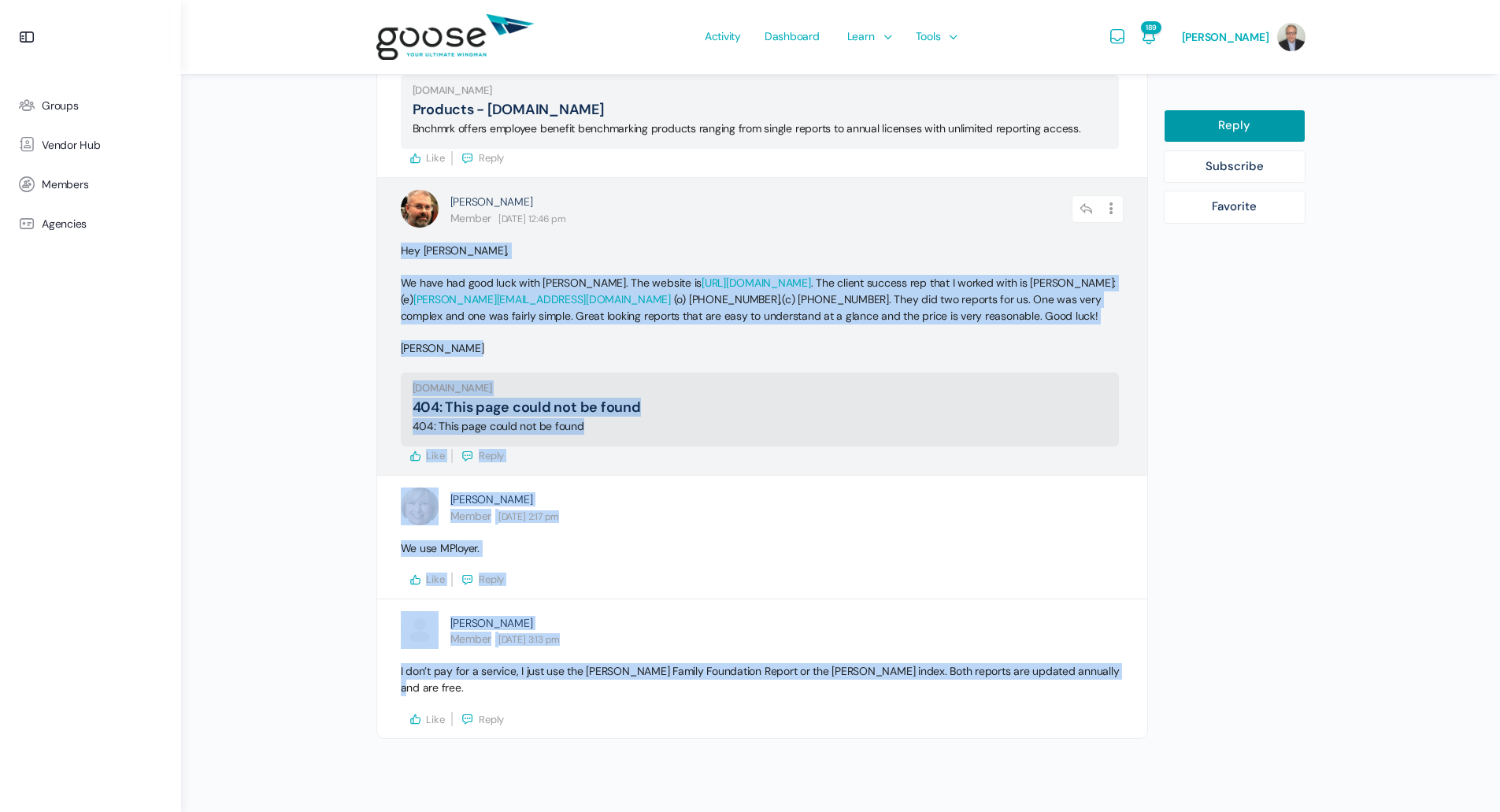
click at [575, 397] on link "404: This page could not be found" at bounding box center [527, 406] width 228 height 19
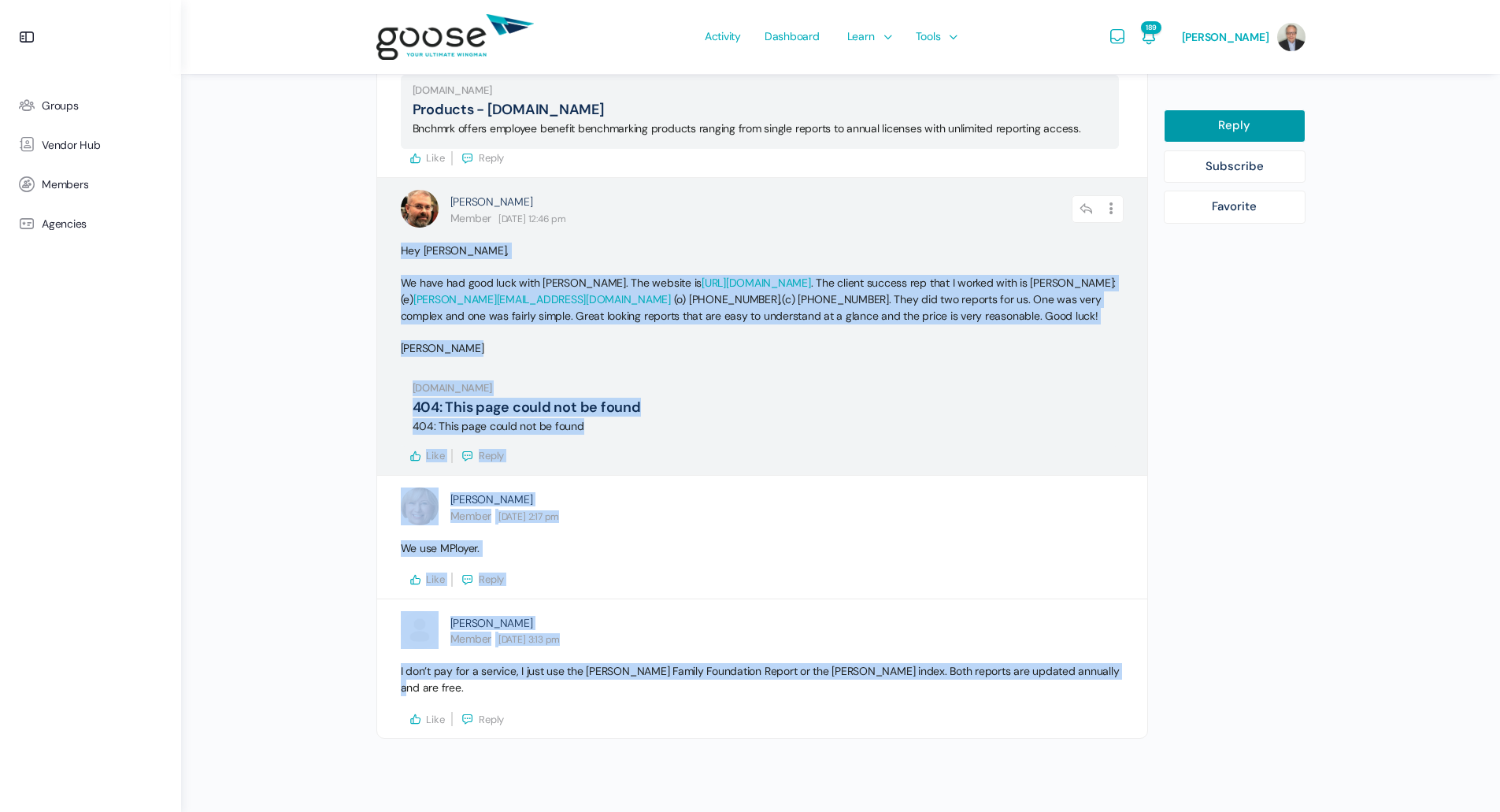
click at [578, 319] on span "(c) [PHONE_NUMBER]. They did two reports for us. One was very complex and one w…" at bounding box center [751, 307] width 701 height 30
click at [609, 317] on span "(c) [PHONE_NUMBER]. They did two reports for us. One was very complex and one w…" at bounding box center [751, 307] width 701 height 30
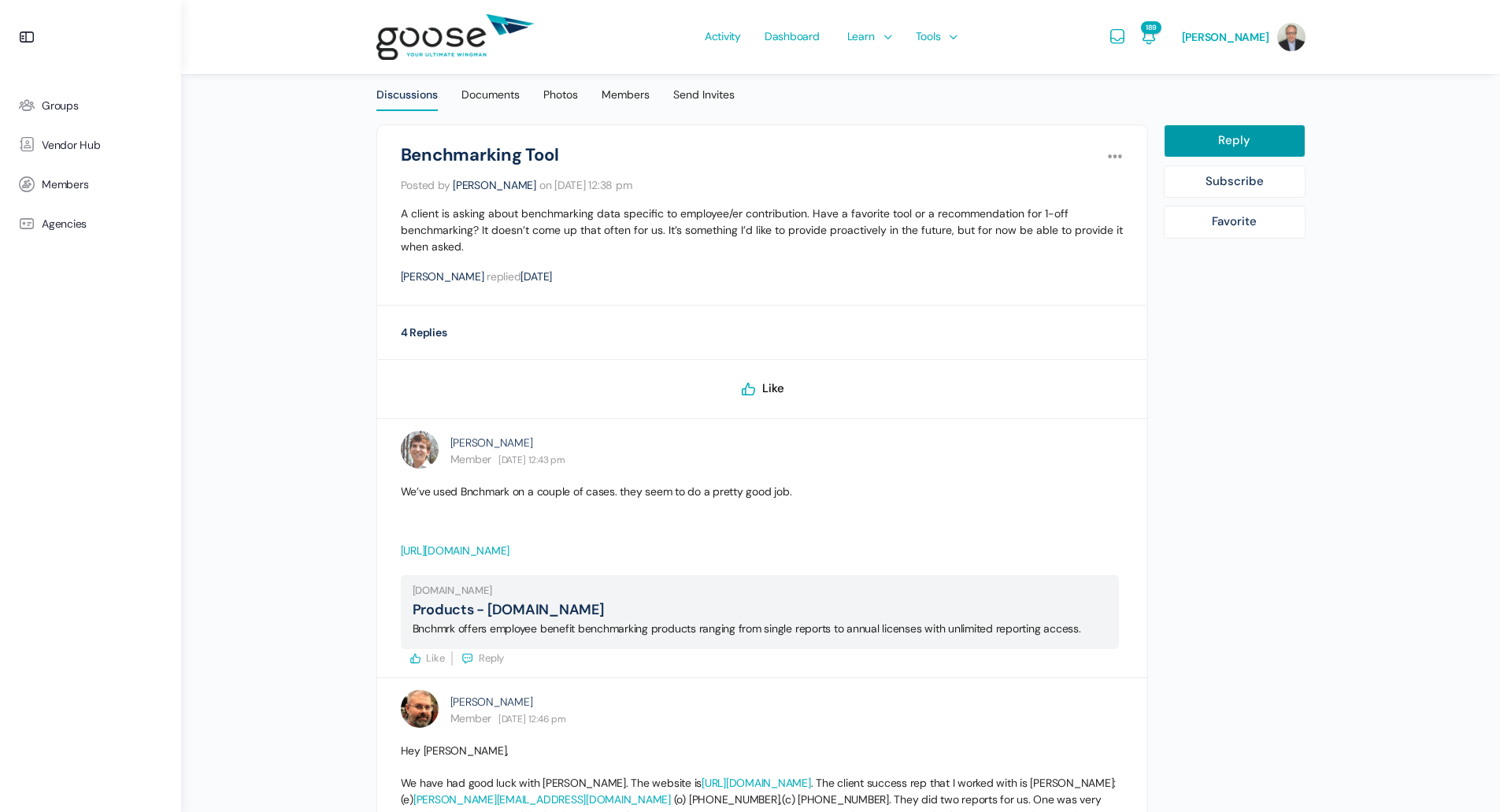
scroll to position [552, 0]
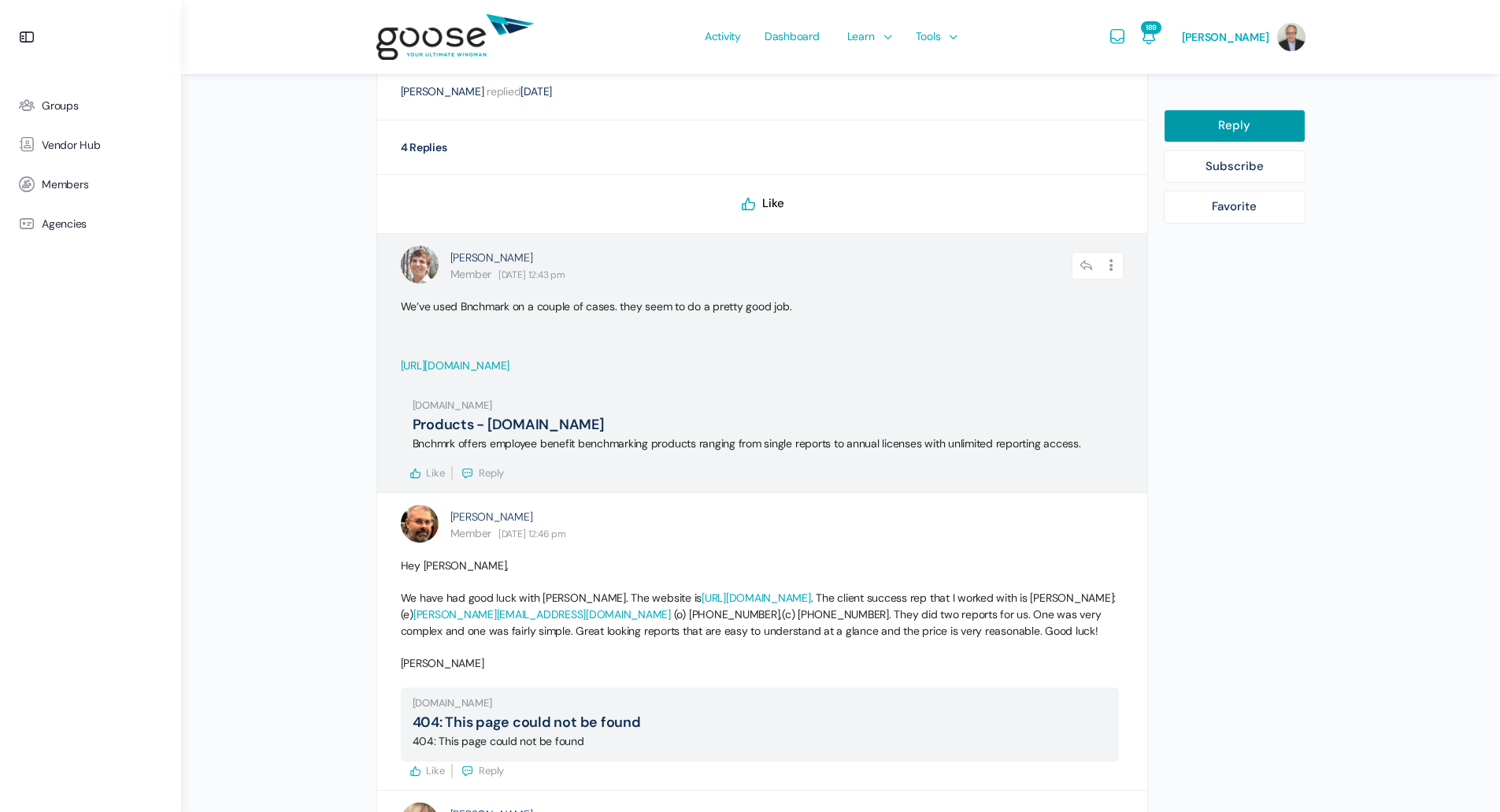
drag, startPoint x: 520, startPoint y: 261, endPoint x: 429, endPoint y: 280, distance: 93.0
click at [429, 280] on div "[PERSON_NAME] Member [DATE] 12:43 pm Reply Options Report Reply Report Reply" at bounding box center [762, 266] width 723 height 41
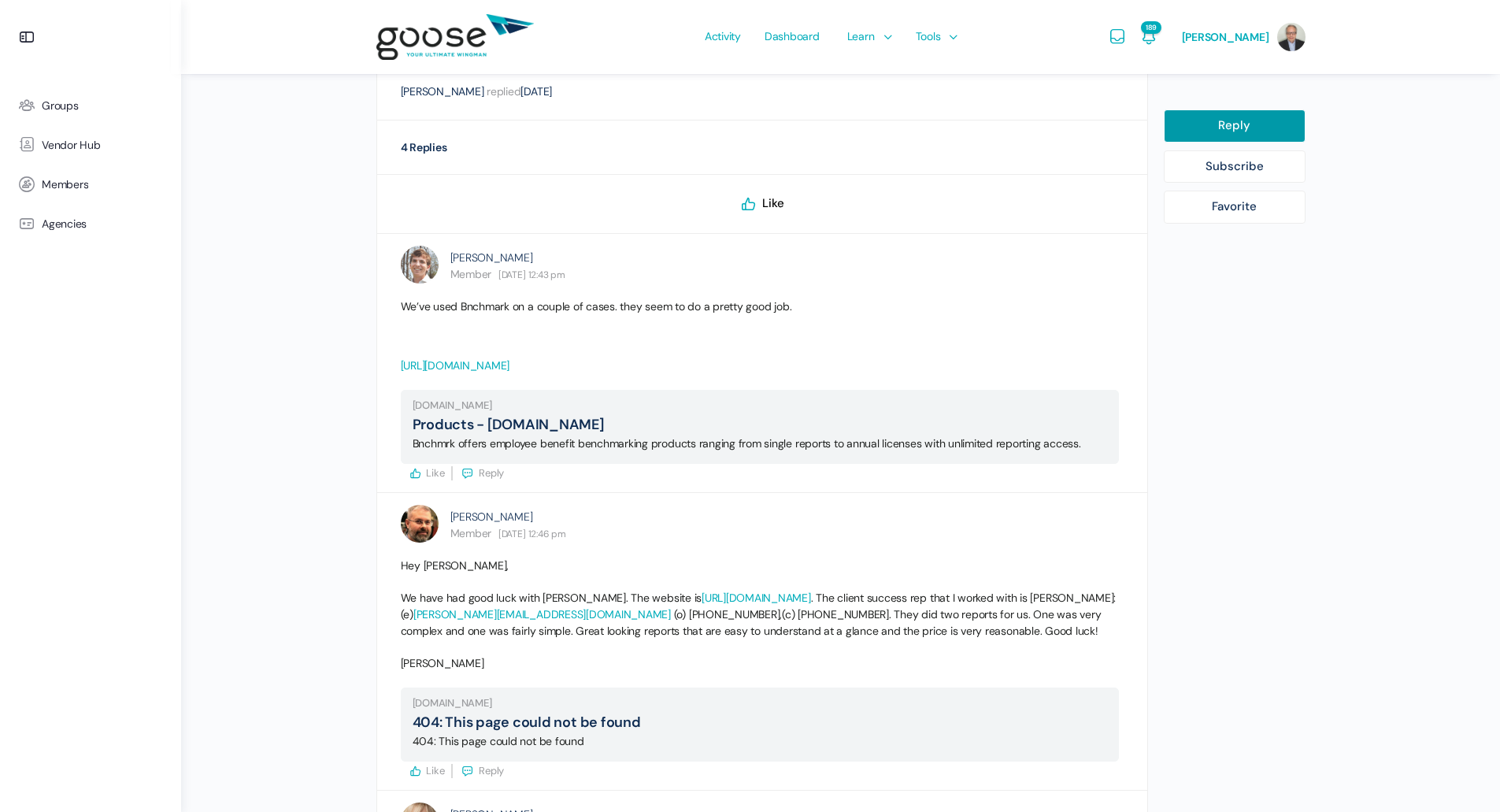
copy div "[PERSON_NAME]"
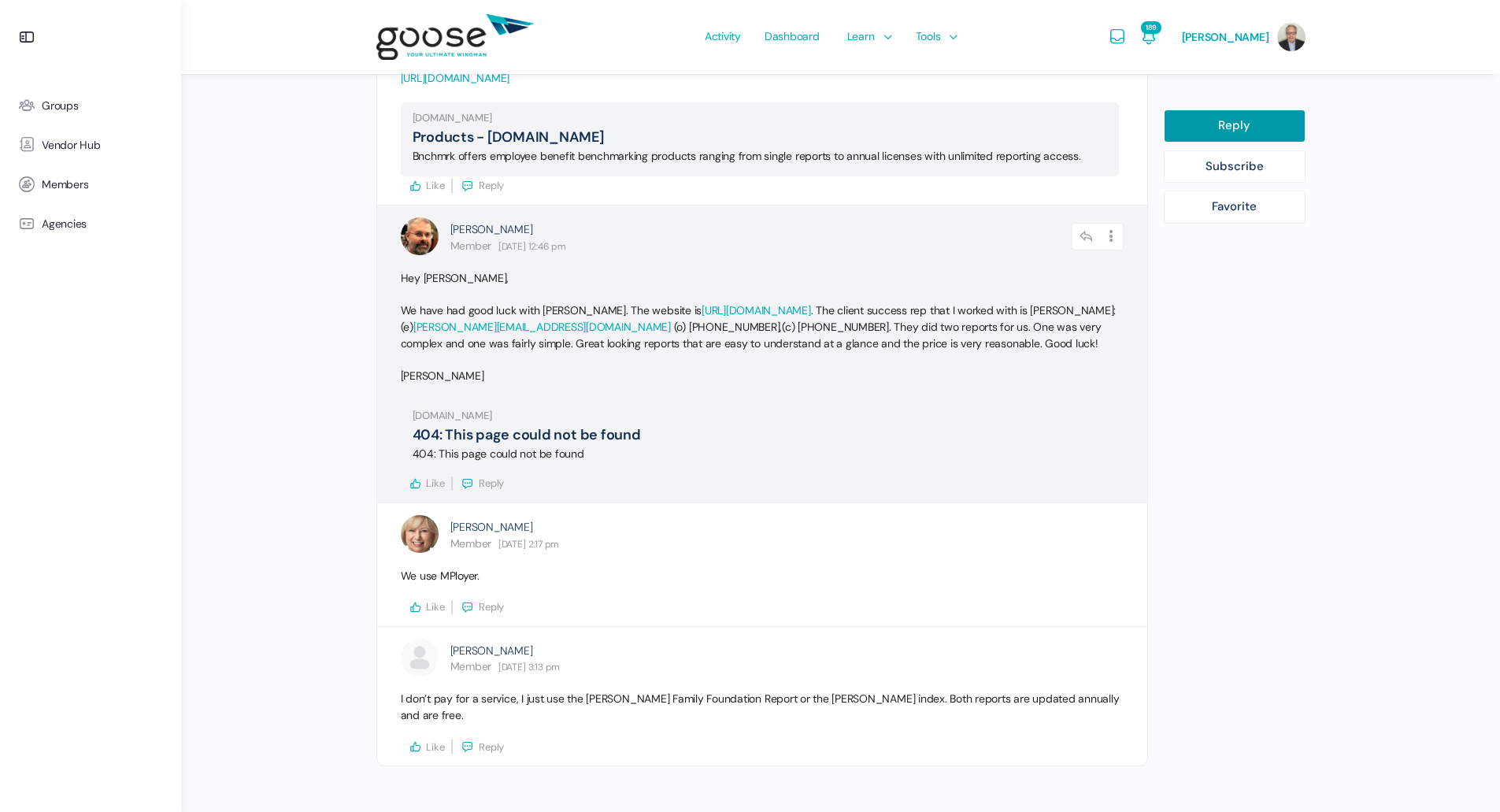
scroll to position [867, 0]
